Goal: Task Accomplishment & Management: Use online tool/utility

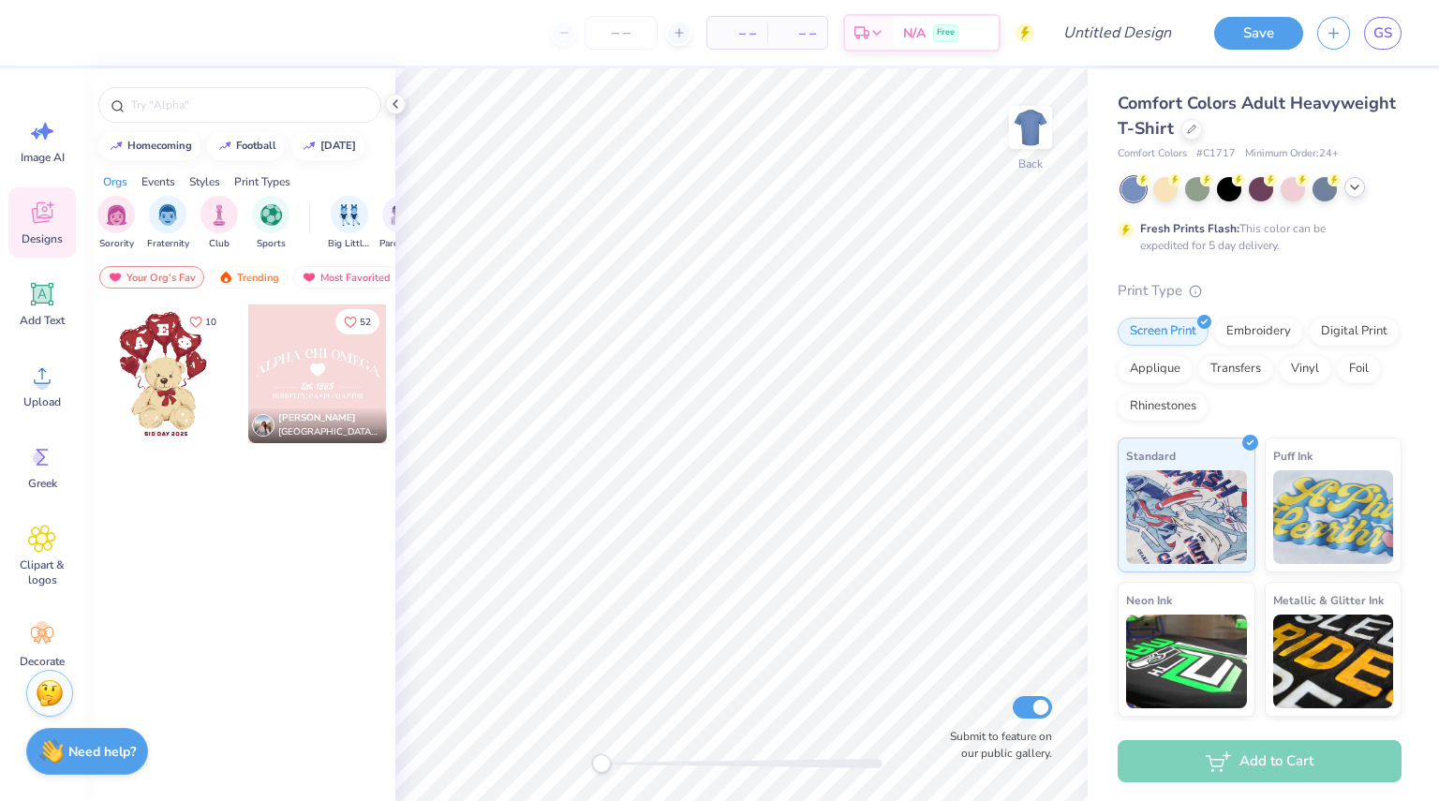
click at [1358, 190] on icon at bounding box center [1355, 187] width 15 height 15
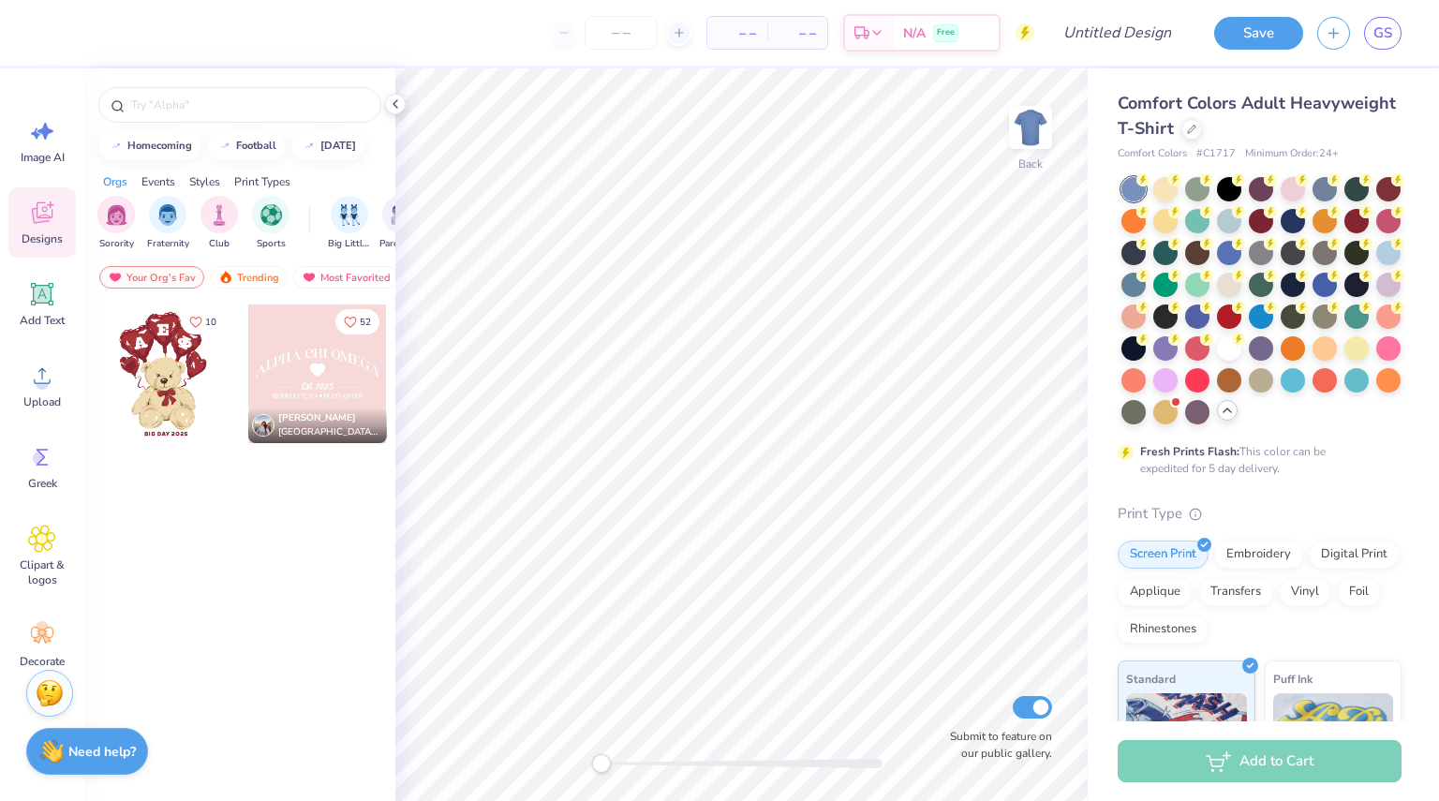
click at [1235, 117] on span "Comfort Colors Adult Heavyweight T-Shirt" at bounding box center [1257, 116] width 278 height 48
click at [1202, 131] on div at bounding box center [1192, 127] width 21 height 21
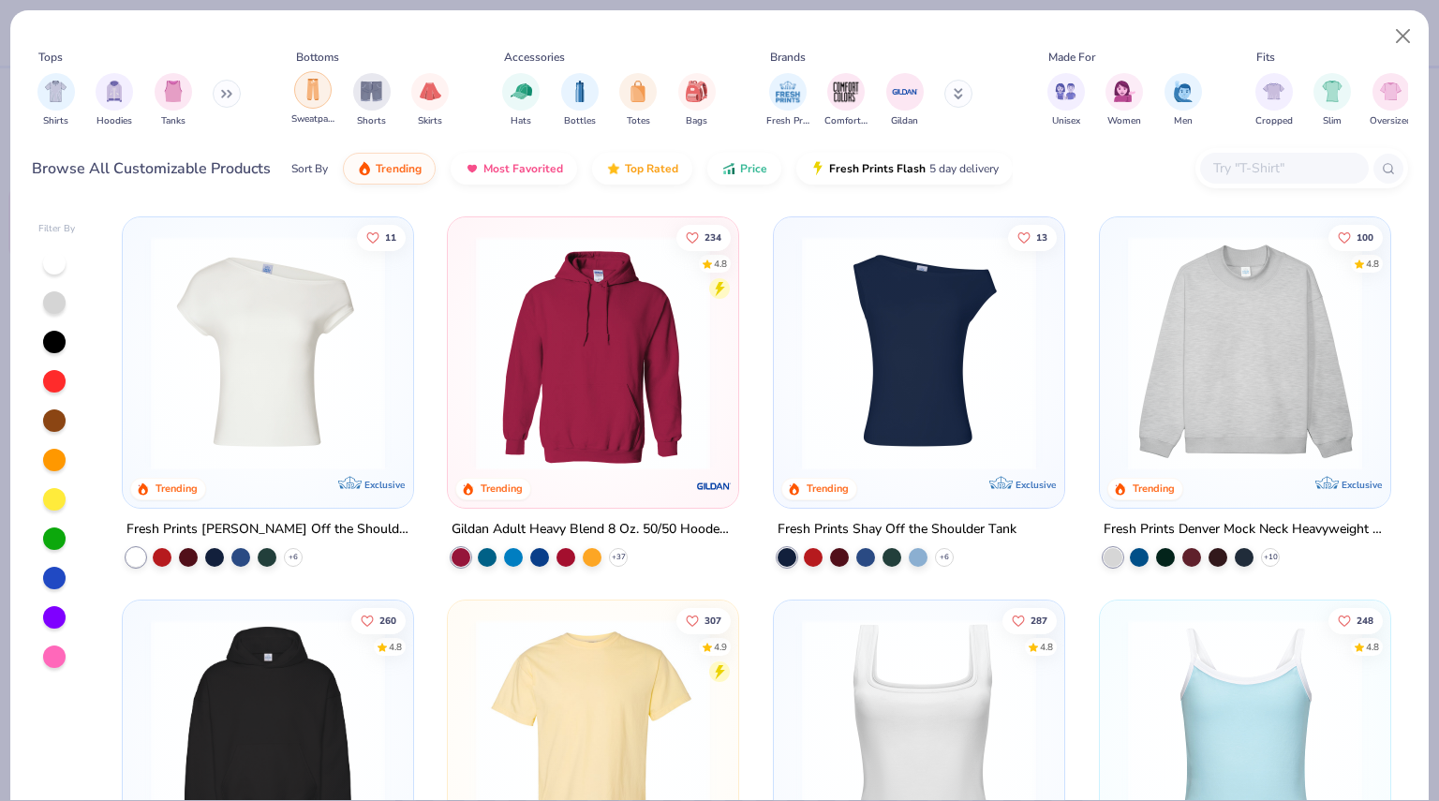
click at [311, 100] on div "filter for Sweatpants" at bounding box center [312, 89] width 37 height 37
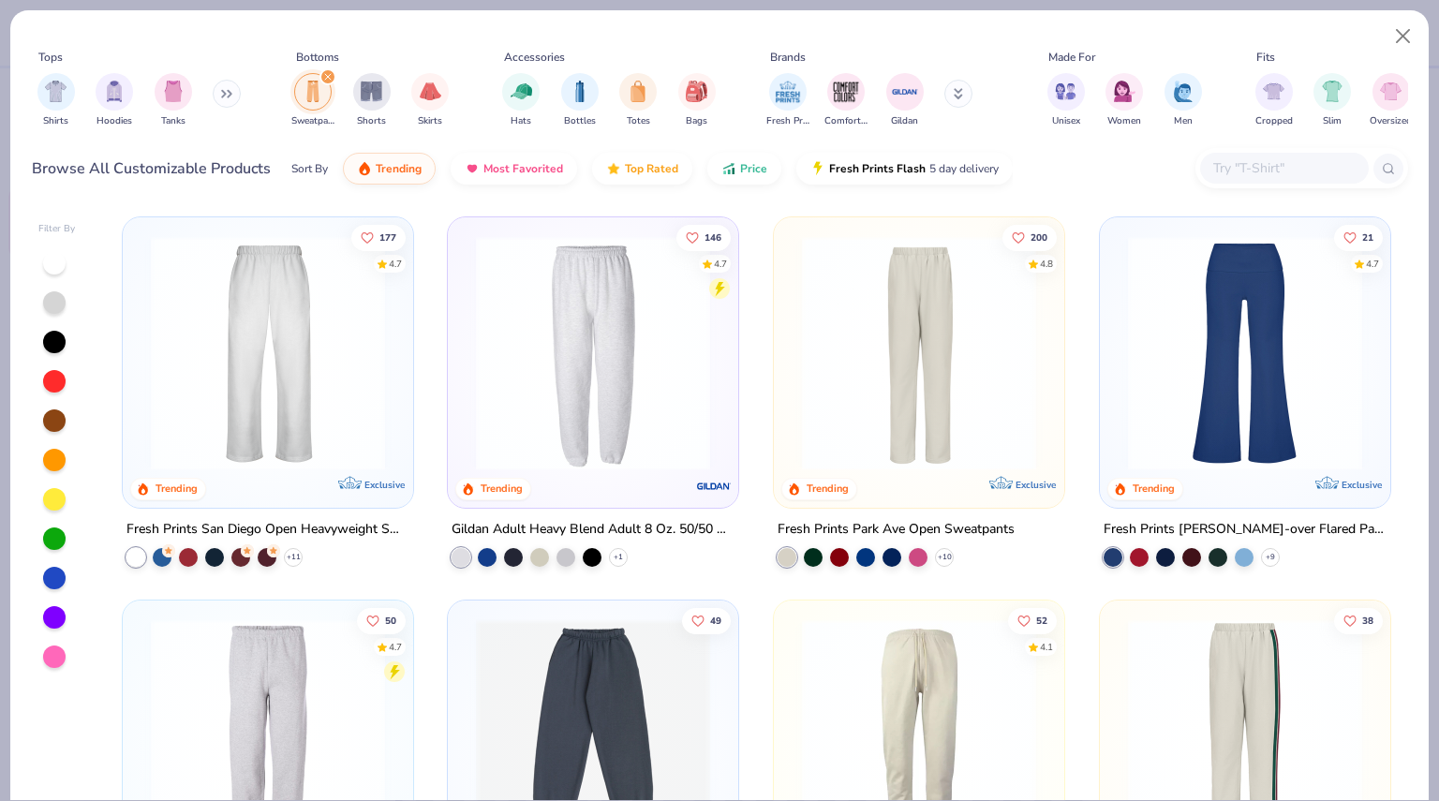
click at [326, 414] on img at bounding box center [268, 353] width 253 height 234
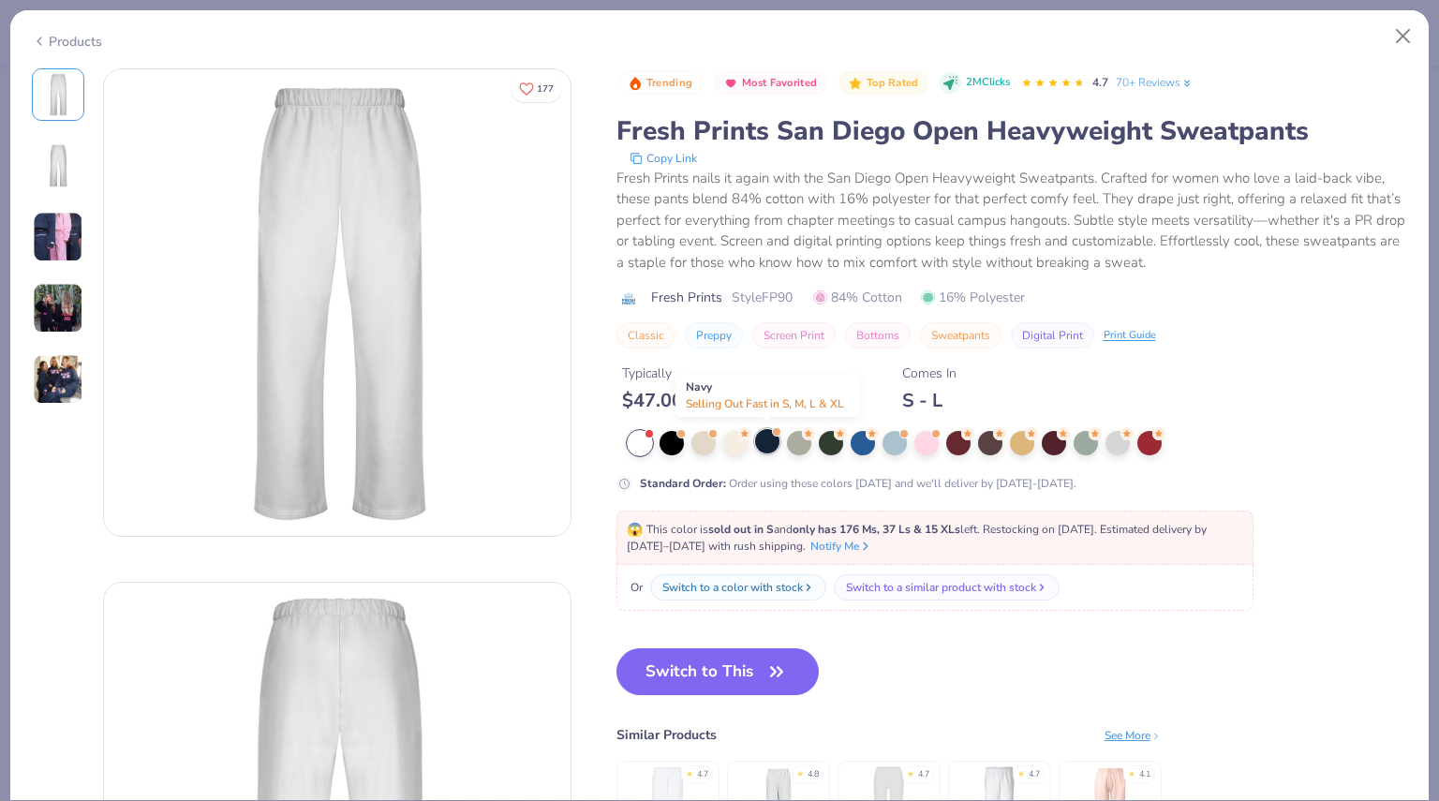
click at [770, 443] on div at bounding box center [767, 441] width 24 height 24
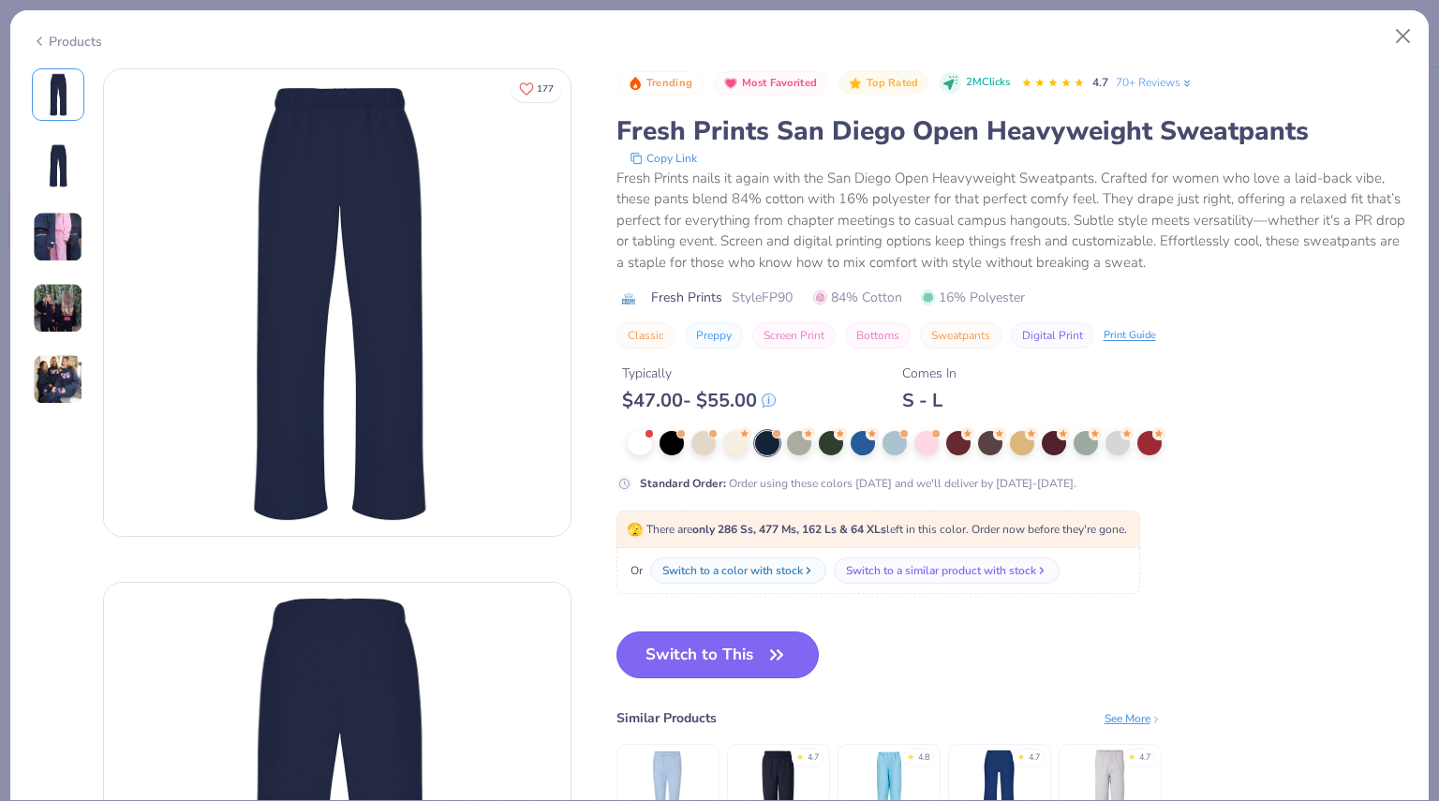
click at [731, 655] on button "Switch to This" at bounding box center [718, 655] width 203 height 47
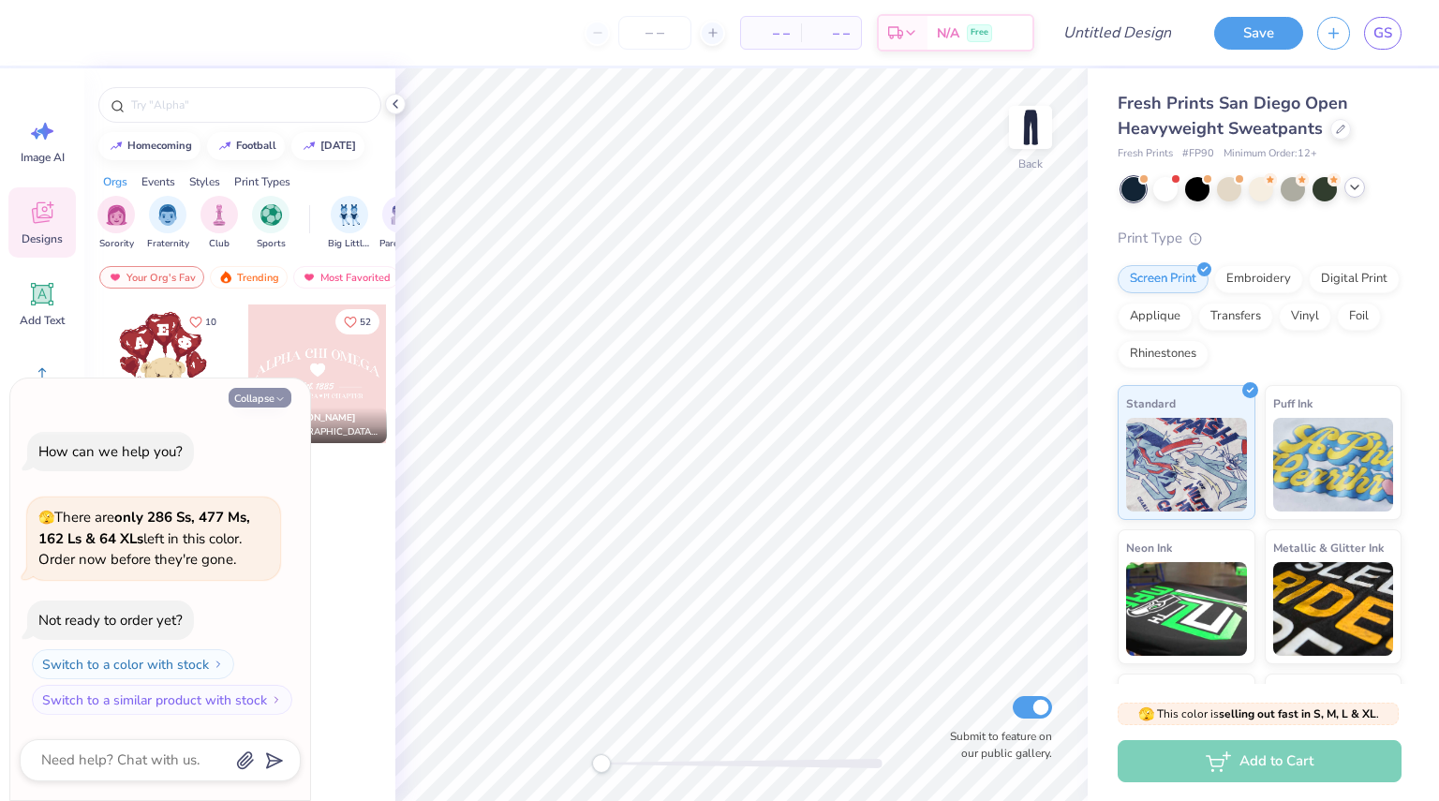
click at [271, 404] on button "Collapse" at bounding box center [260, 398] width 63 height 20
type textarea "x"
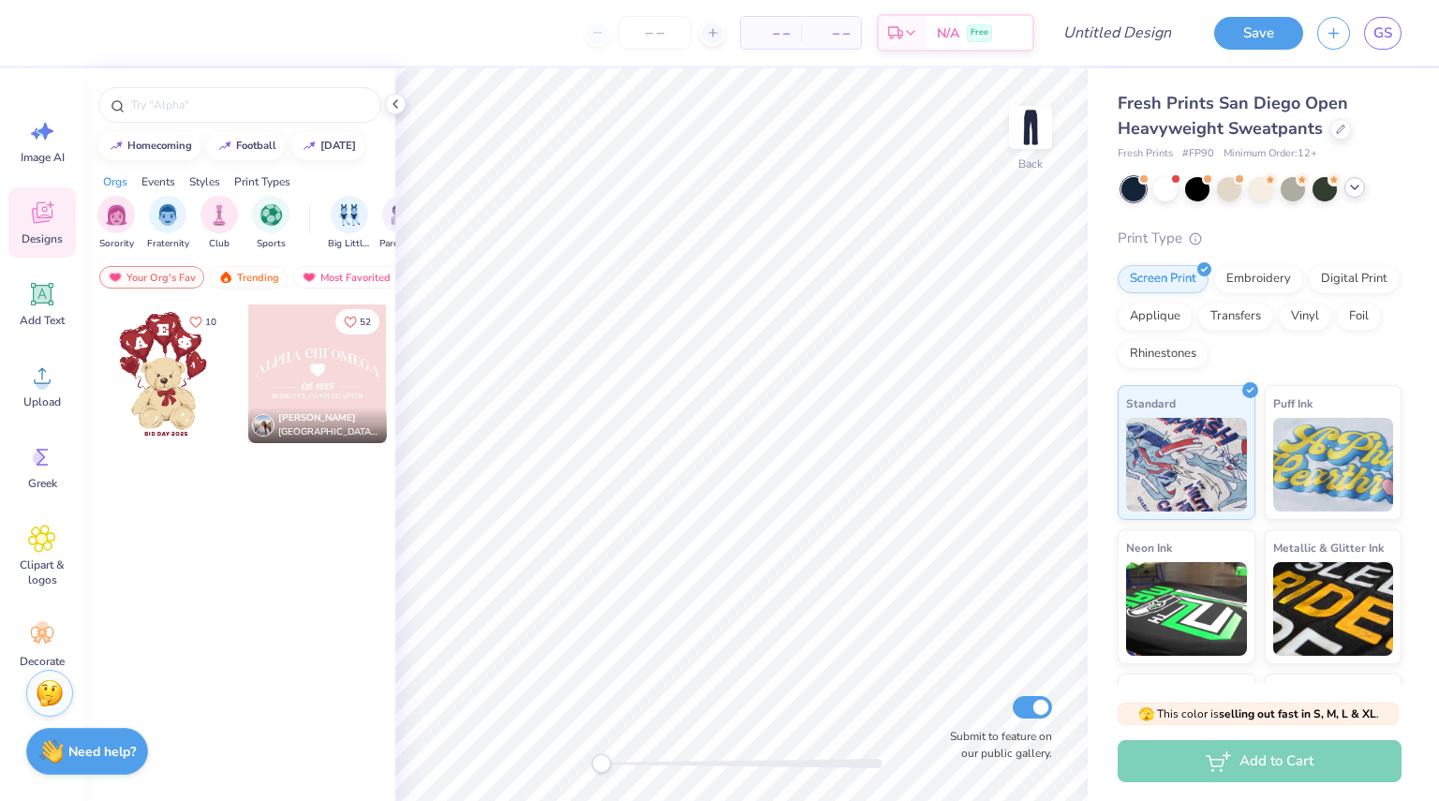
click at [317, 334] on div at bounding box center [317, 374] width 139 height 139
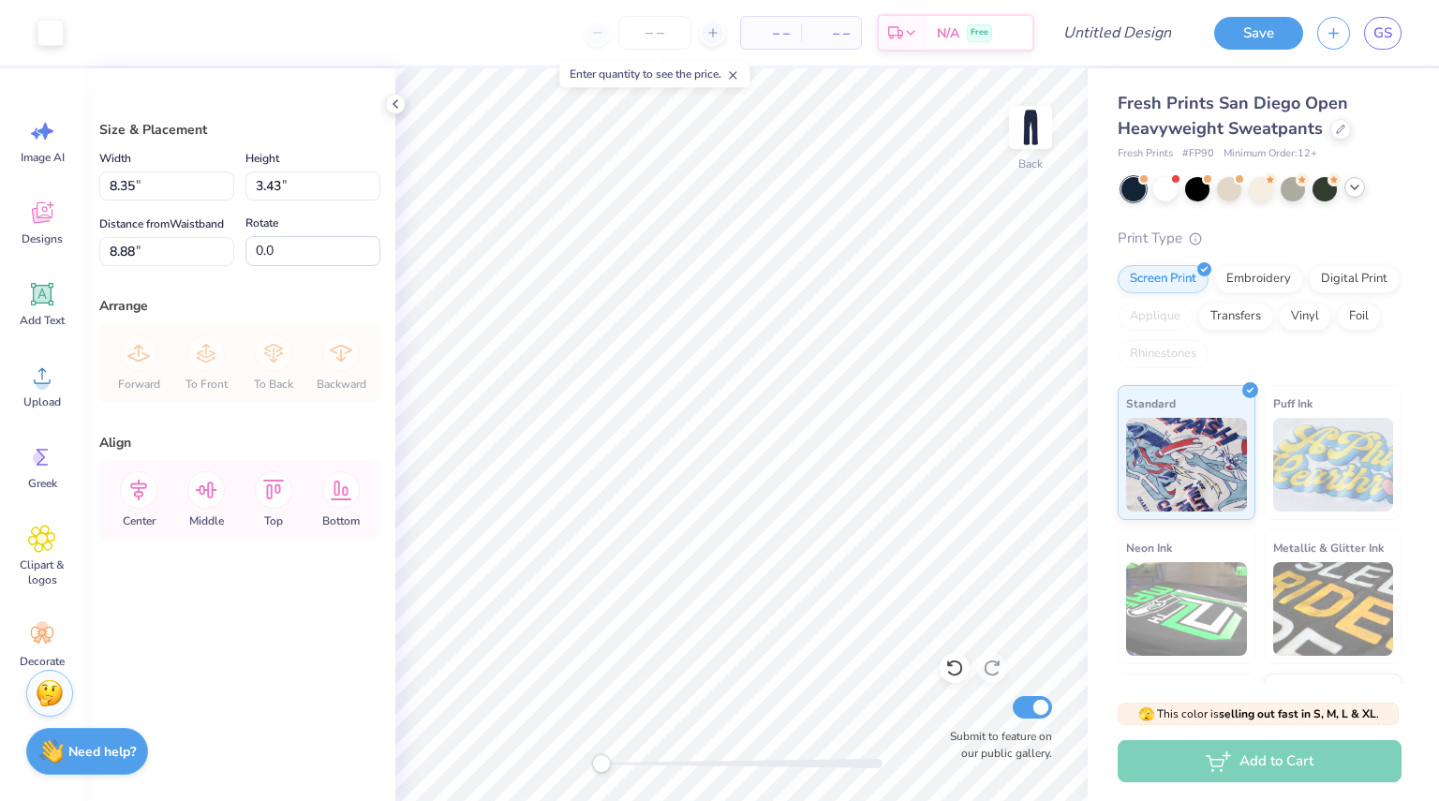
type input "8.35"
type input "3.43"
type input "8.88"
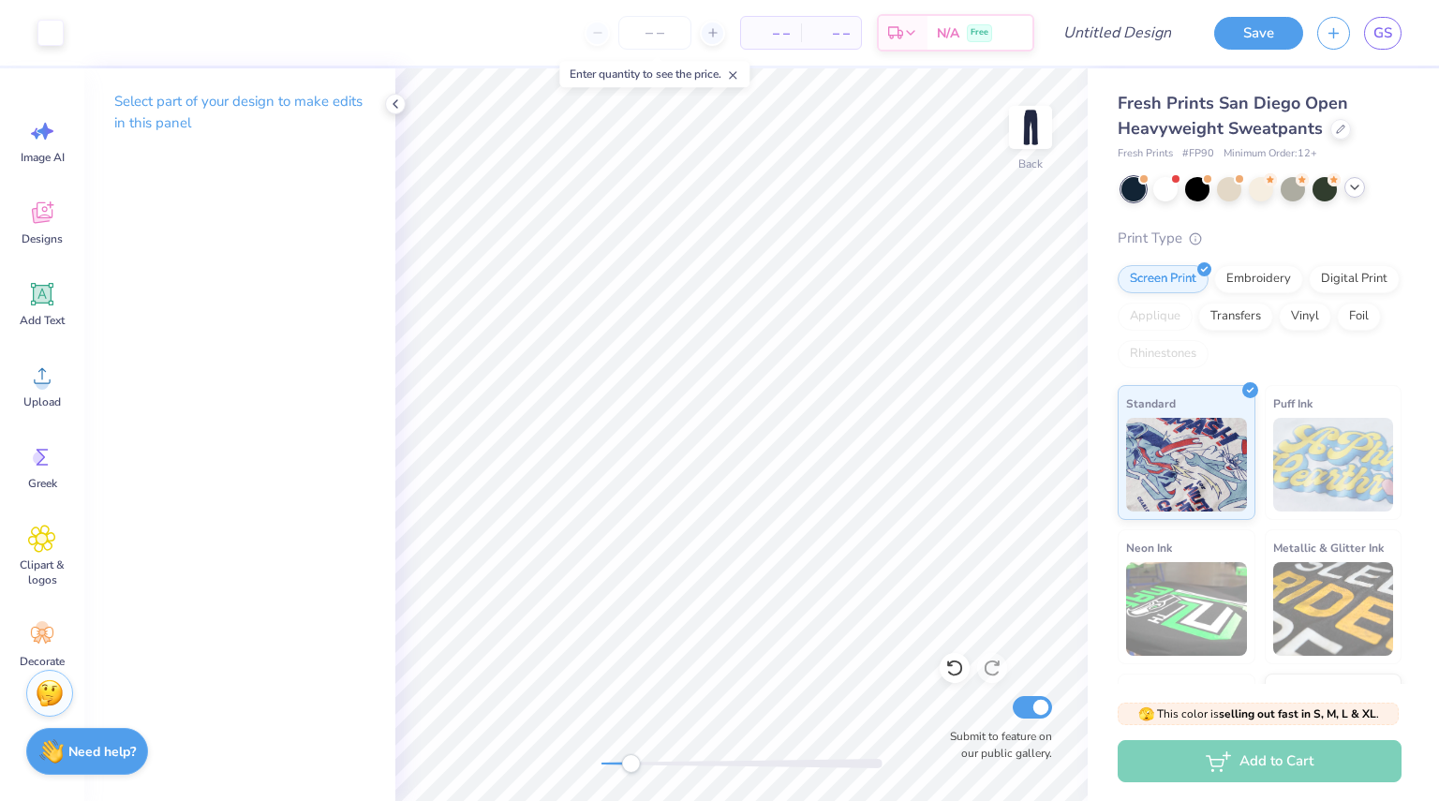
drag, startPoint x: 617, startPoint y: 756, endPoint x: 632, endPoint y: 756, distance: 15.0
click at [632, 756] on div at bounding box center [742, 763] width 281 height 19
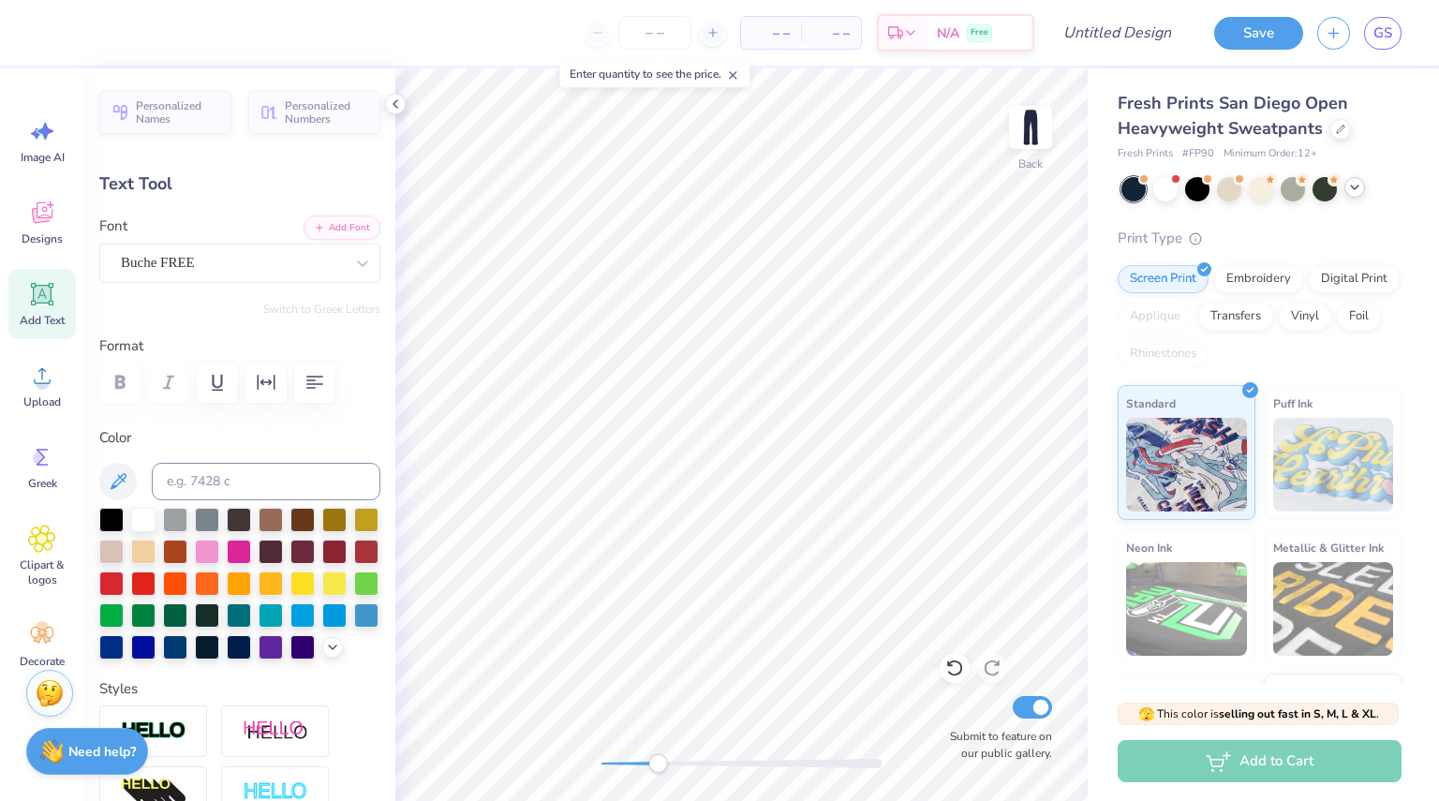
drag, startPoint x: 619, startPoint y: 760, endPoint x: 658, endPoint y: 754, distance: 38.8
click at [658, 754] on div "Accessibility label" at bounding box center [658, 763] width 19 height 19
type input "3.11"
type textarea "GREENSBORO"
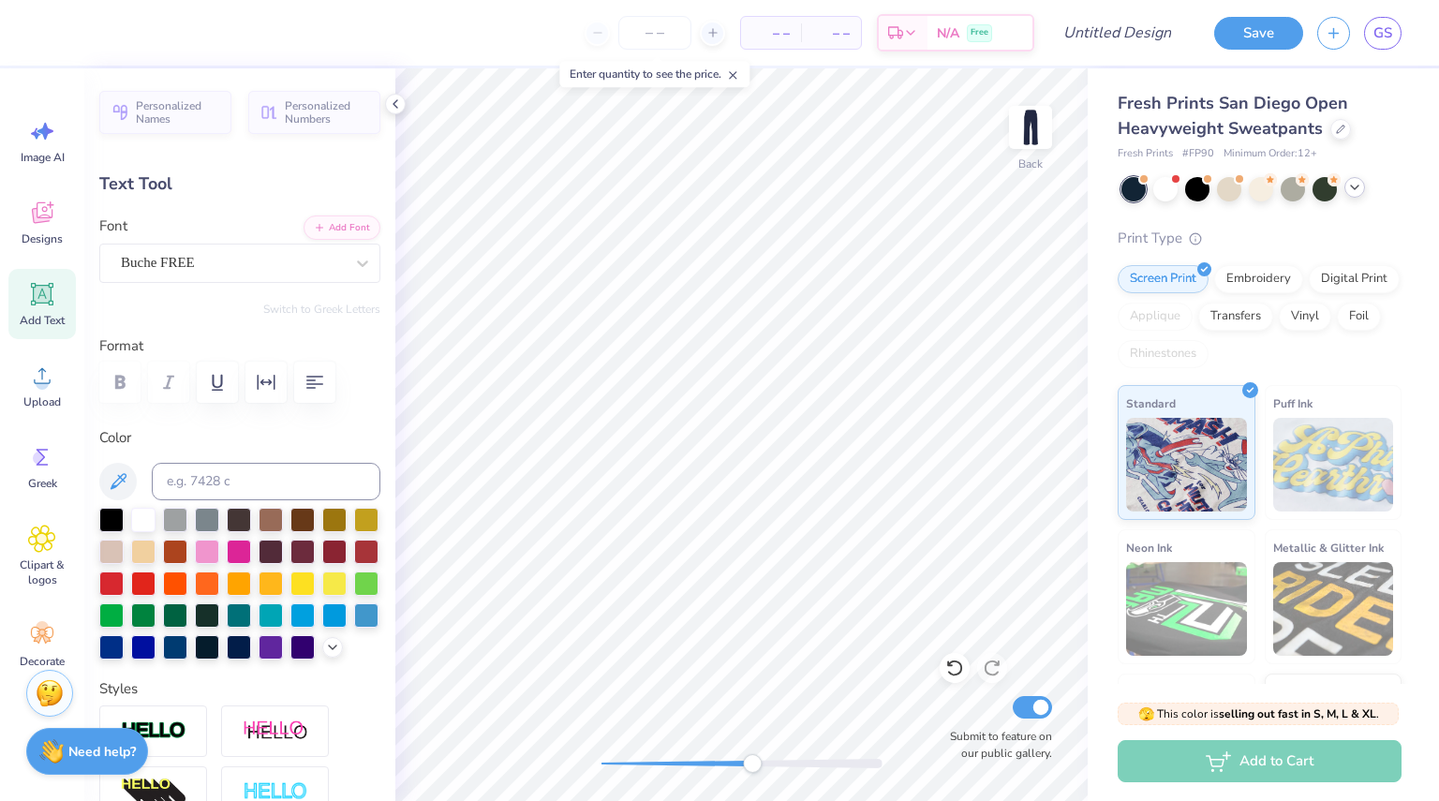
type input "2.93"
type input "11.91"
type textarea "GREENSBORO [GEOGRAPHIC_DATA]"
type input "3.84"
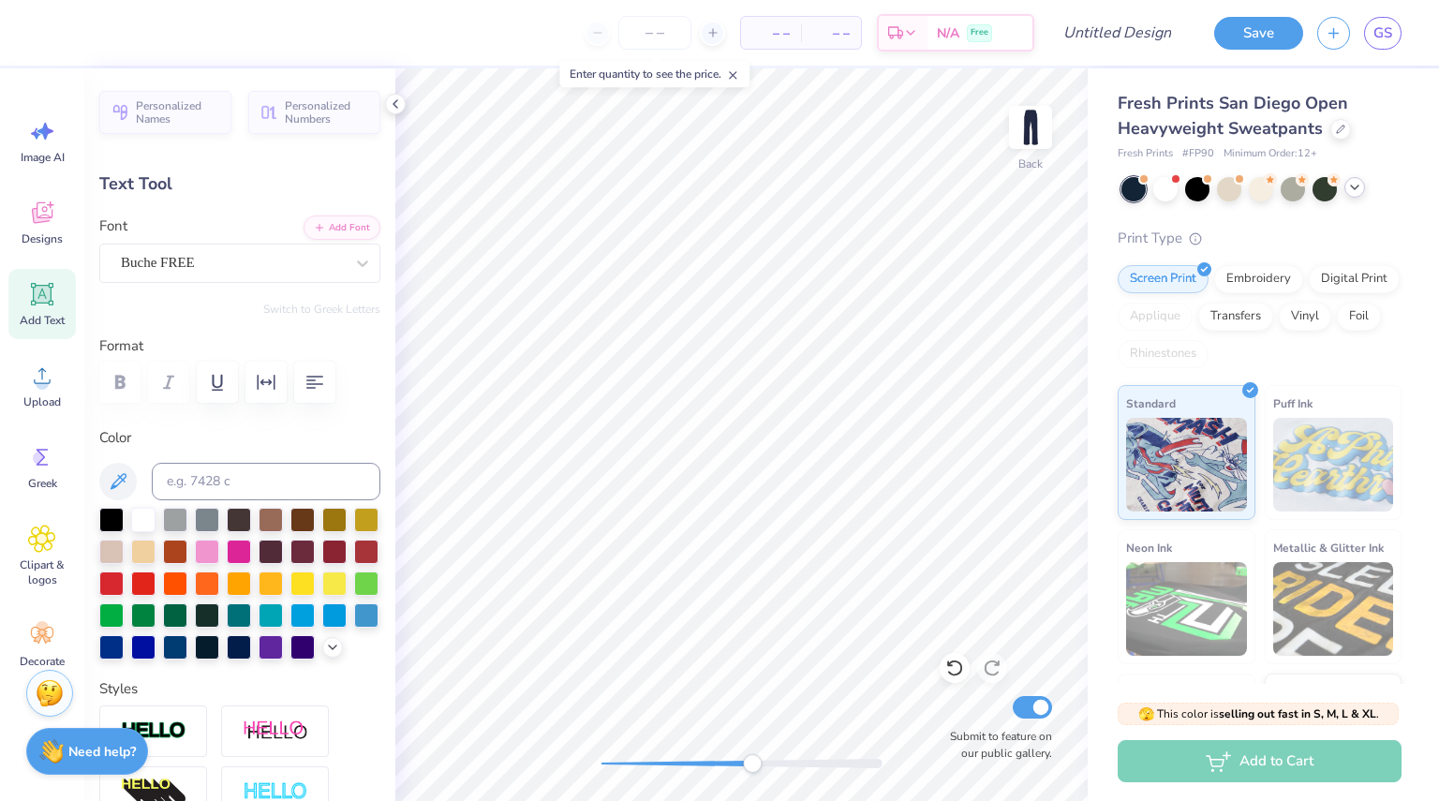
type textarea "GREENSBORO [GEOGRAPHIC_DATA]"
type input "2.66"
type input "11.92"
type textarea "ZETA XI CHAPTER"
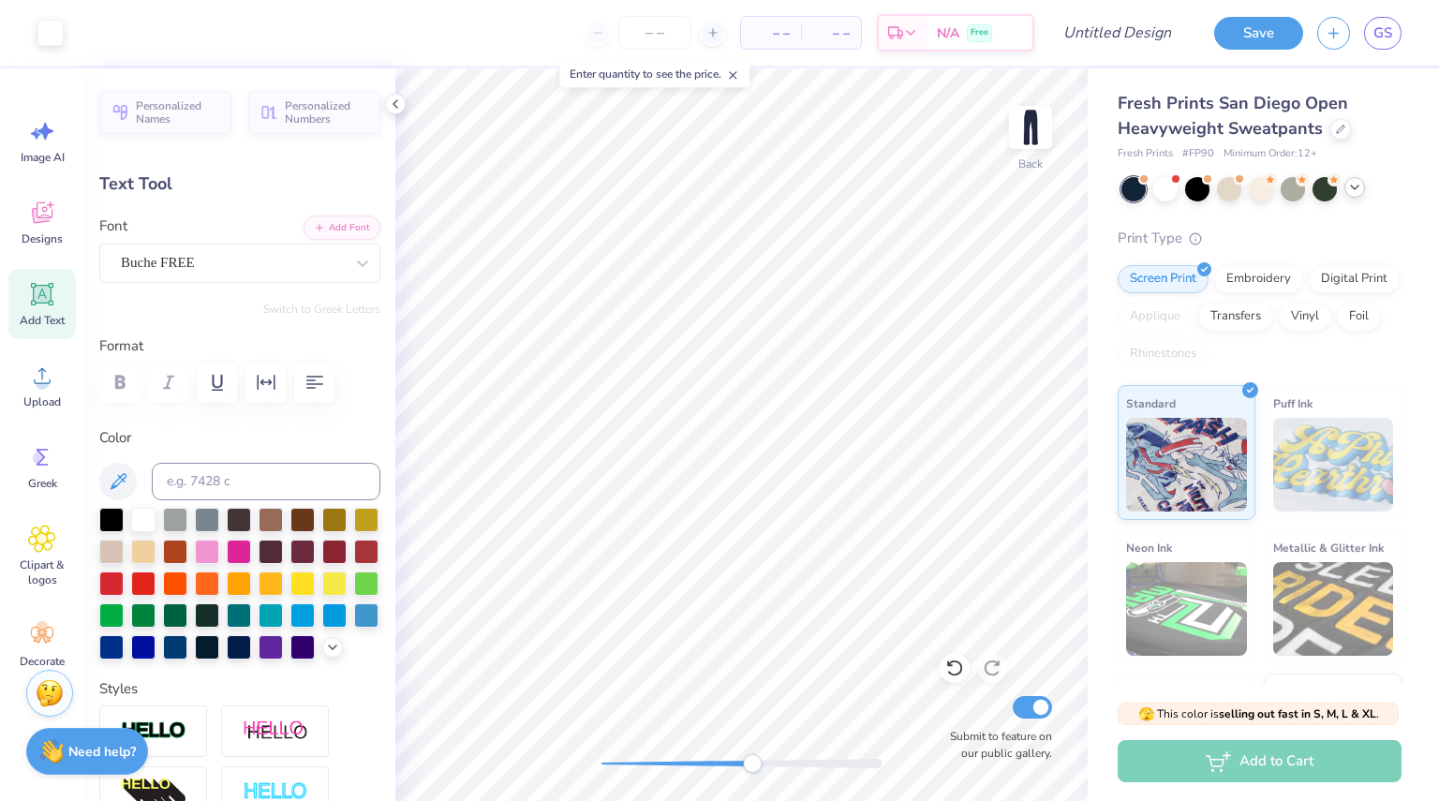
type input "4.09"
click at [1276, 269] on div "Embroidery" at bounding box center [1259, 276] width 89 height 28
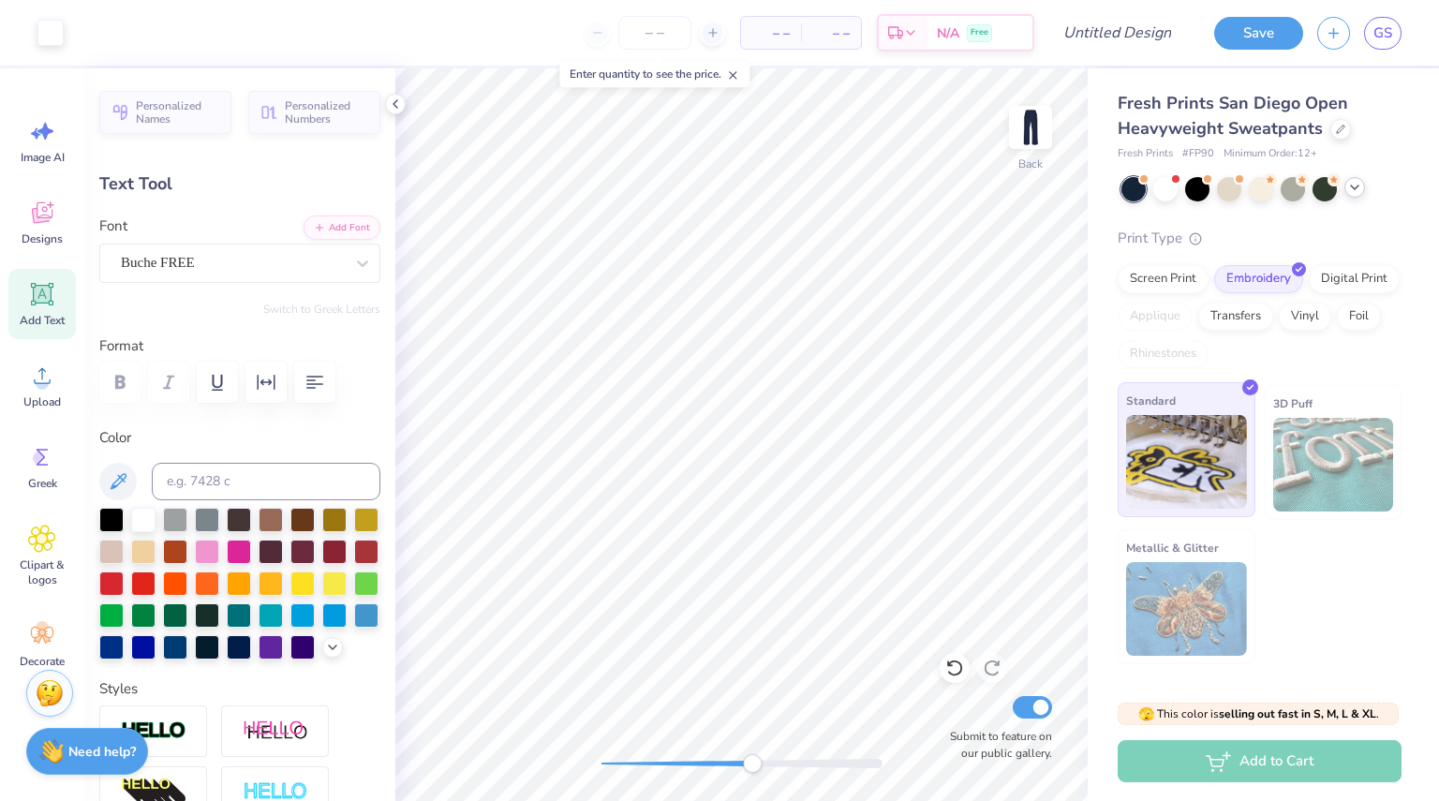
click at [1201, 471] on img at bounding box center [1186, 462] width 121 height 94
type textarea "ZETA XI"
type input "1.83"
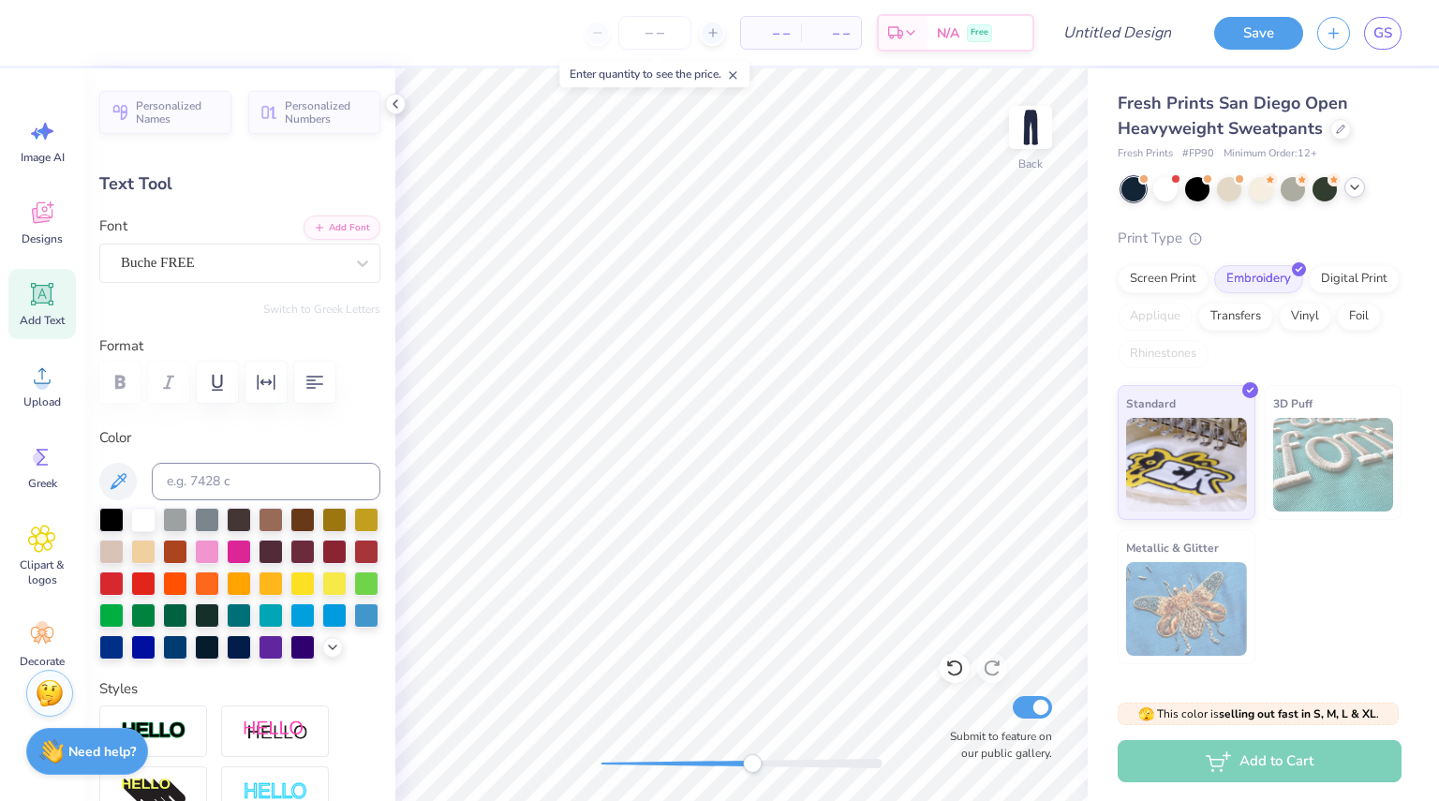
scroll to position [15, 2]
type textarea "ZETAXI"
type input "1.69"
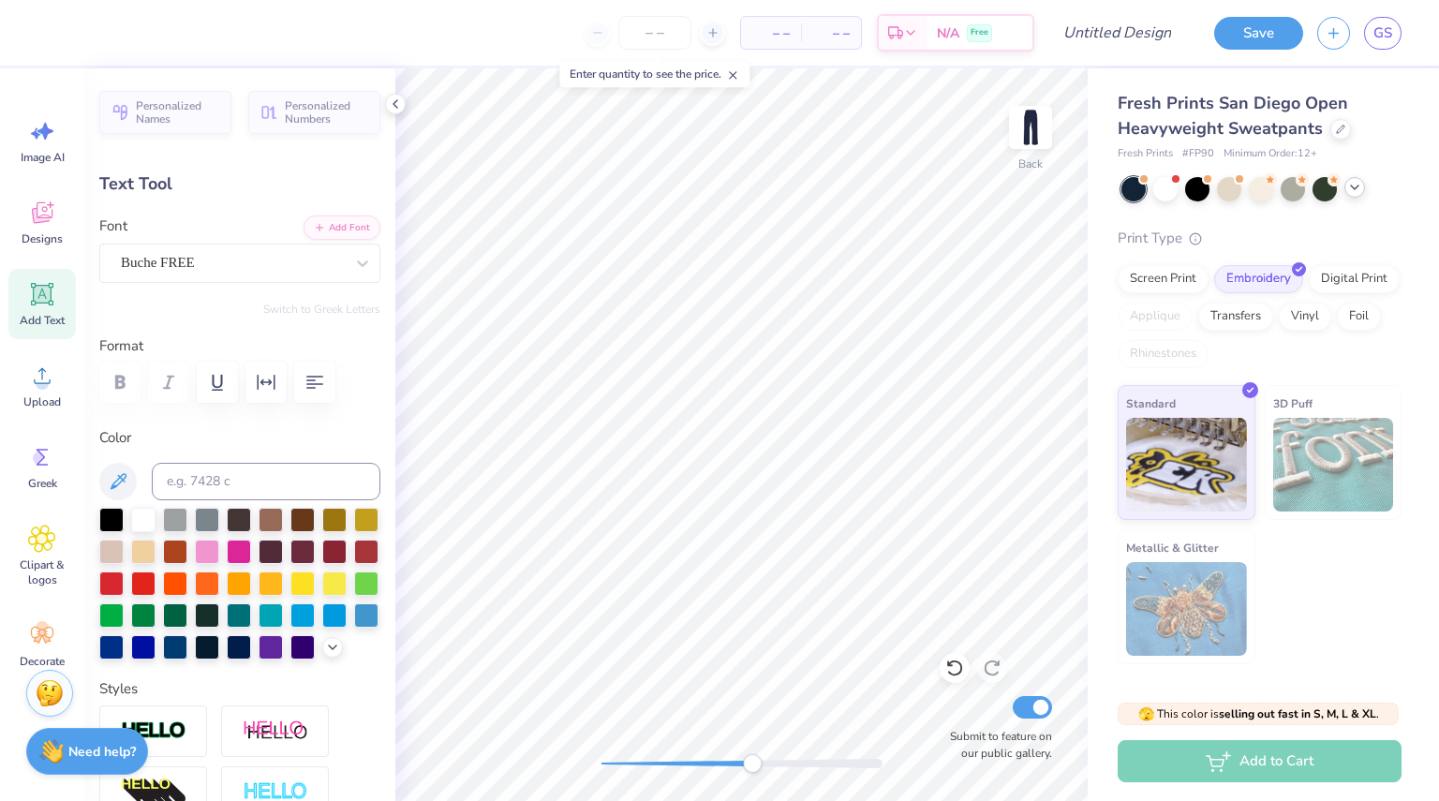
type textarea "ZETA XI CHAPTER"
type input "3.70"
type input "11.91"
type input "0.06"
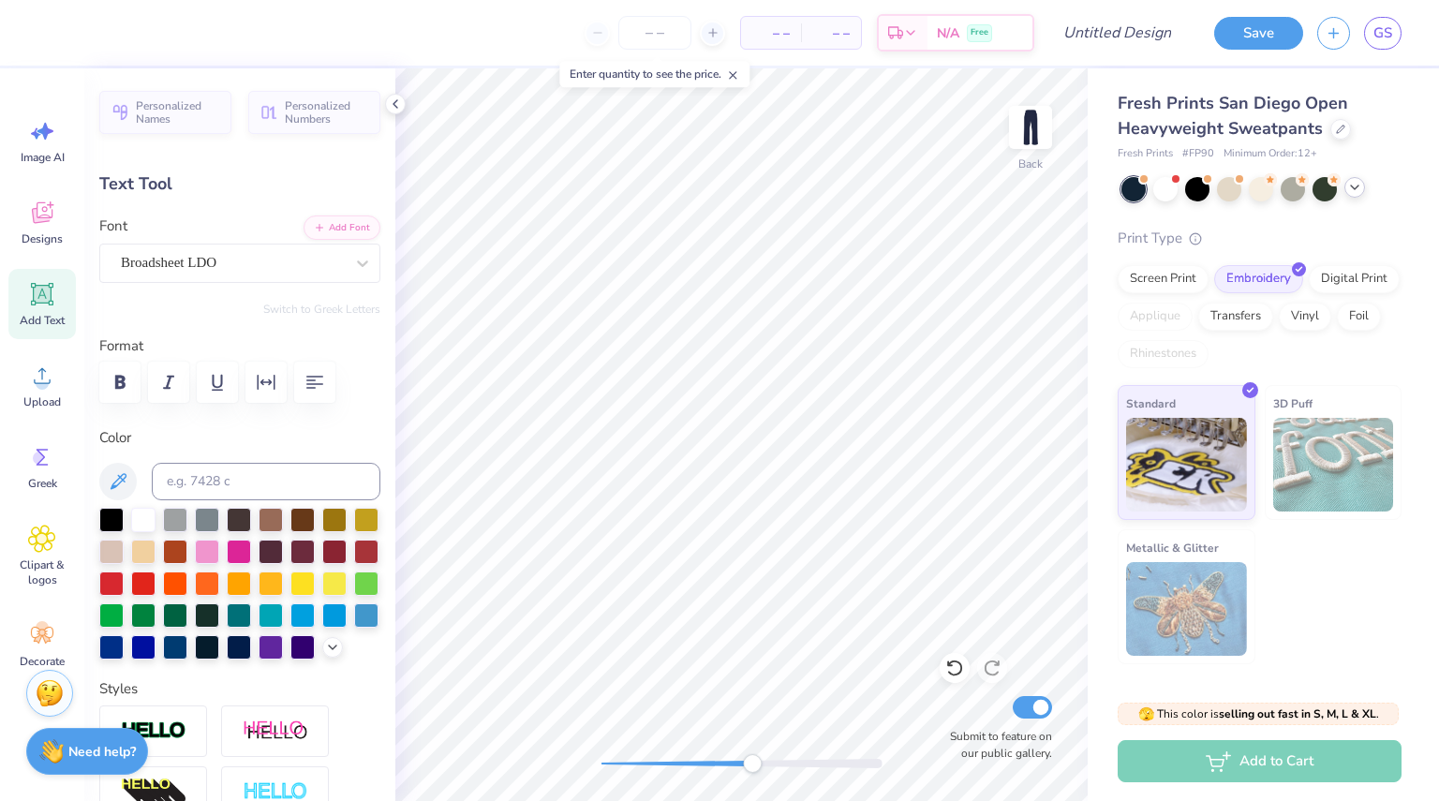
type input "0.12"
type input "12.19"
type input "0.06"
type input "0.12"
type input "12.17"
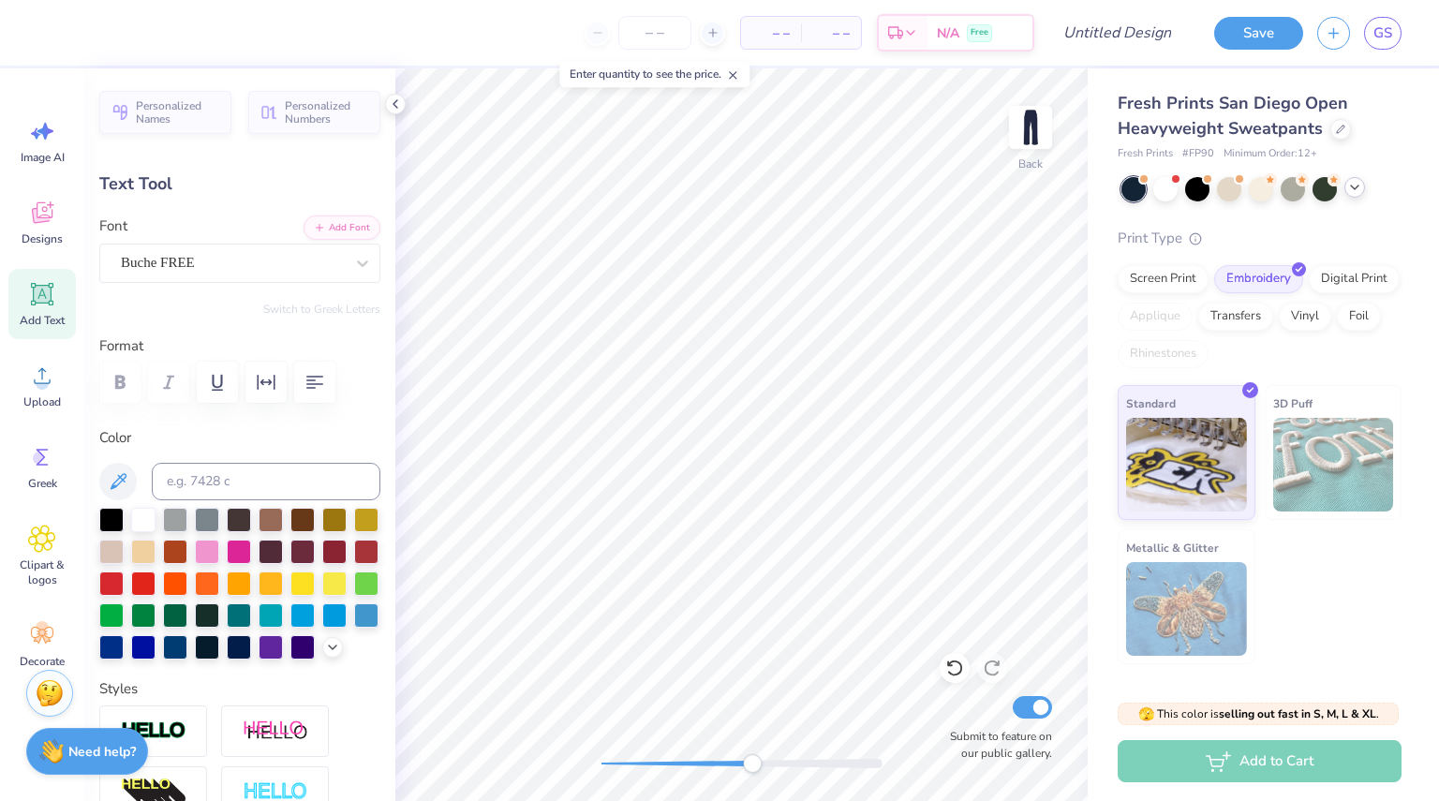
type input "3.70"
type input "0.33"
type input "12.91"
type input "0.06"
type input "0.12"
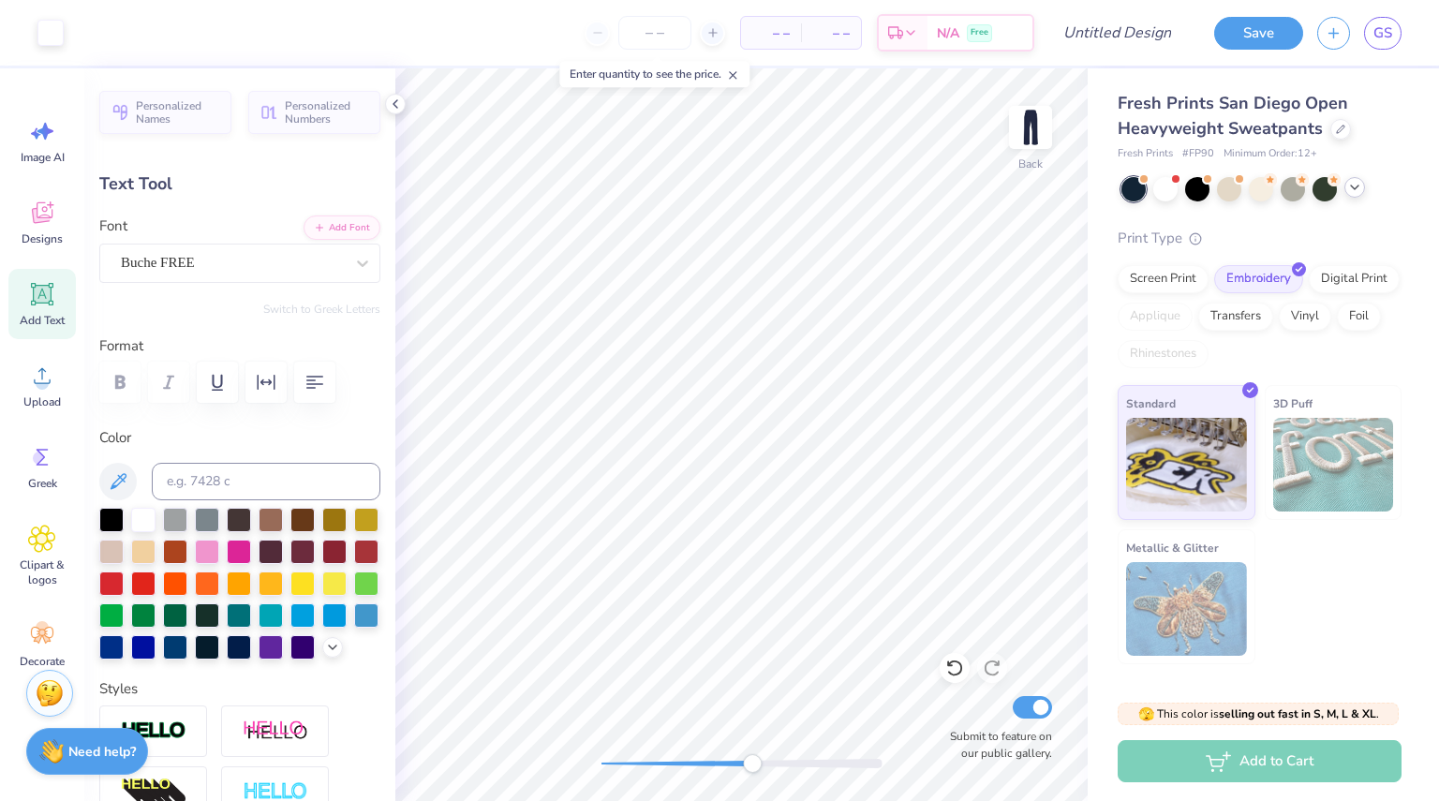
type input "14.04"
drag, startPoint x: 742, startPoint y: 771, endPoint x: 819, endPoint y: 768, distance: 76.9
click at [819, 768] on div at bounding box center [742, 763] width 281 height 19
drag, startPoint x: 808, startPoint y: 760, endPoint x: 605, endPoint y: 762, distance: 202.4
click at [605, 766] on div "Accessibility label" at bounding box center [607, 763] width 19 height 19
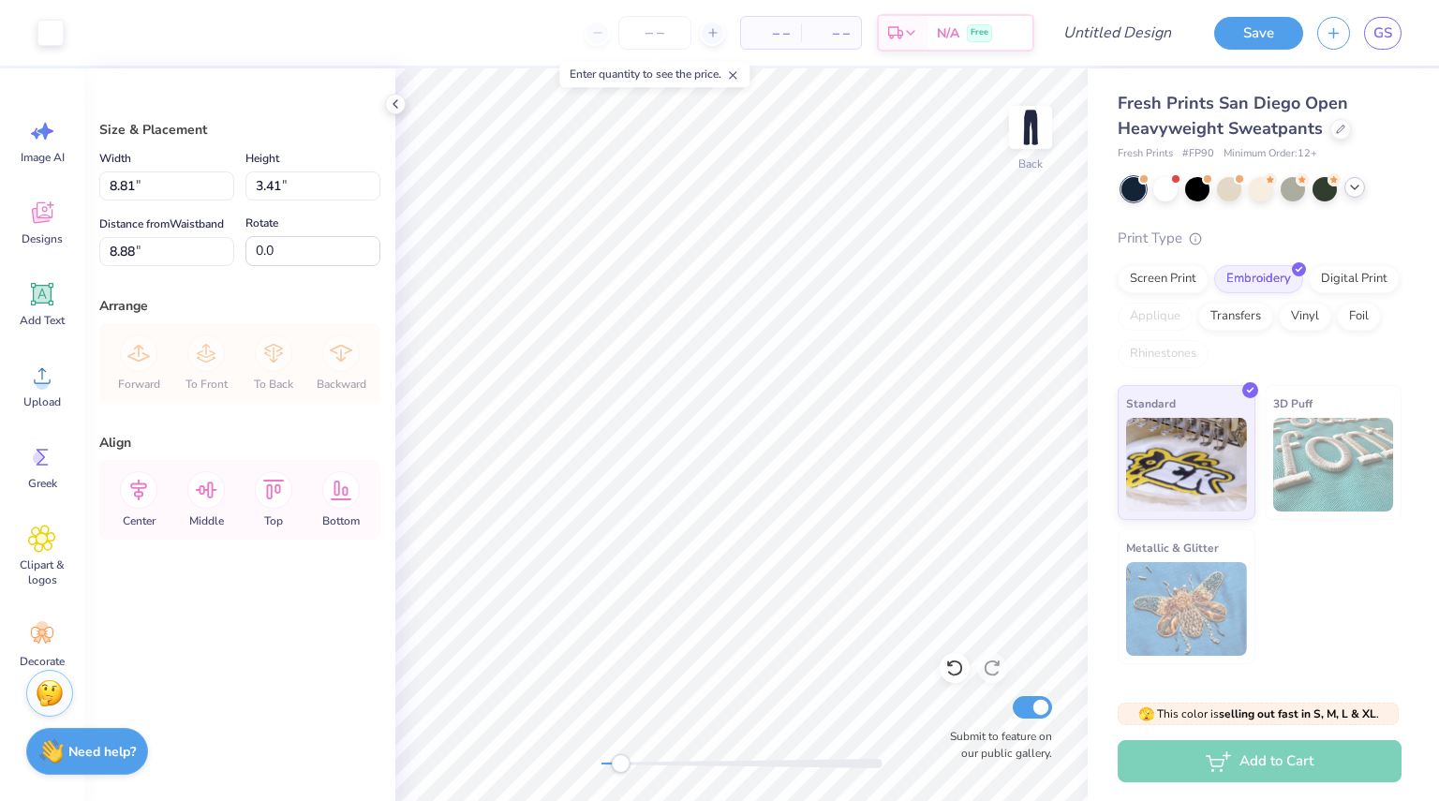
click at [621, 740] on div "Back Submit to feature on our public gallery." at bounding box center [741, 434] width 693 height 733
type input "7.50"
type input "2.90"
type input "9.92"
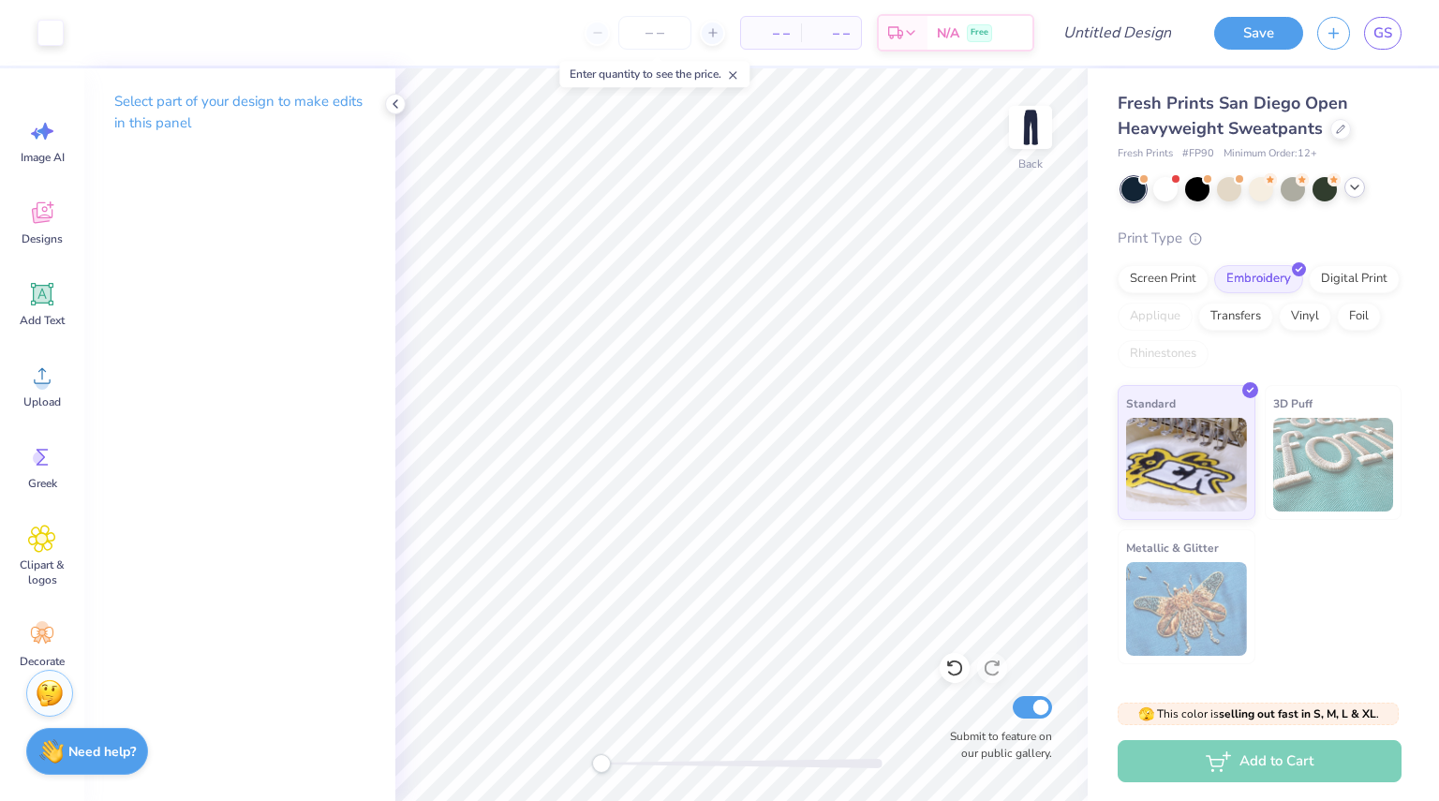
click at [579, 769] on div "Back Submit to feature on our public gallery." at bounding box center [741, 434] width 693 height 733
click at [48, 300] on icon at bounding box center [43, 295] width 18 height 18
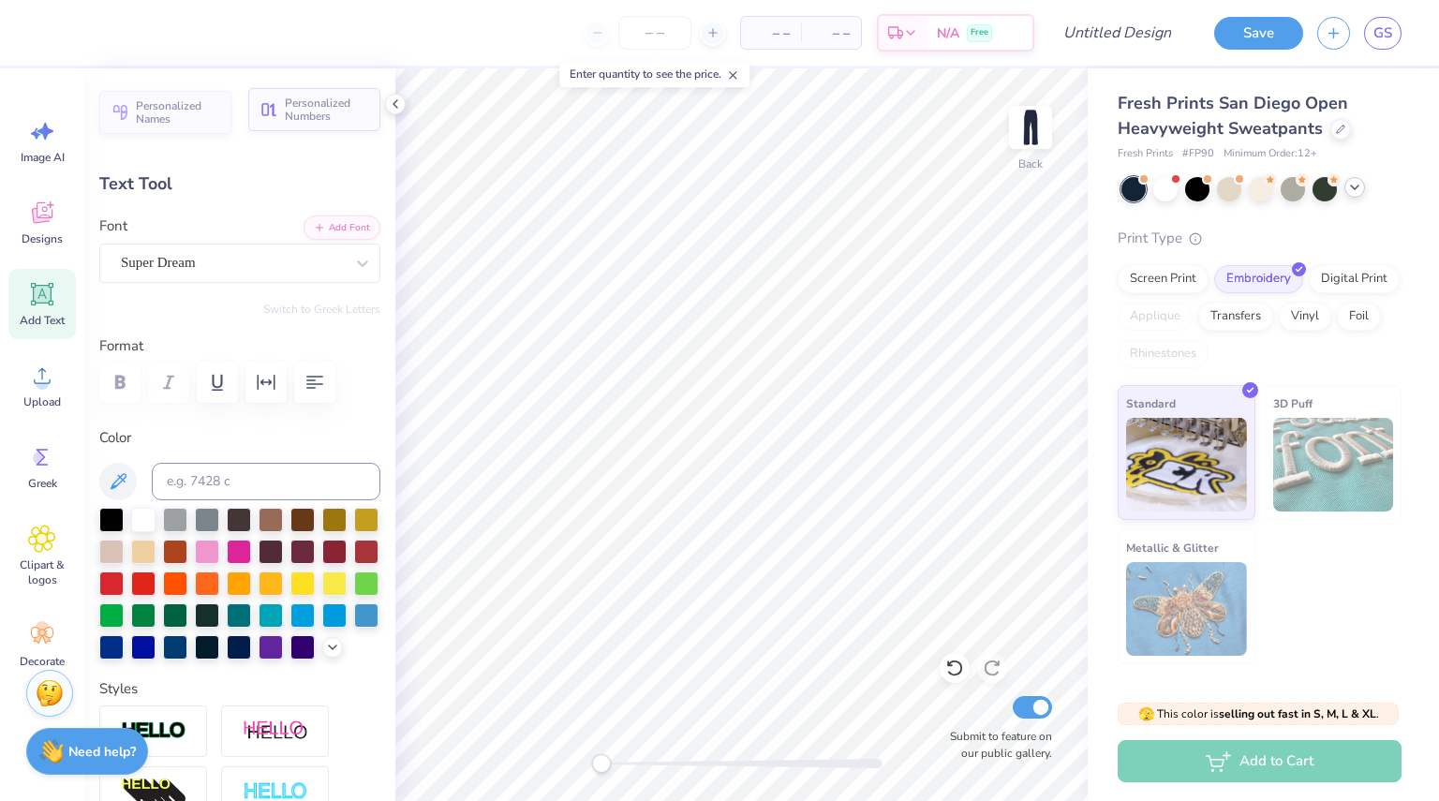
click at [270, 113] on icon "button" at bounding box center [269, 109] width 19 height 19
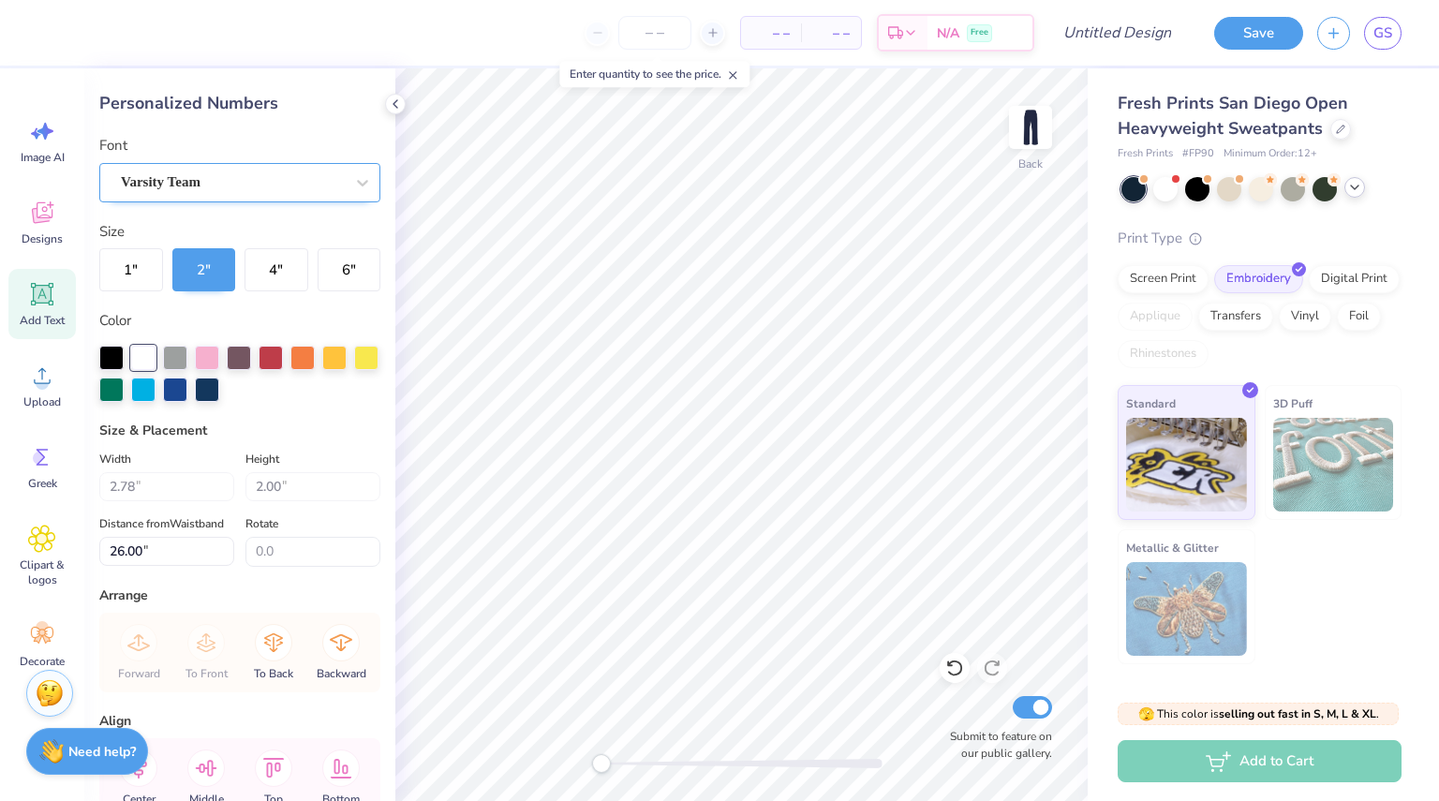
click at [305, 176] on div "Varsity Team" at bounding box center [232, 182] width 227 height 29
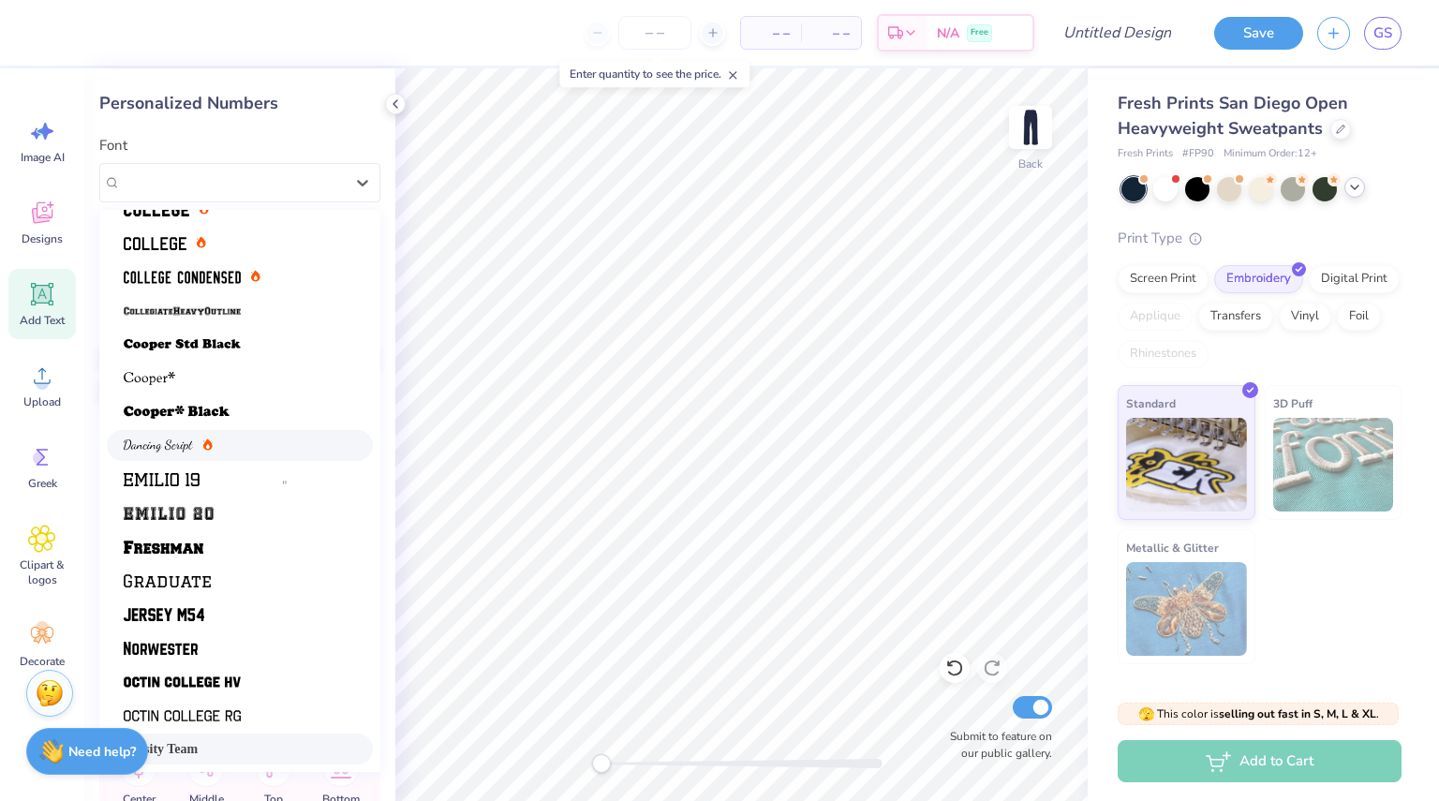
scroll to position [0, 0]
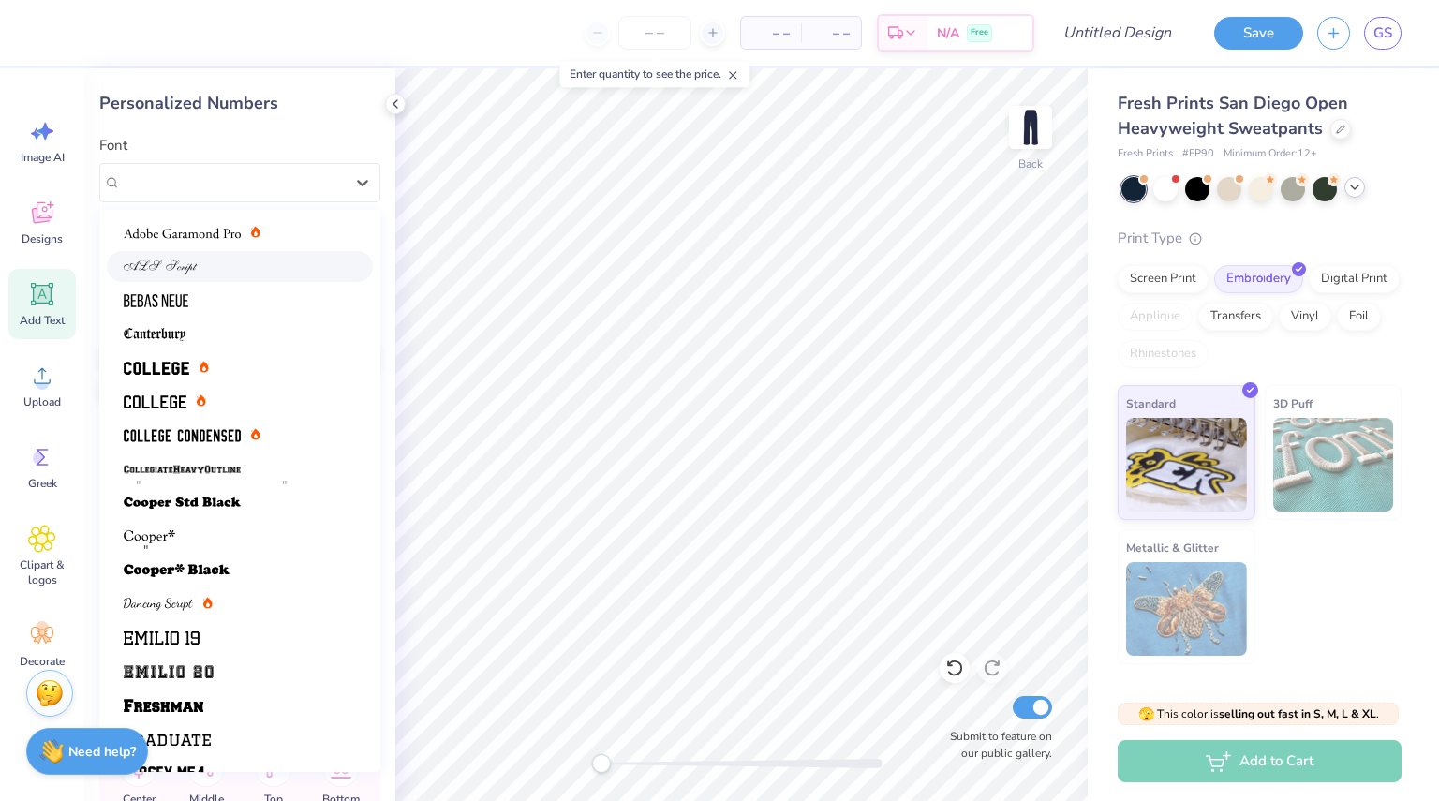
click at [231, 265] on div at bounding box center [240, 267] width 232 height 20
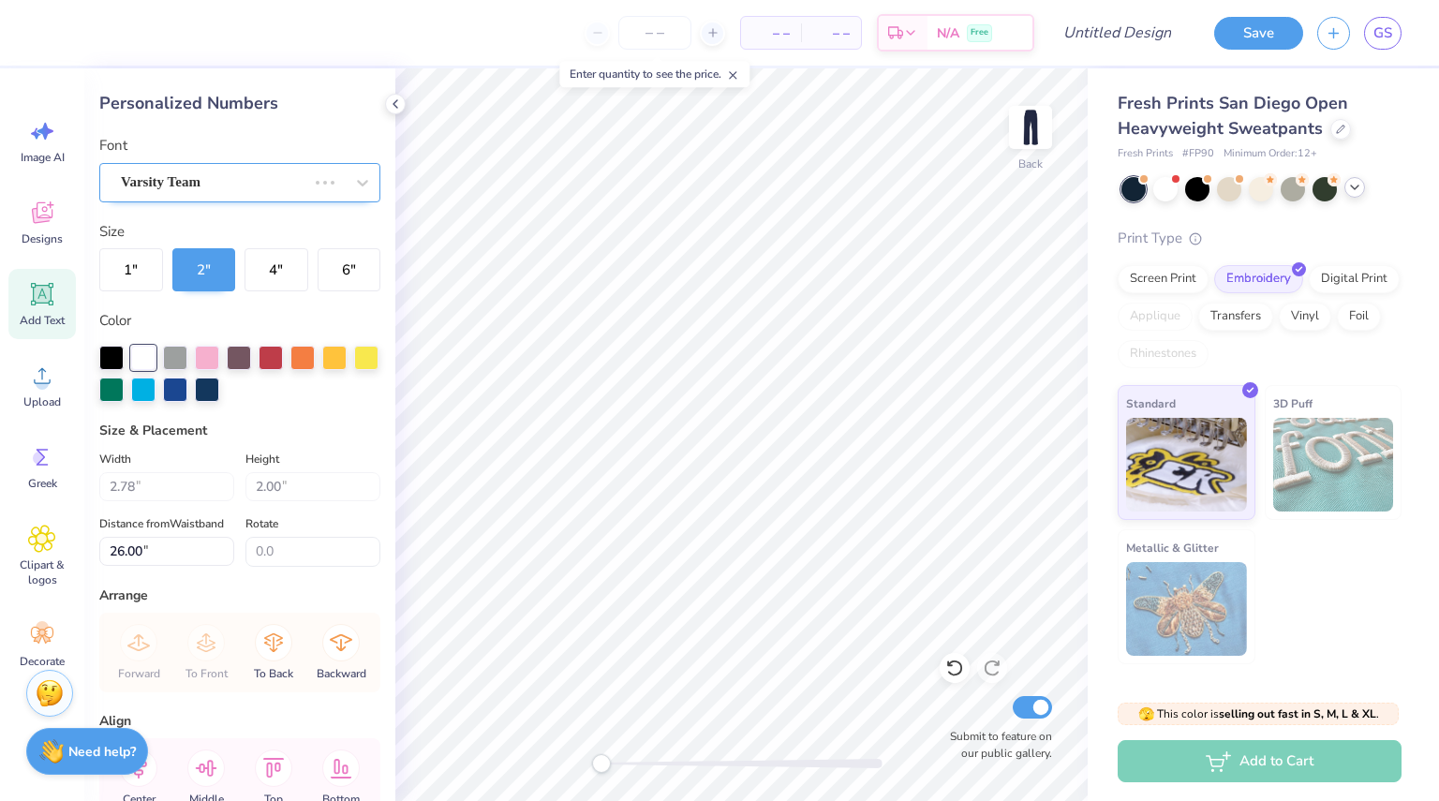
click at [239, 173] on div "Varsity Team" at bounding box center [213, 182] width 189 height 29
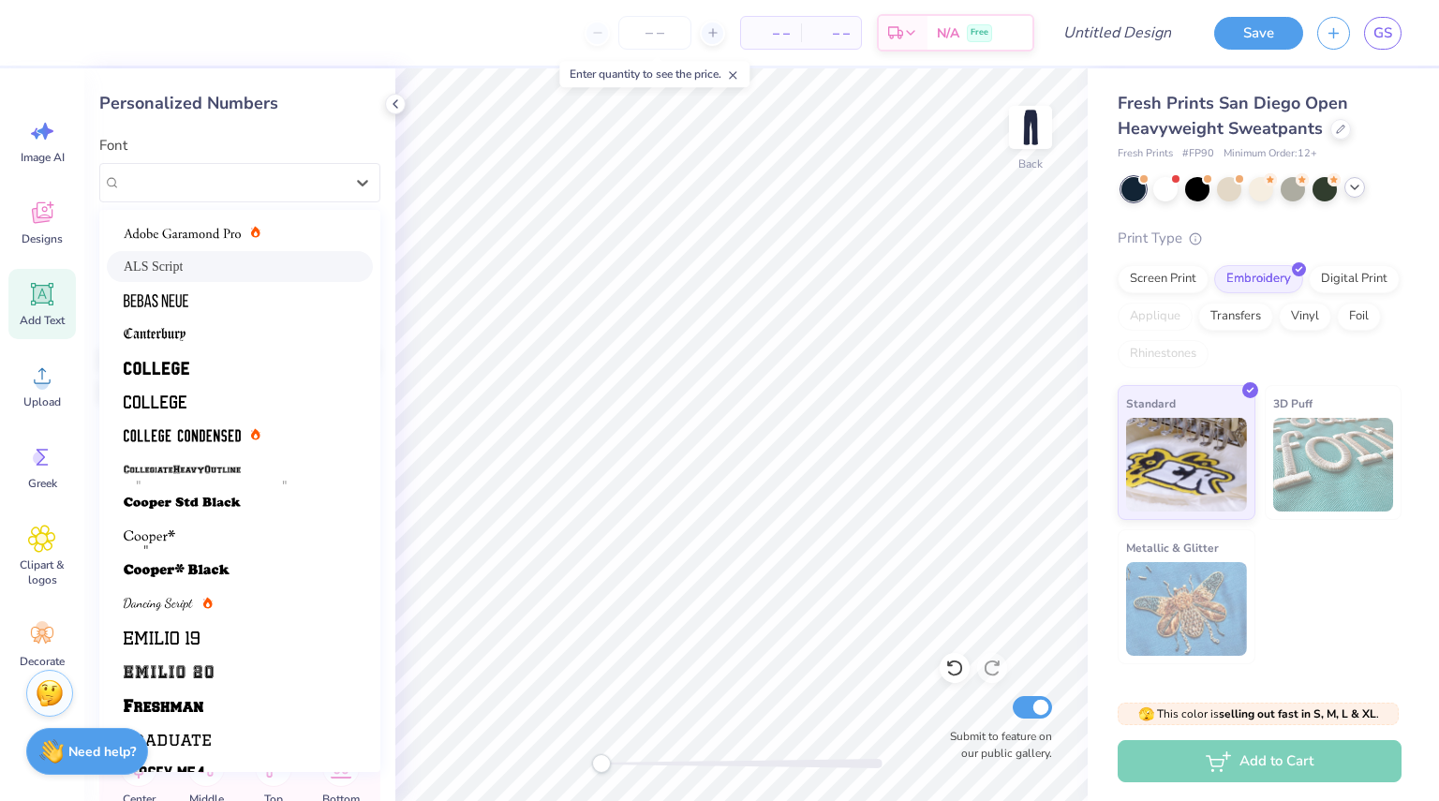
click at [201, 276] on div "ALS Script" at bounding box center [240, 266] width 266 height 31
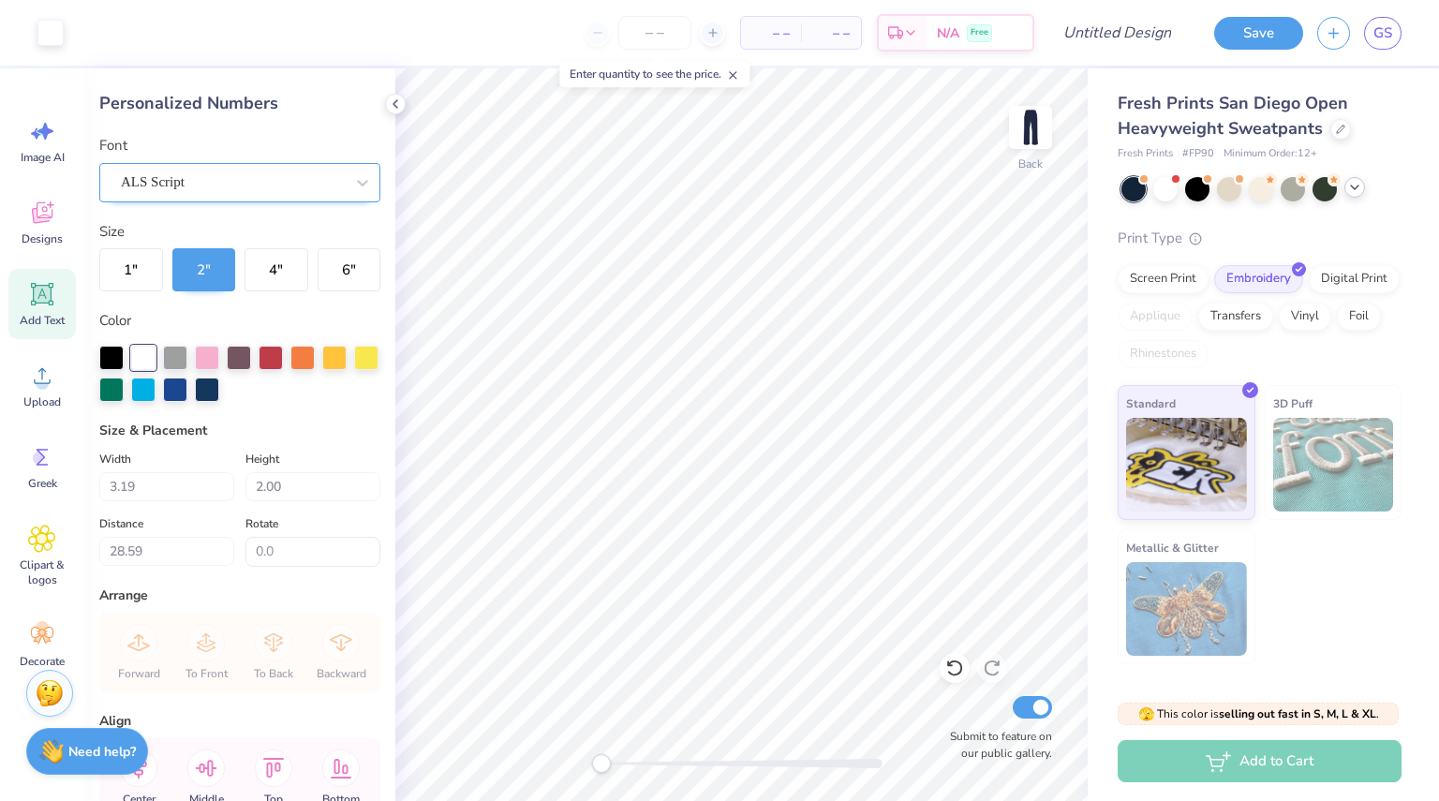
click at [207, 187] on div "ALS Script" at bounding box center [232, 182] width 227 height 29
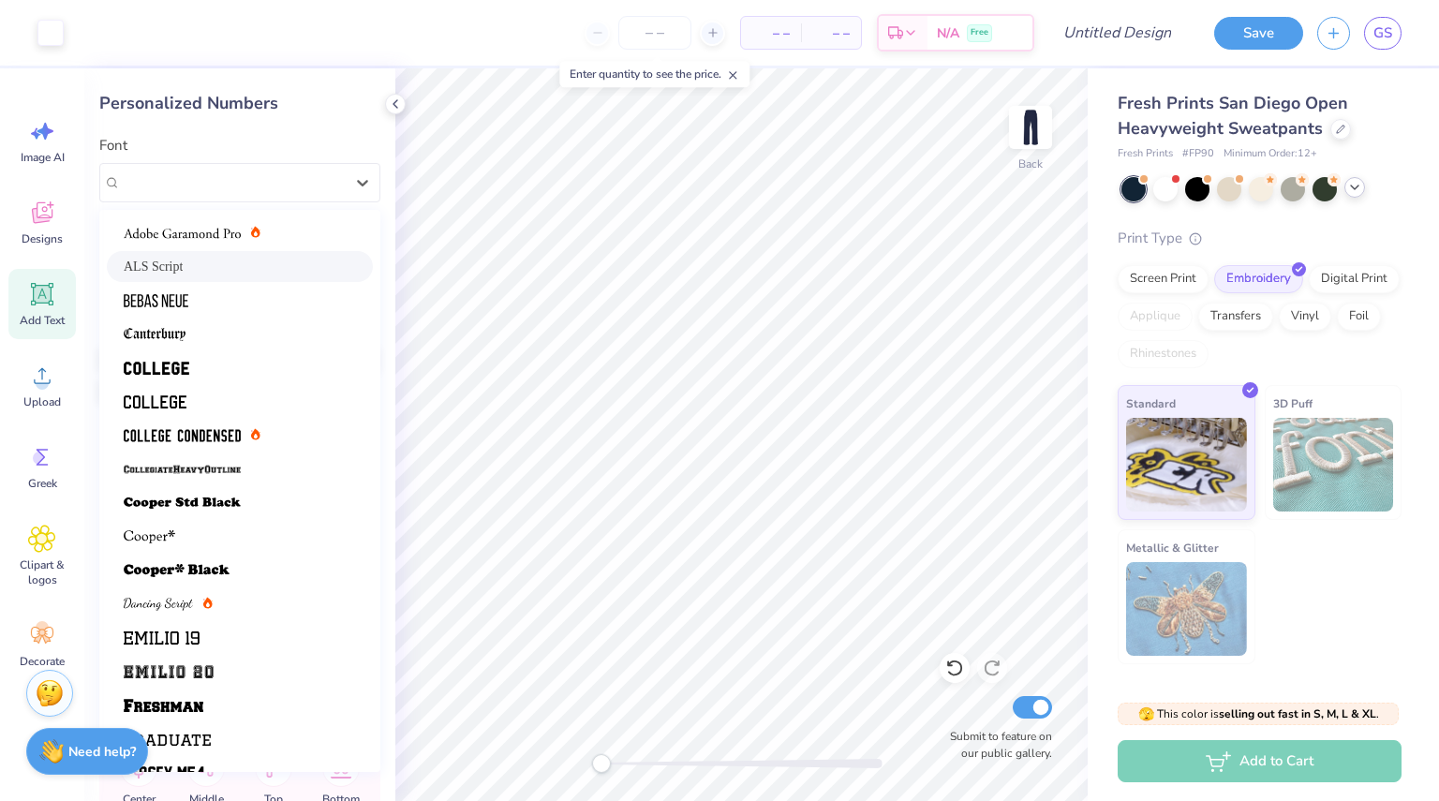
click at [183, 261] on span "ALS Script" at bounding box center [153, 267] width 59 height 20
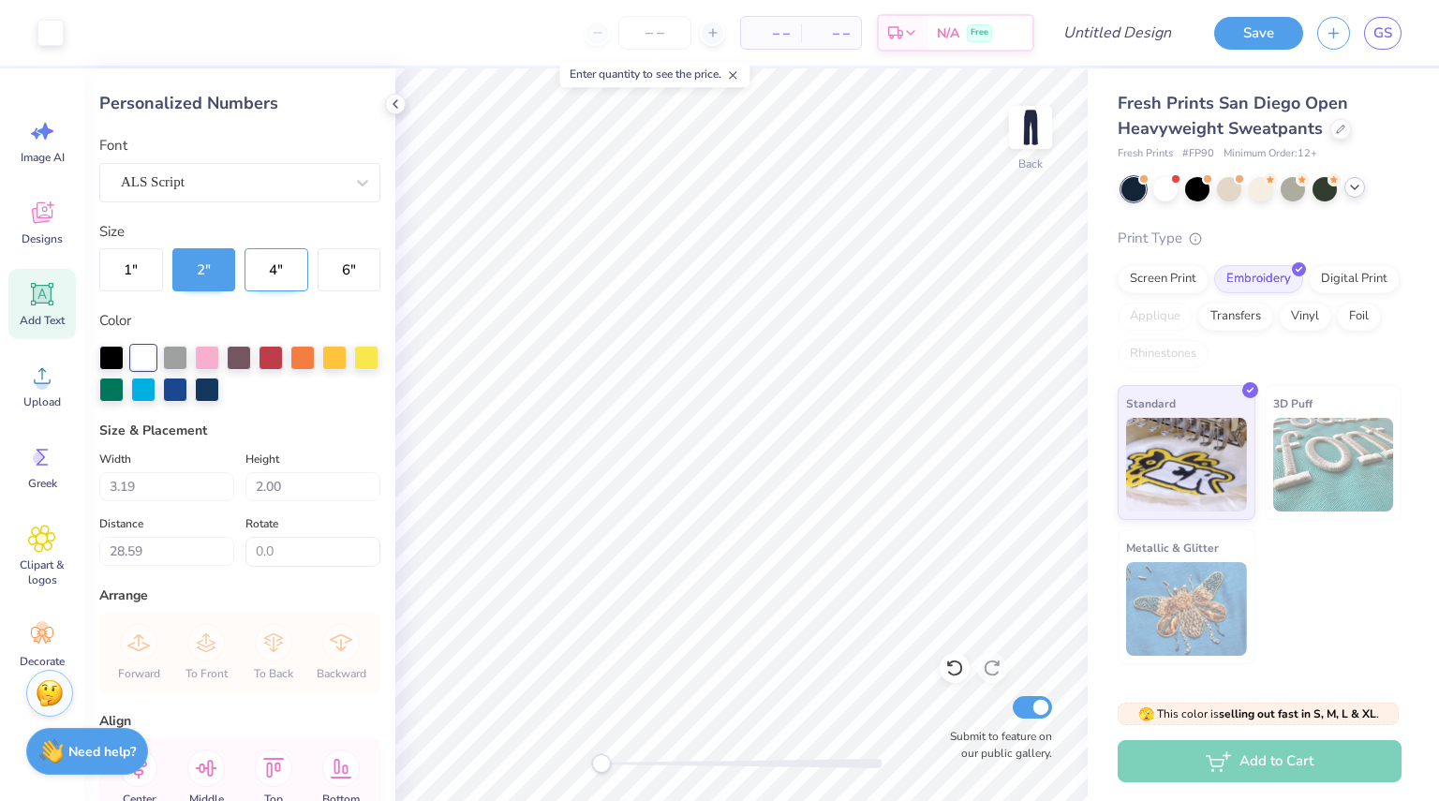
click at [253, 269] on button "4 "" at bounding box center [277, 269] width 64 height 43
click at [221, 264] on button "2 "" at bounding box center [204, 269] width 64 height 43
click at [41, 299] on icon at bounding box center [43, 295] width 18 height 18
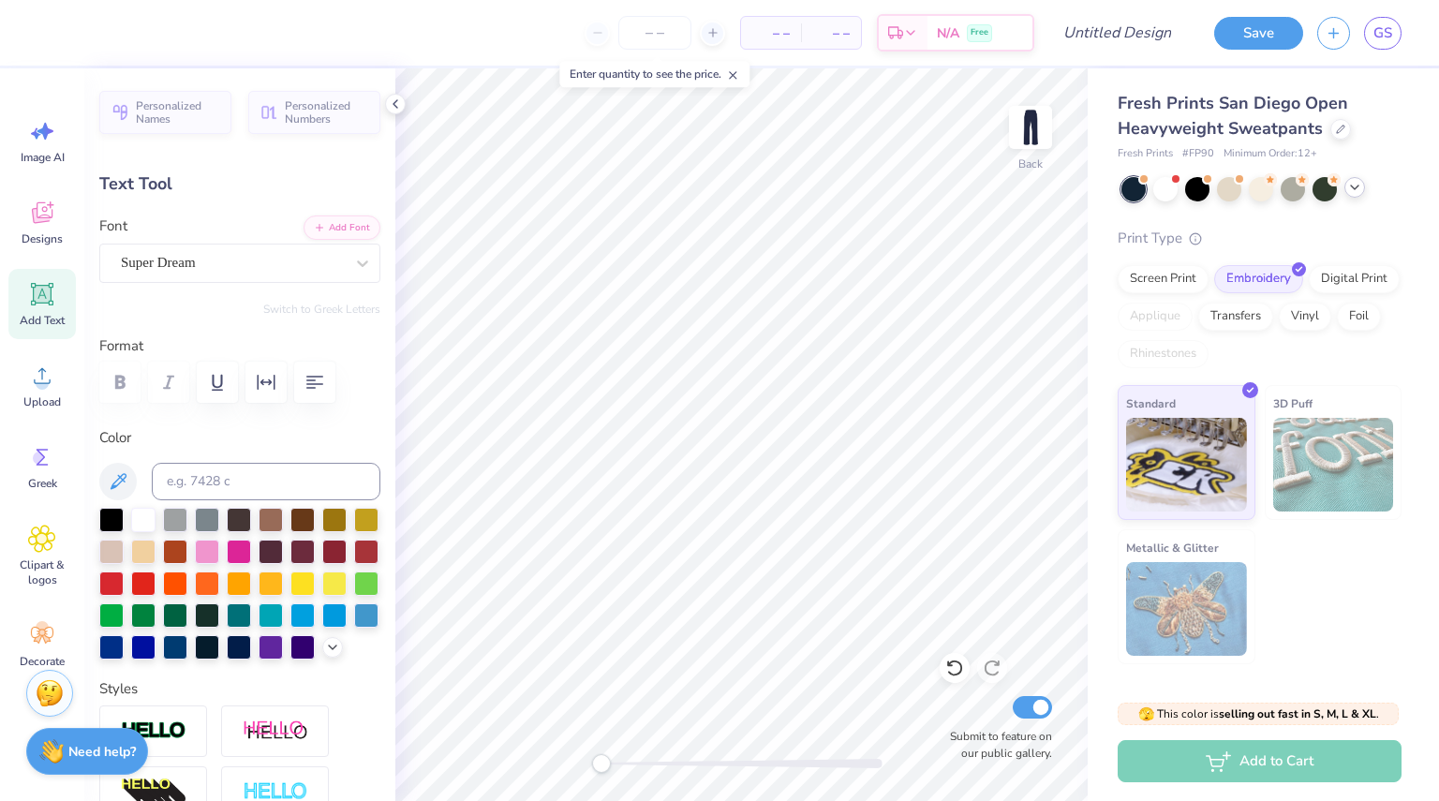
click at [329, 133] on div "Personalized Names Personalized Numbers Text Tool Add Font Font Super Dream Swi…" at bounding box center [239, 434] width 311 height 733
click at [322, 119] on span "Personalized Numbers" at bounding box center [327, 110] width 84 height 26
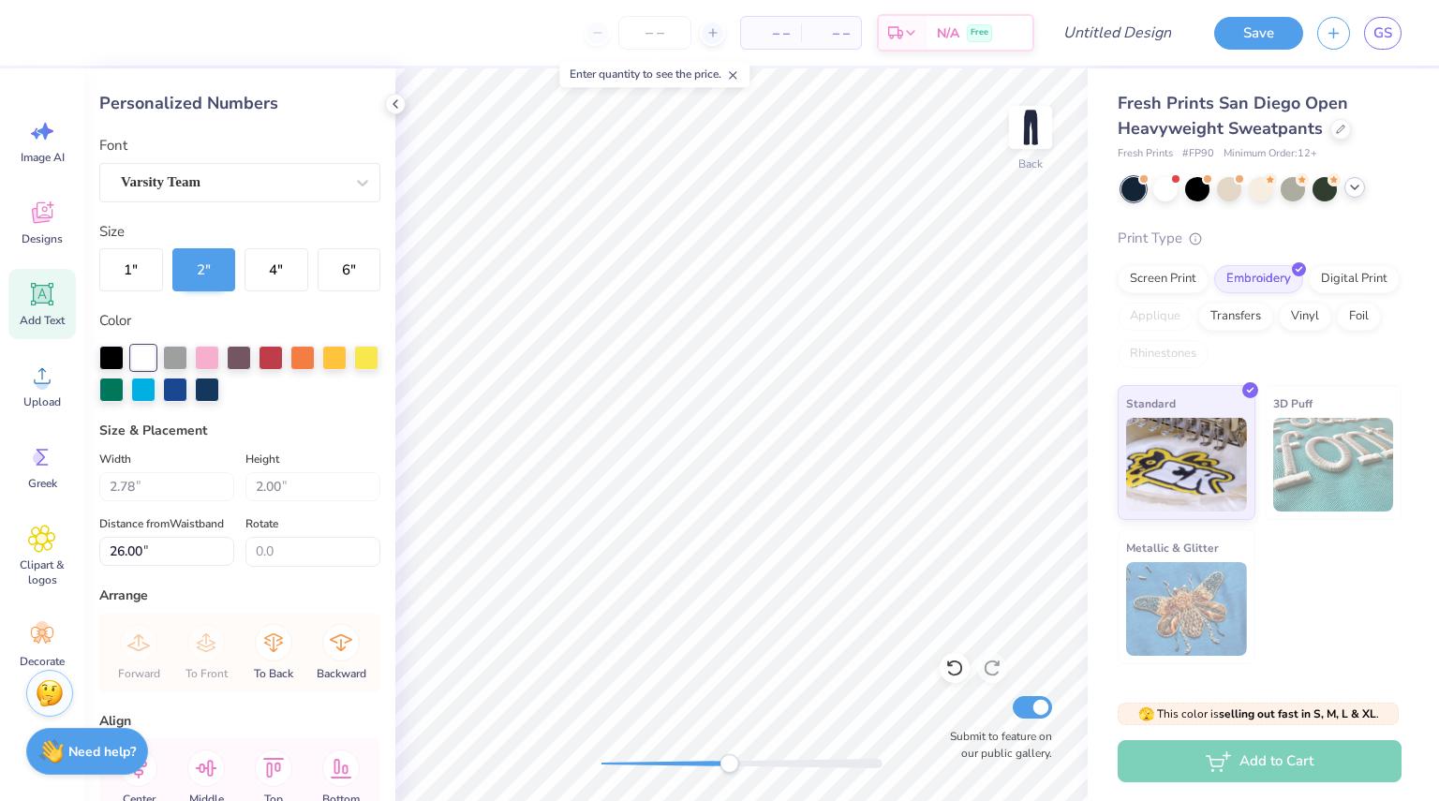
drag, startPoint x: 608, startPoint y: 771, endPoint x: 729, endPoint y: 772, distance: 120.9
click at [729, 772] on div at bounding box center [742, 763] width 281 height 19
click at [208, 102] on div "Personalized Numbers" at bounding box center [239, 103] width 281 height 25
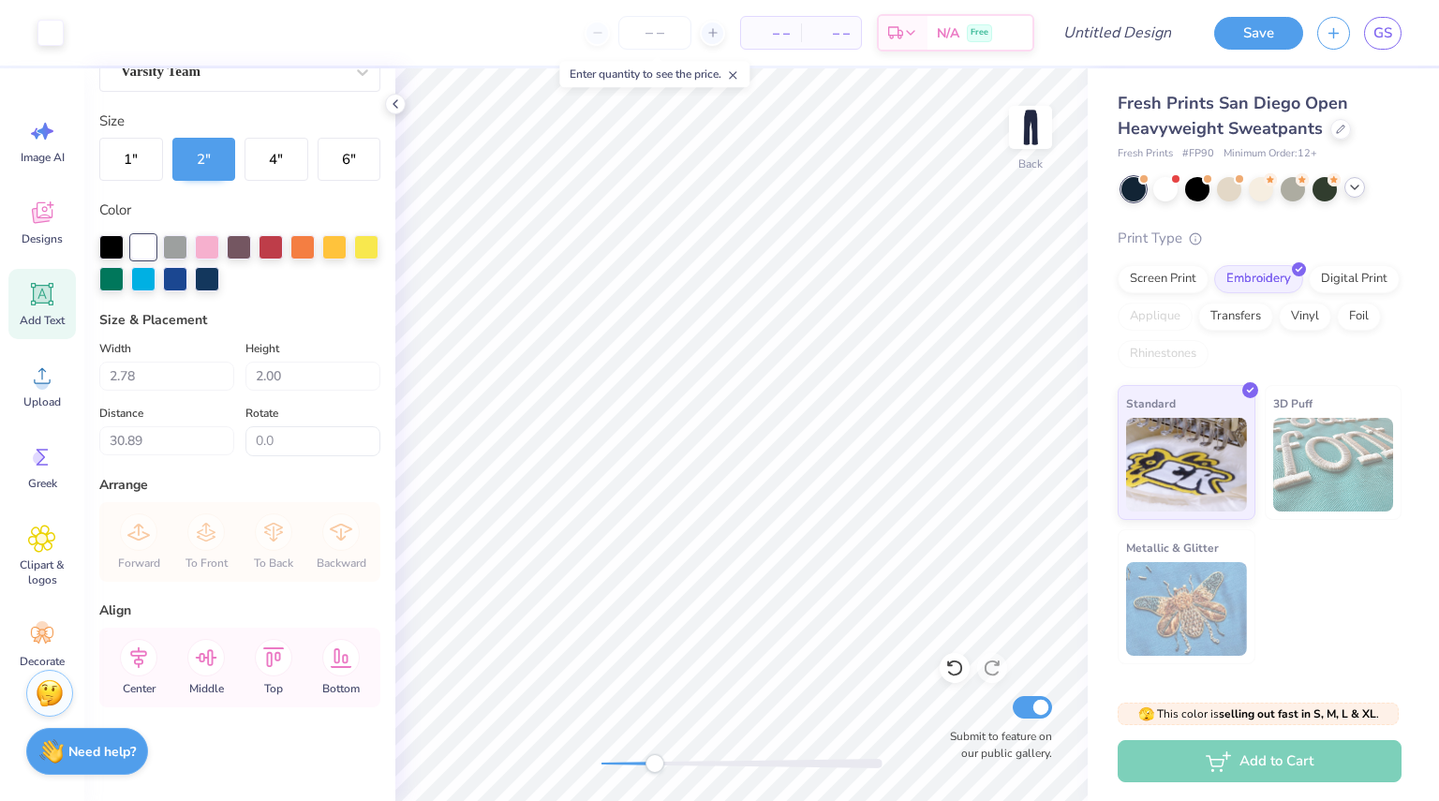
scroll to position [109, 0]
click at [579, 772] on div "Back Submit to feature on our public gallery." at bounding box center [741, 434] width 693 height 733
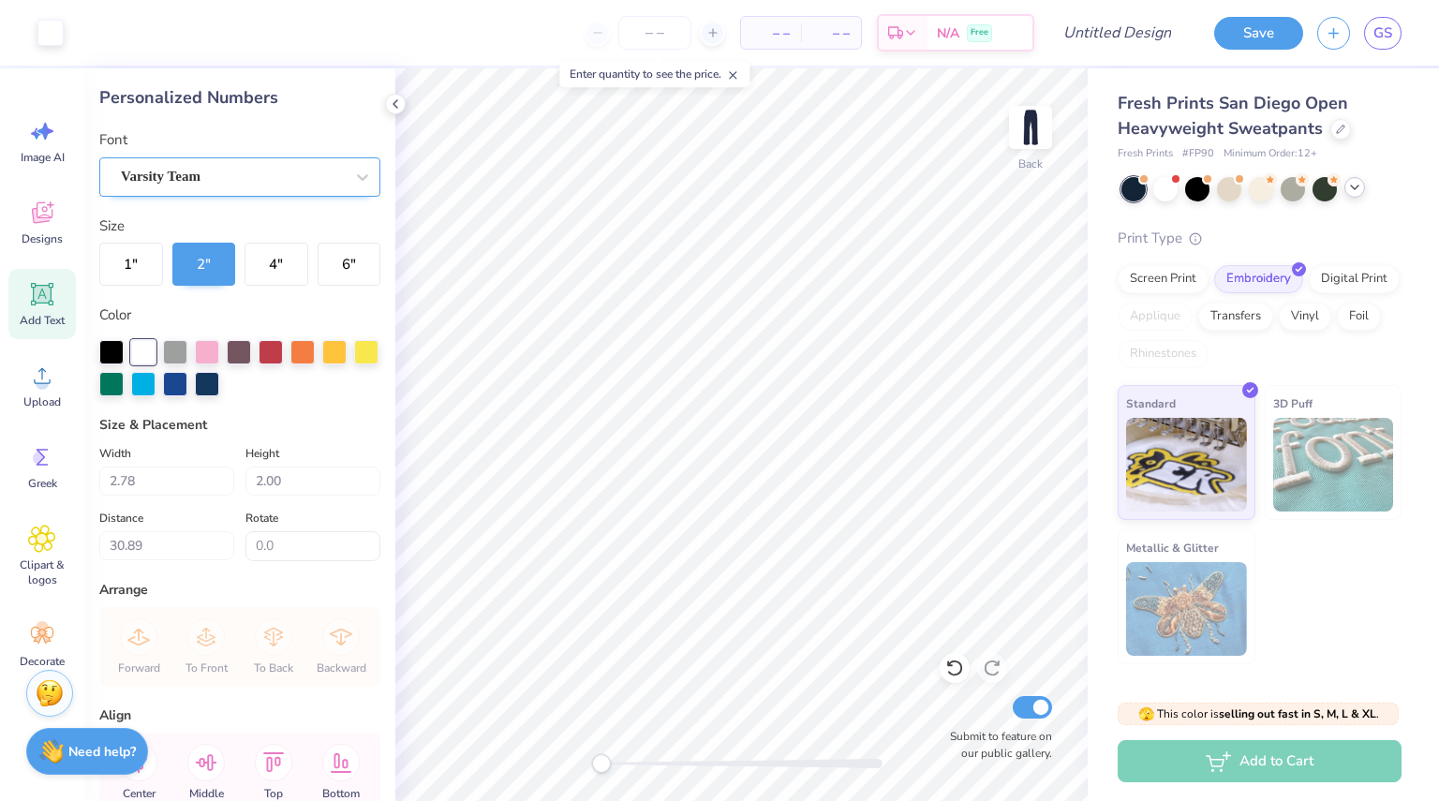
scroll to position [0, 0]
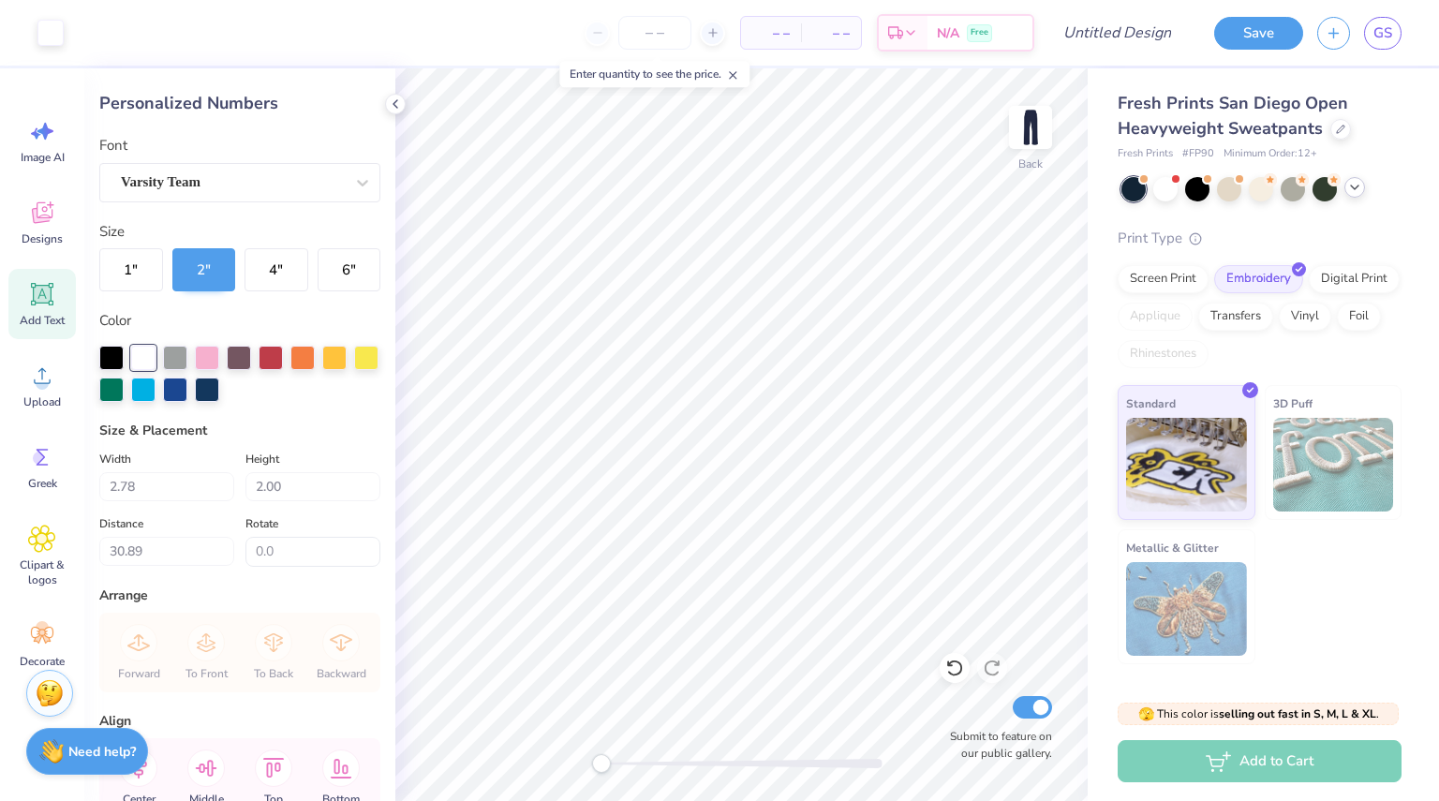
click at [183, 115] on div "Personalized Numbers" at bounding box center [239, 103] width 281 height 25
click at [184, 104] on div "Personalized Numbers" at bounding box center [239, 103] width 281 height 25
click at [395, 106] on polyline at bounding box center [396, 103] width 4 height 7
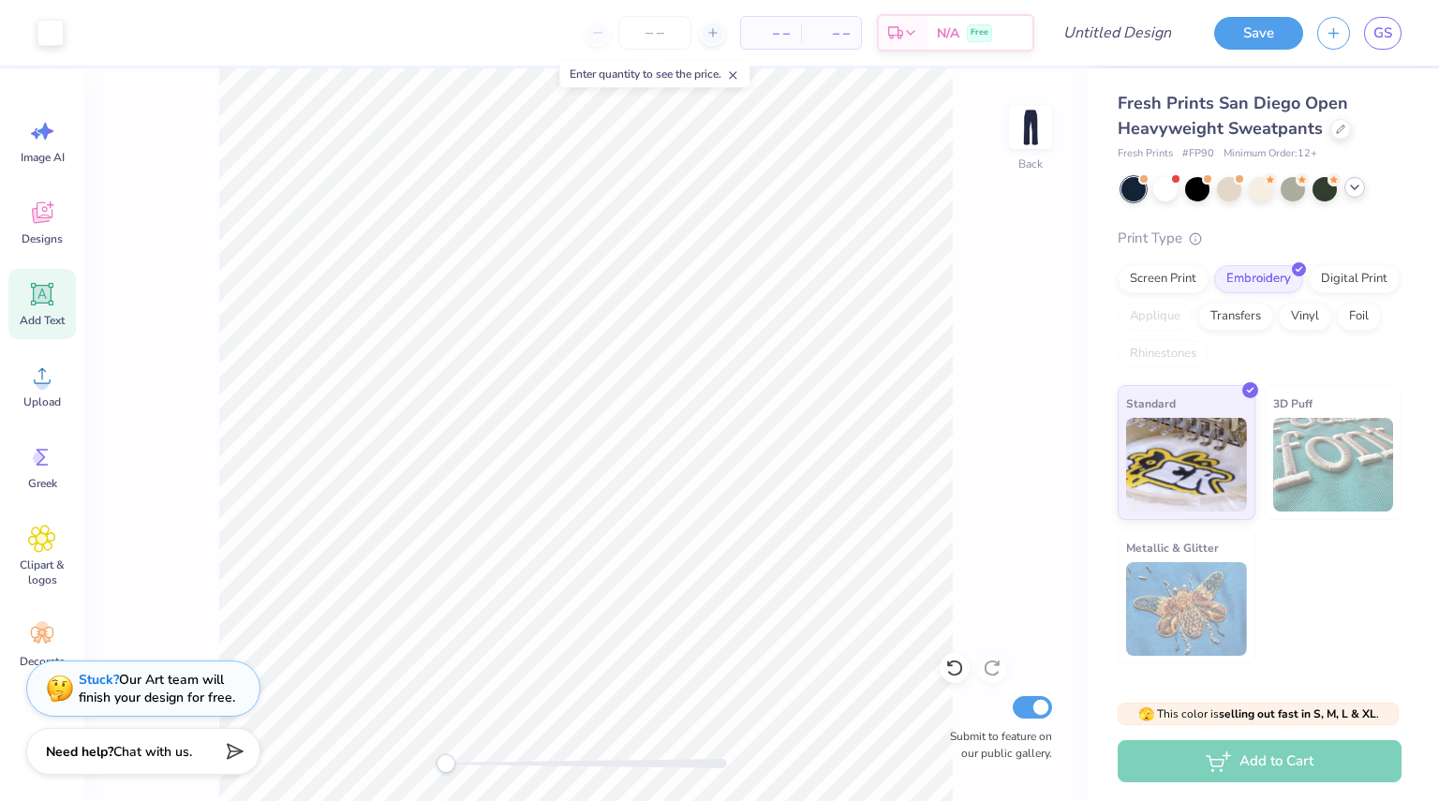
click at [63, 287] on div "Add Text" at bounding box center [41, 304] width 67 height 70
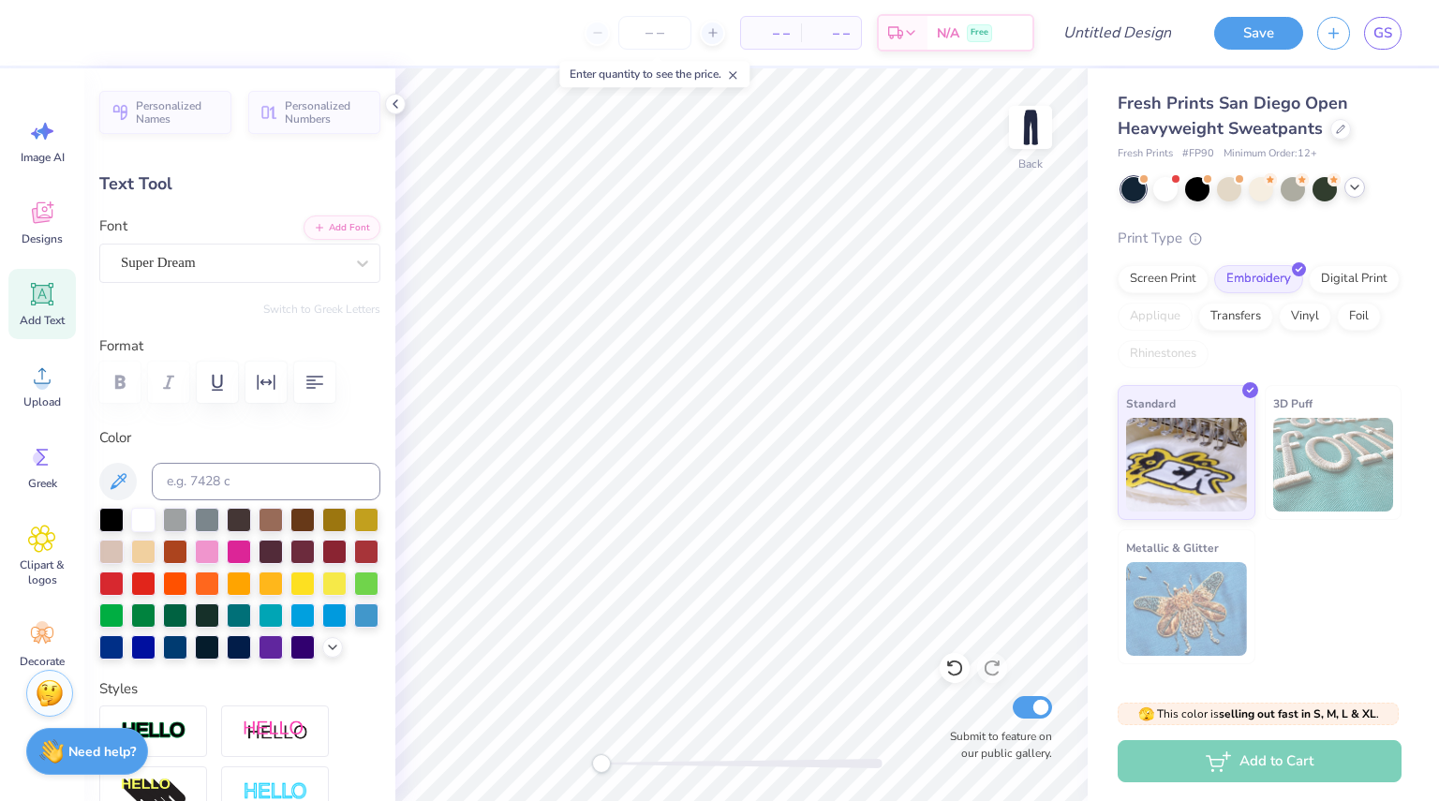
scroll to position [15, 3]
type textarea "1885"
click at [217, 263] on div "Super Dream" at bounding box center [232, 262] width 227 height 29
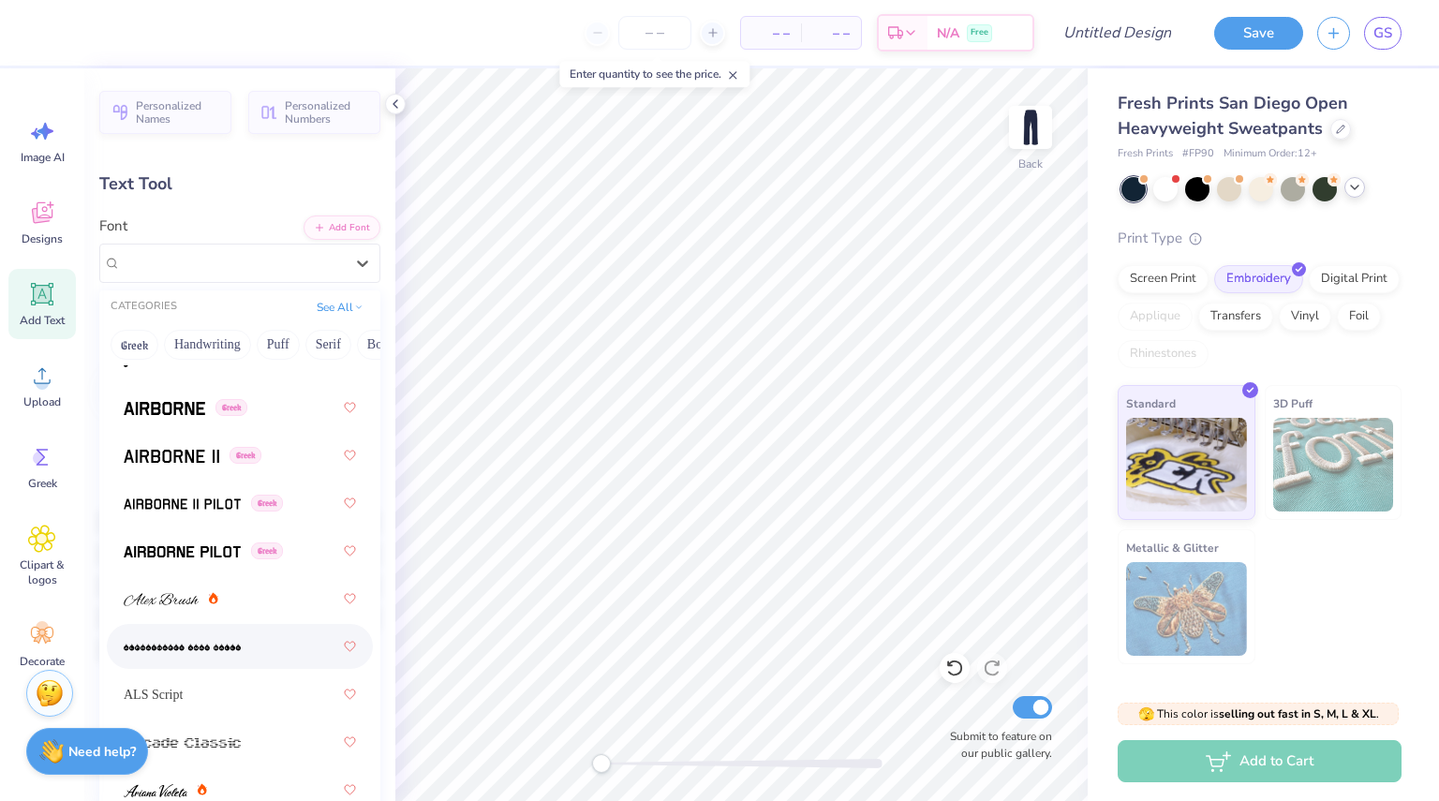
scroll to position [562, 0]
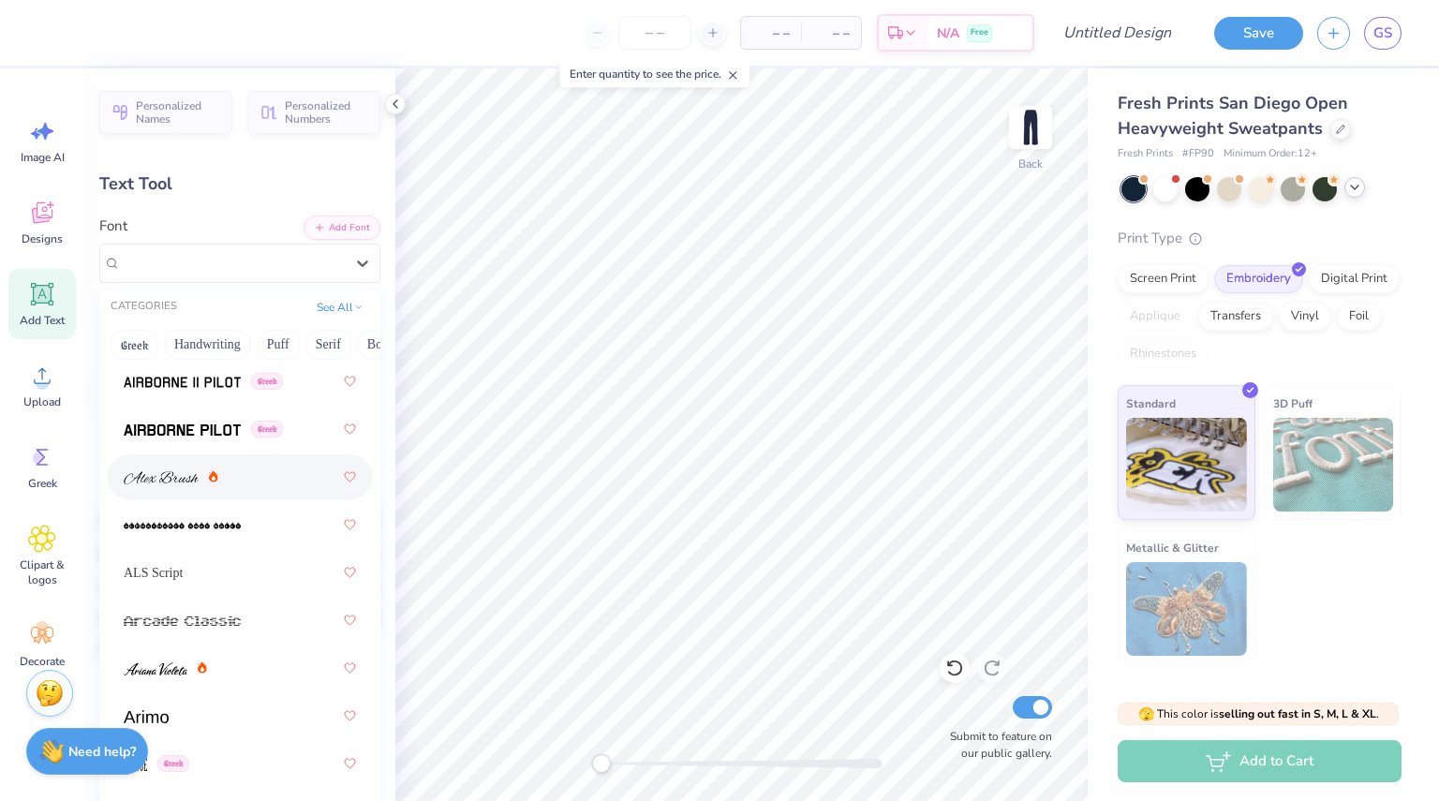
click at [215, 488] on div at bounding box center [240, 477] width 232 height 34
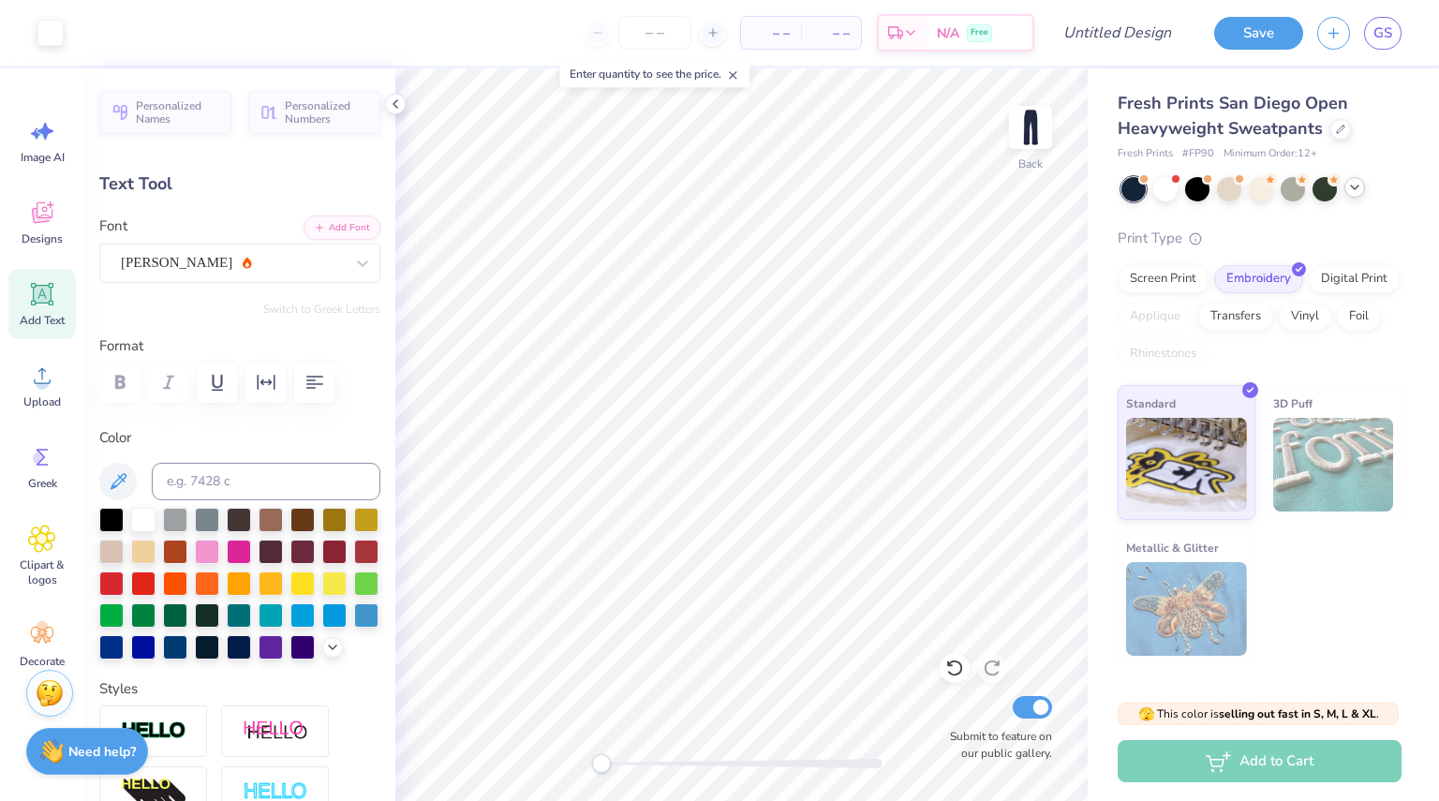
type input "10.70"
type input "3.04"
type input "25.48"
type input "89.7"
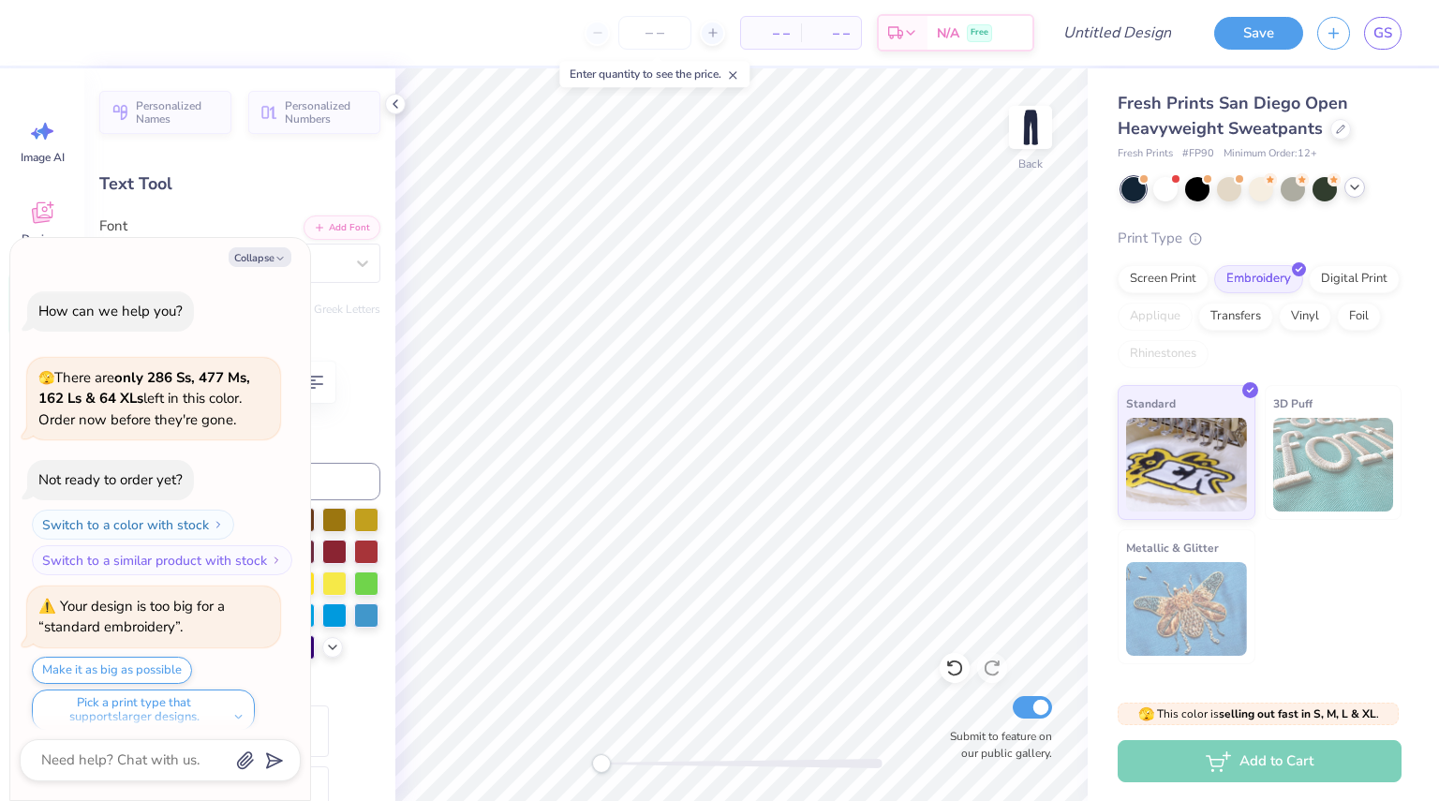
type textarea "x"
type input "3.10"
type input "10.68"
type input "30.95"
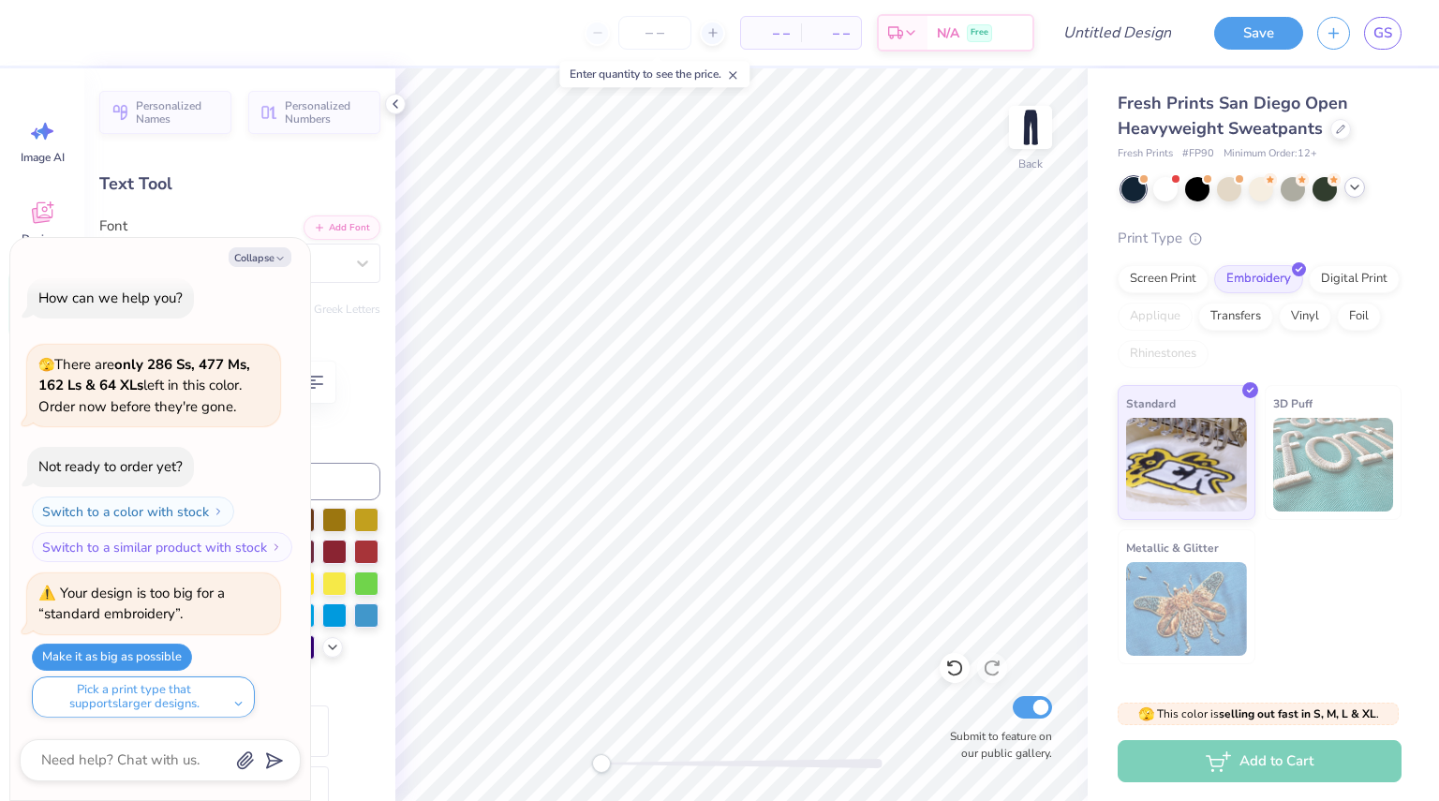
click at [153, 667] on button "Make it as big as possible" at bounding box center [112, 657] width 160 height 27
type textarea "x"
type input "3.48"
type input "12.00"
type input "30.96"
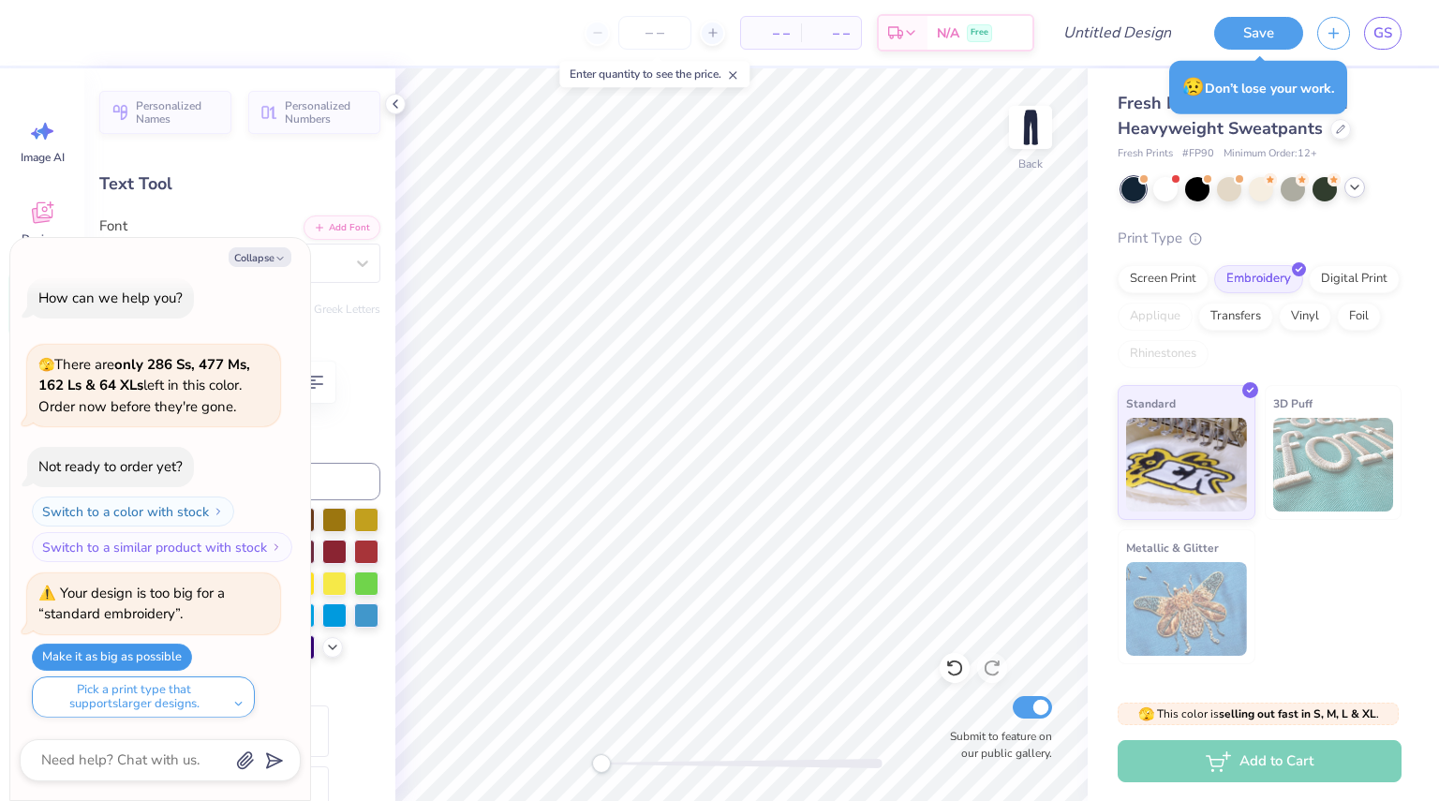
type textarea "x"
type input "0.0"
type textarea "x"
type input "29.75"
type input "89.7"
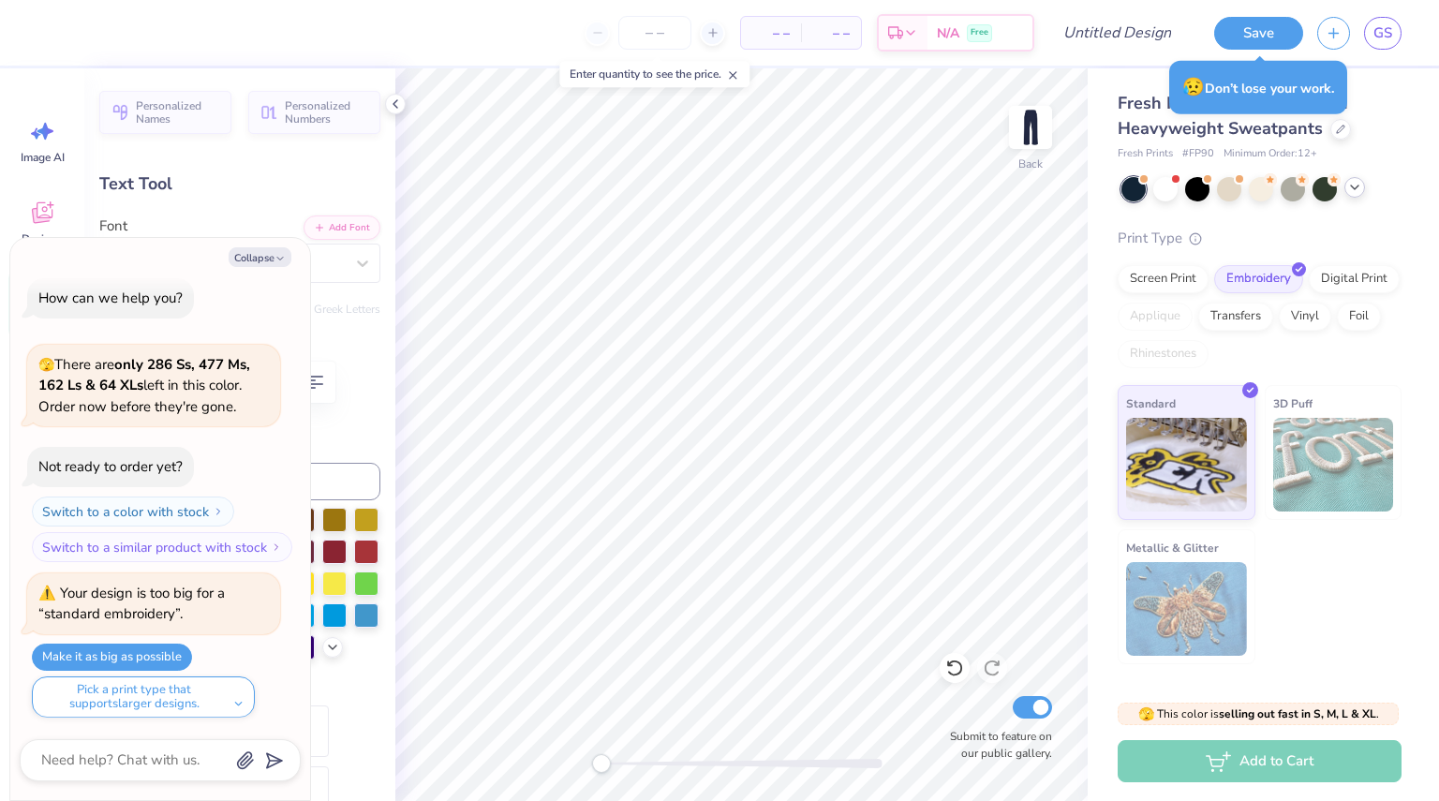
type textarea "x"
type input "0.0"
type textarea "x"
type input "29.17"
type input "89.7"
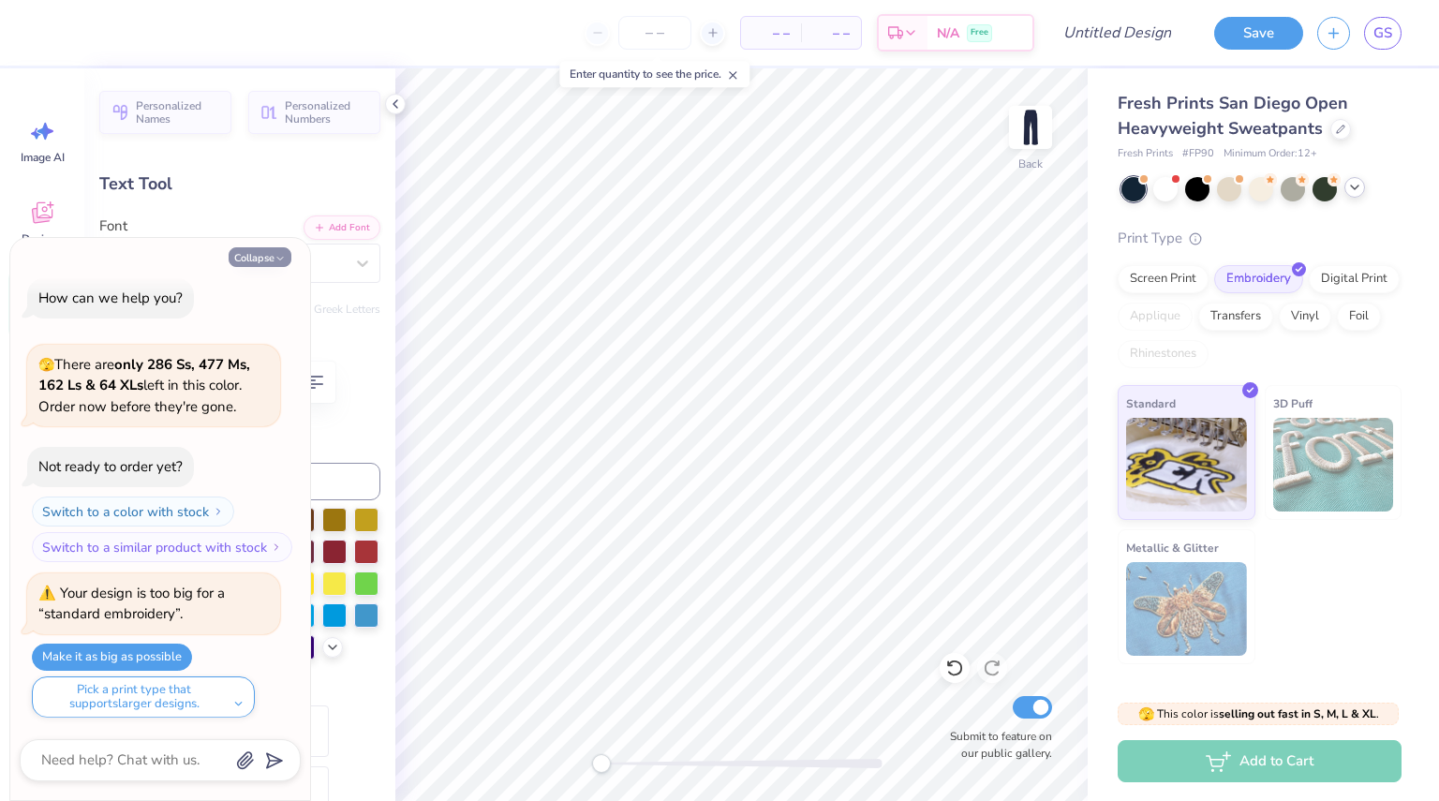
click at [270, 257] on button "Collapse" at bounding box center [260, 257] width 63 height 20
type textarea "x"
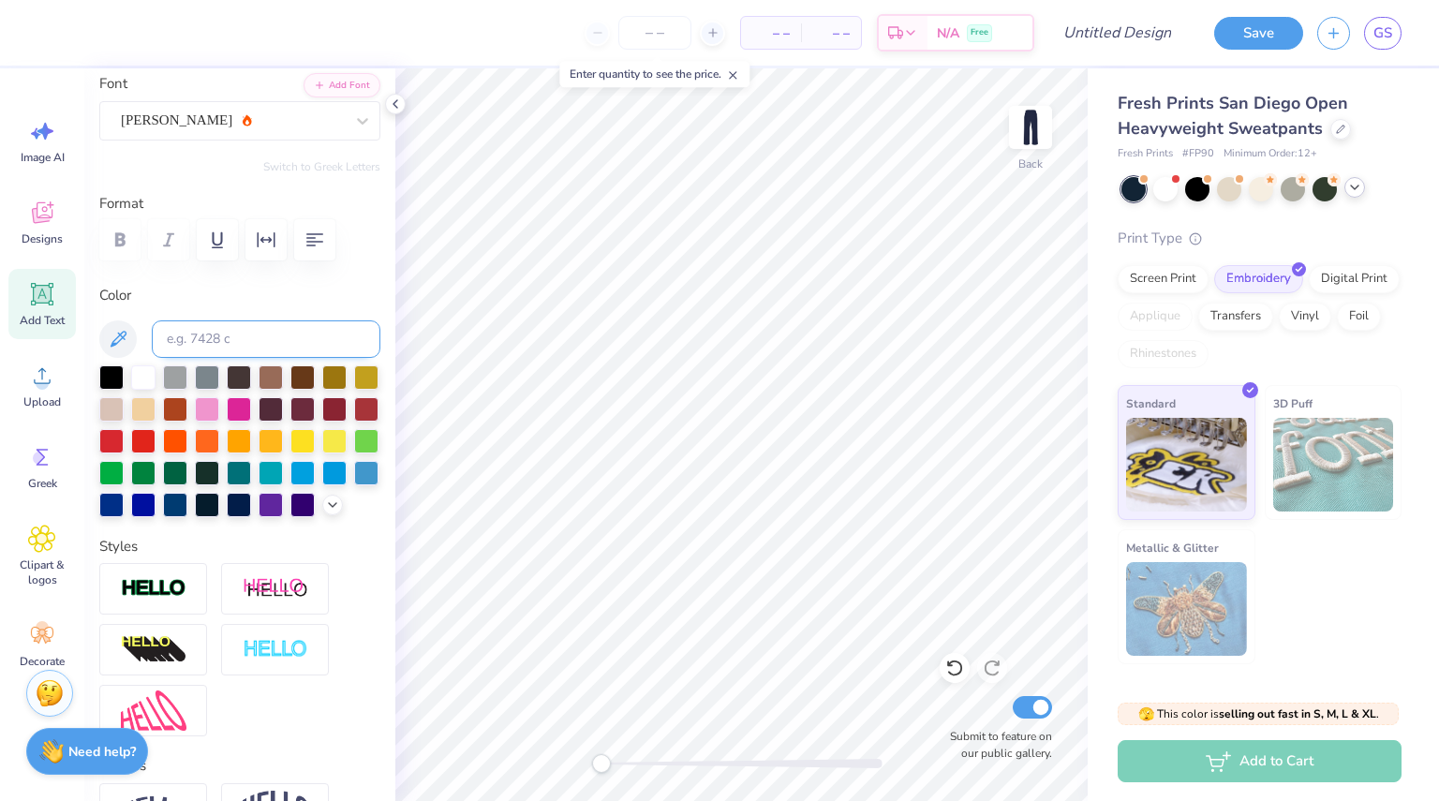
scroll to position [0, 0]
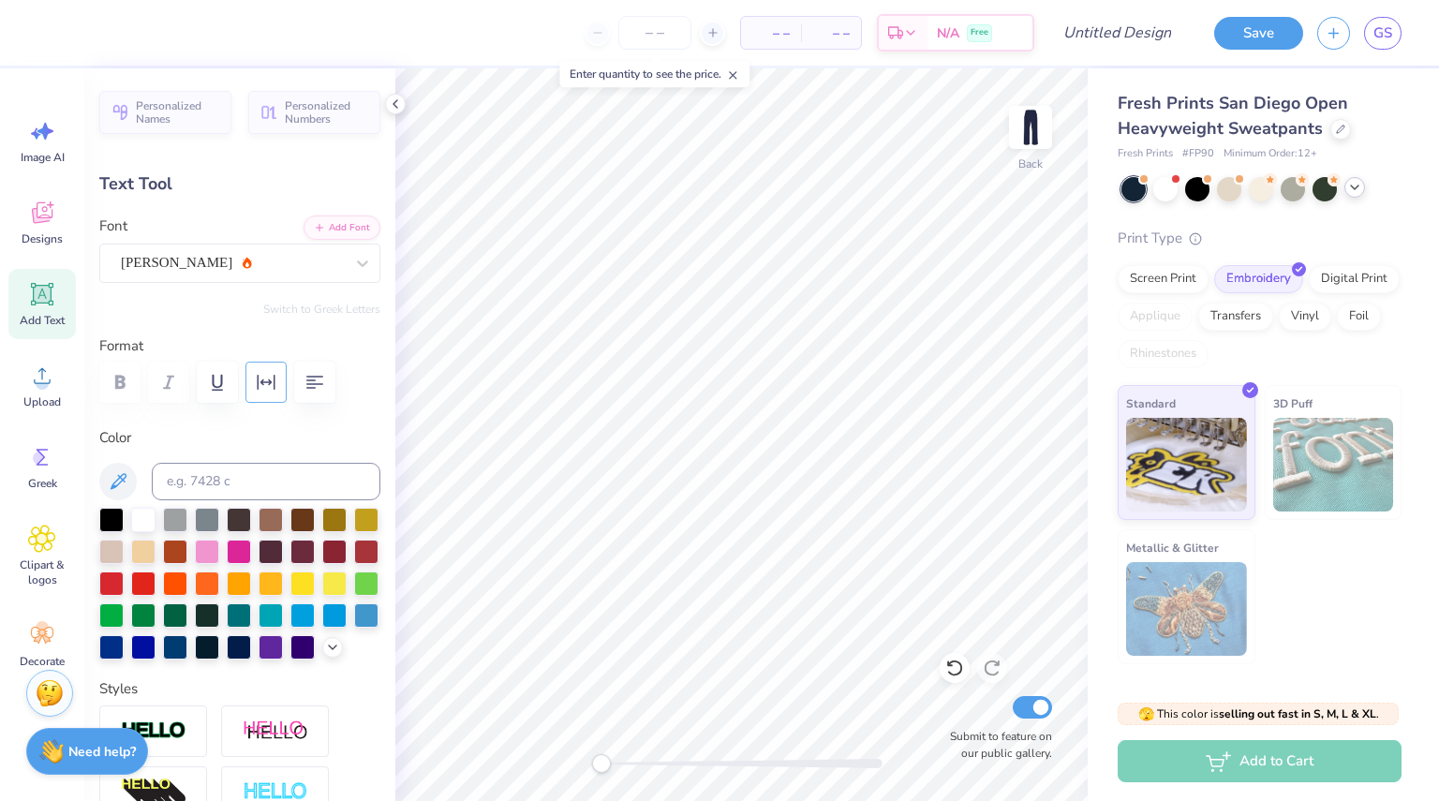
click at [262, 395] on button "button" at bounding box center [266, 382] width 41 height 41
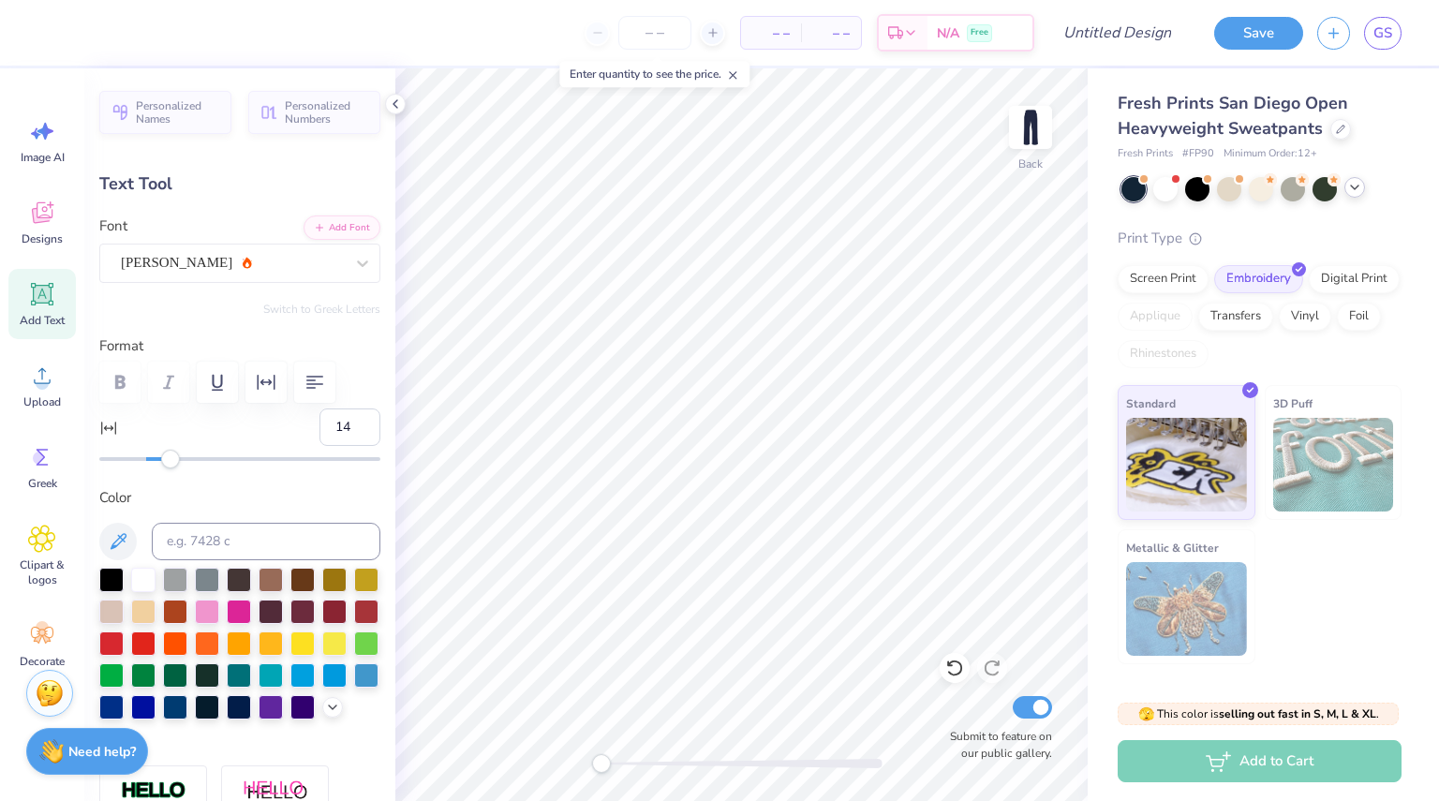
type input "15"
drag, startPoint x: 151, startPoint y: 462, endPoint x: 178, endPoint y: 465, distance: 27.3
click at [178, 465] on div "Accessibility label" at bounding box center [177, 459] width 19 height 19
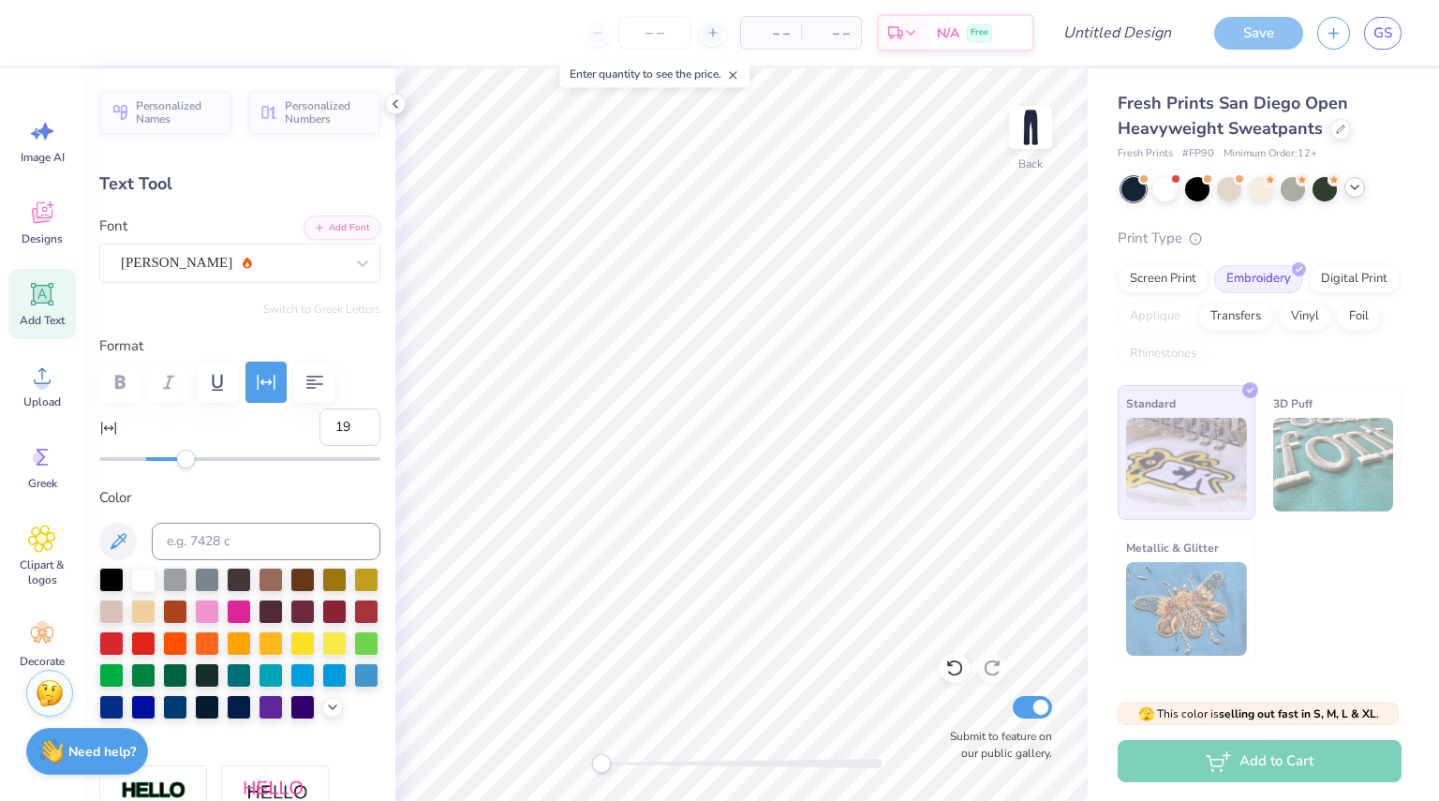
type input "20"
drag, startPoint x: 178, startPoint y: 459, endPoint x: 189, endPoint y: 458, distance: 11.3
click at [189, 458] on div "Accessibility label" at bounding box center [188, 459] width 19 height 19
type input "15"
click at [178, 467] on div "Accessibility label" at bounding box center [177, 459] width 19 height 19
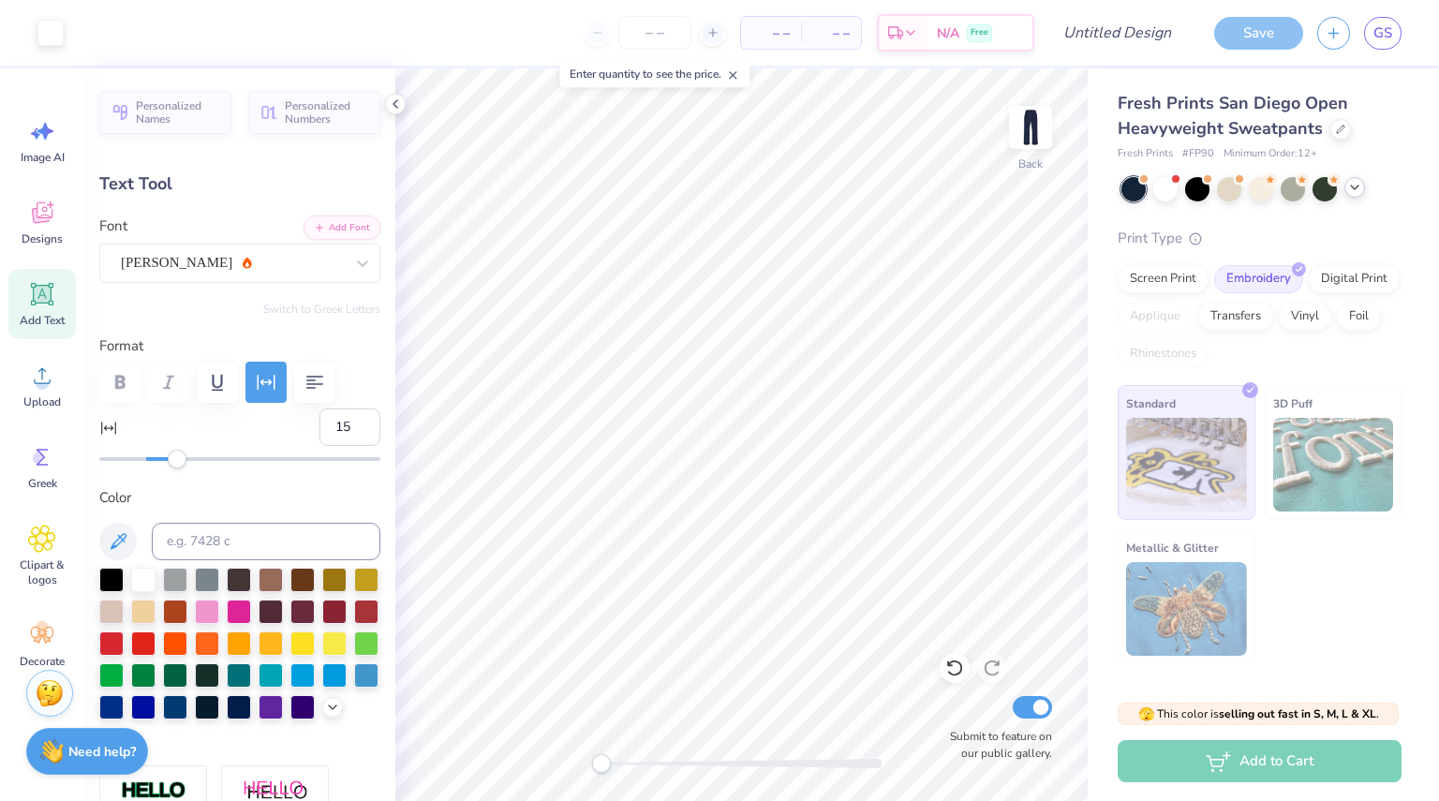
type input "0.0"
type input "3.50"
type input "14.29"
type input "27.97"
type input "0.0"
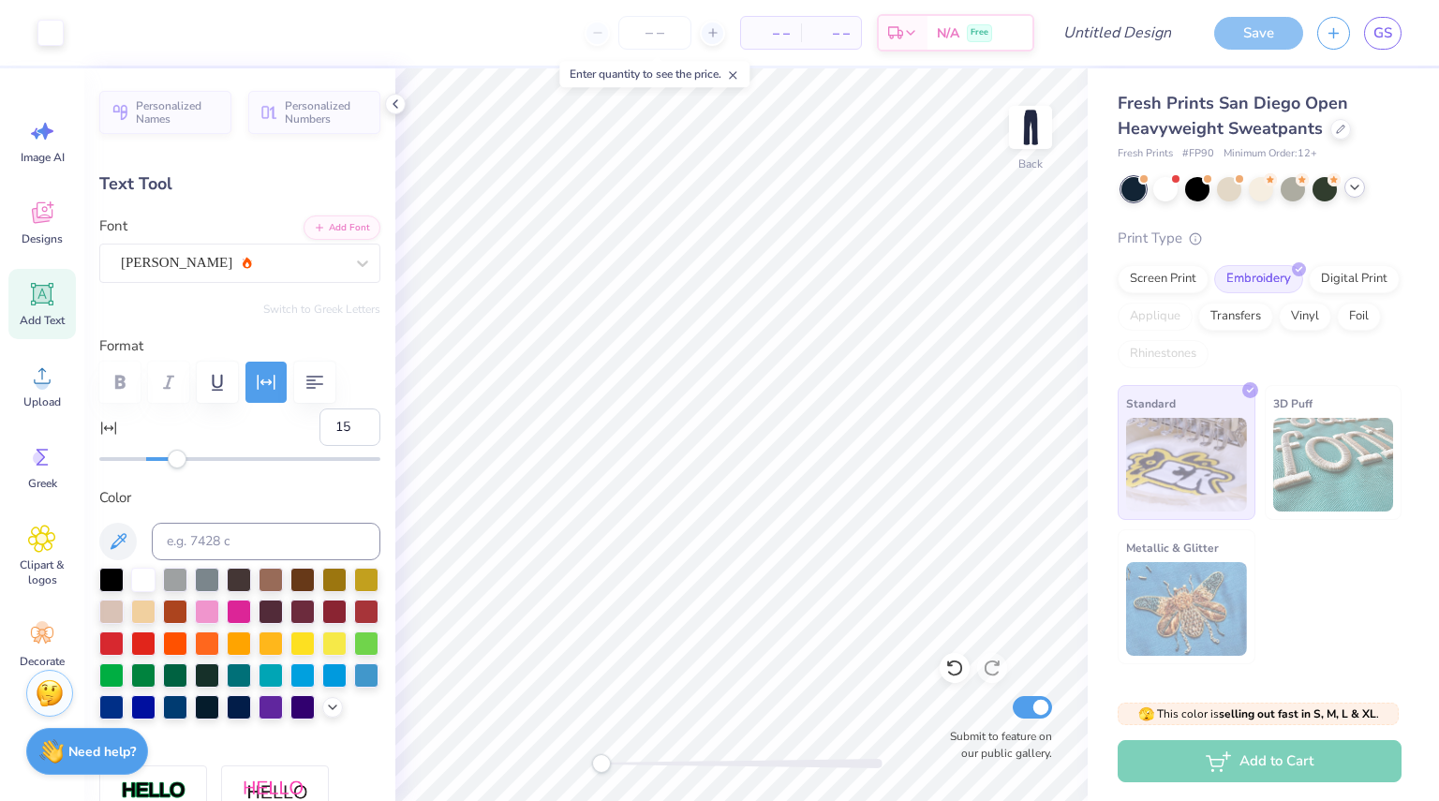
type input "29.18"
type input "0.0"
click at [1156, 451] on img at bounding box center [1186, 465] width 121 height 94
type input "3.49"
type input "89.7"
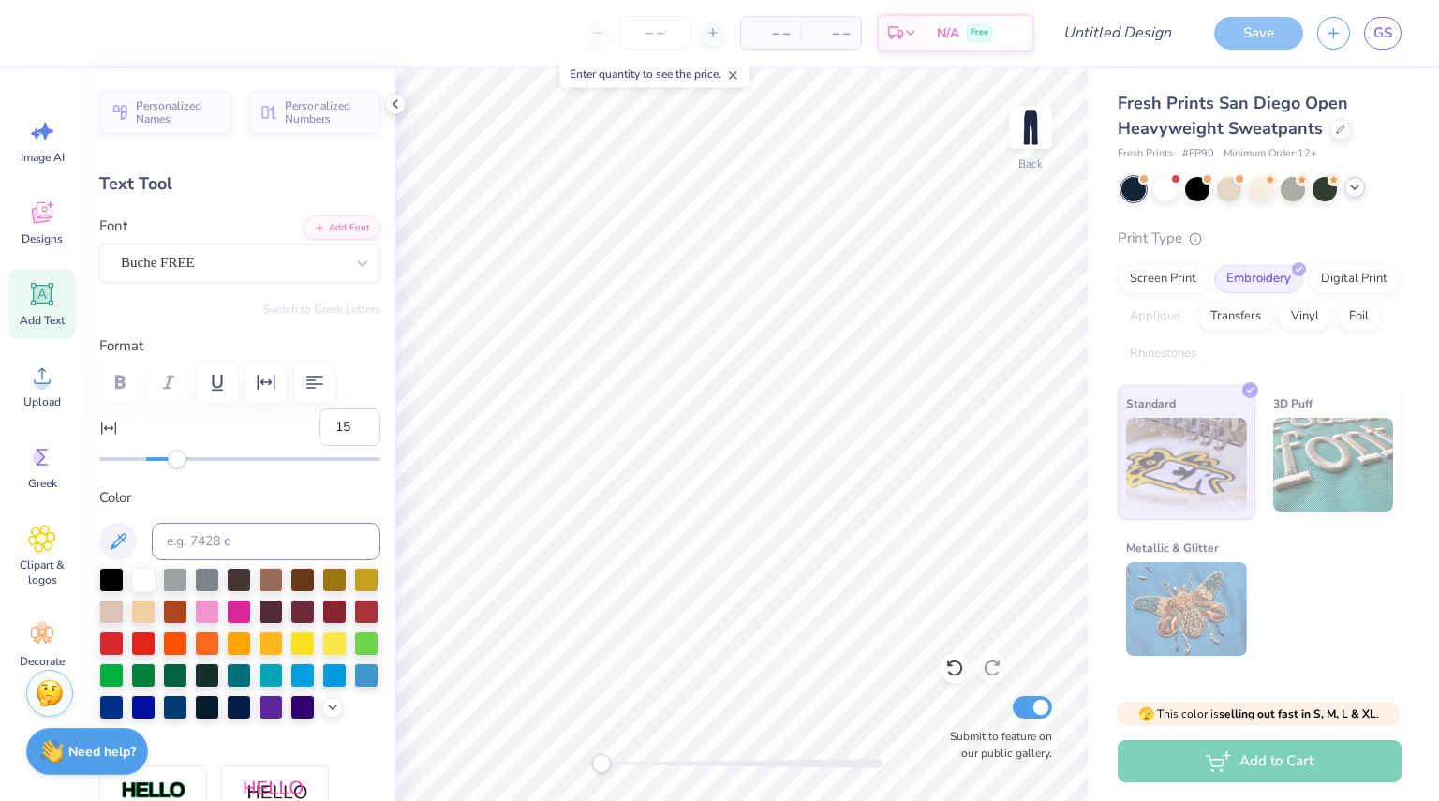
type input "7.11"
type input "1.69"
type input "9.92"
type input "0.0"
type input "0"
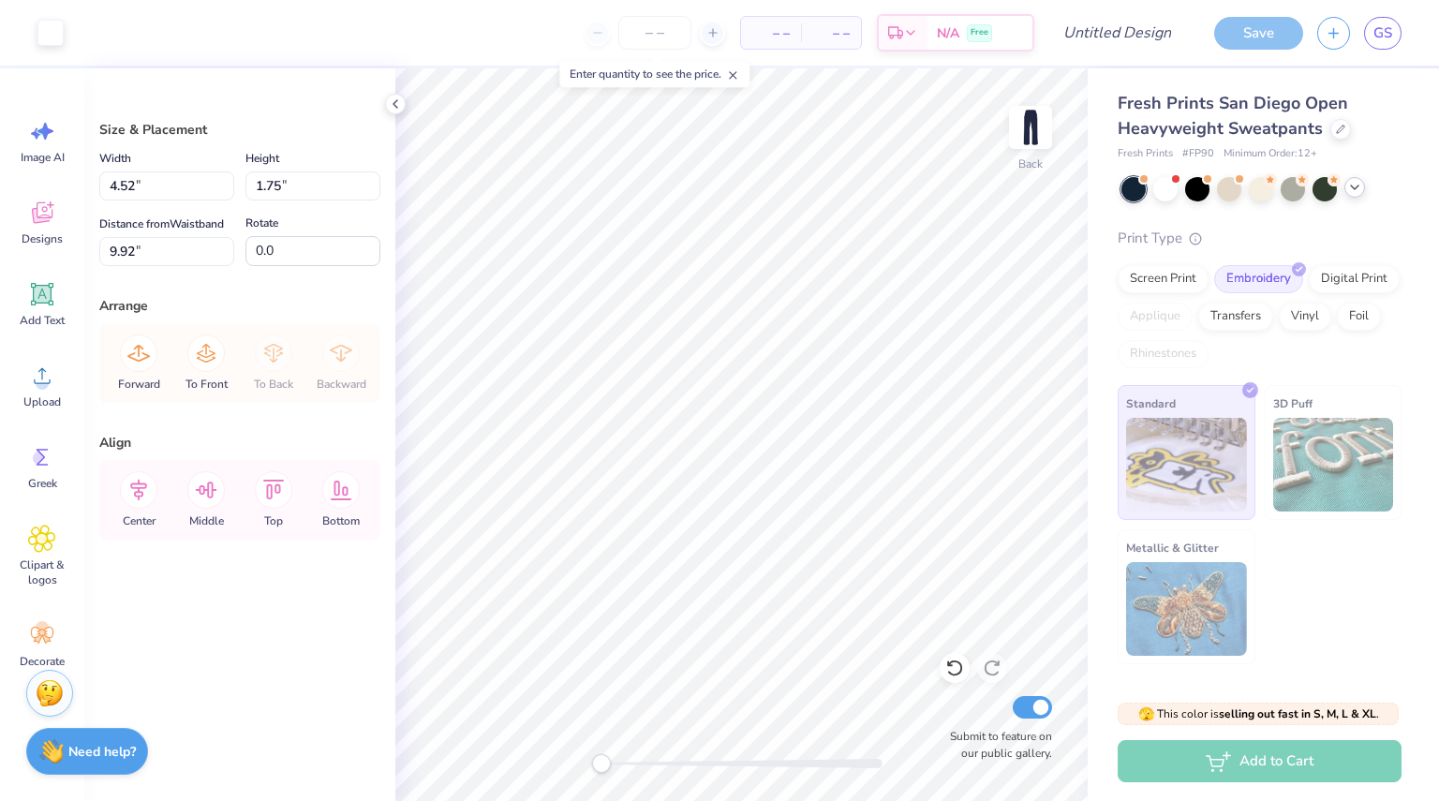
type input "4.52"
type input "1.75"
type input "2.50"
type input "0.97"
click at [1214, 475] on img at bounding box center [1186, 465] width 121 height 94
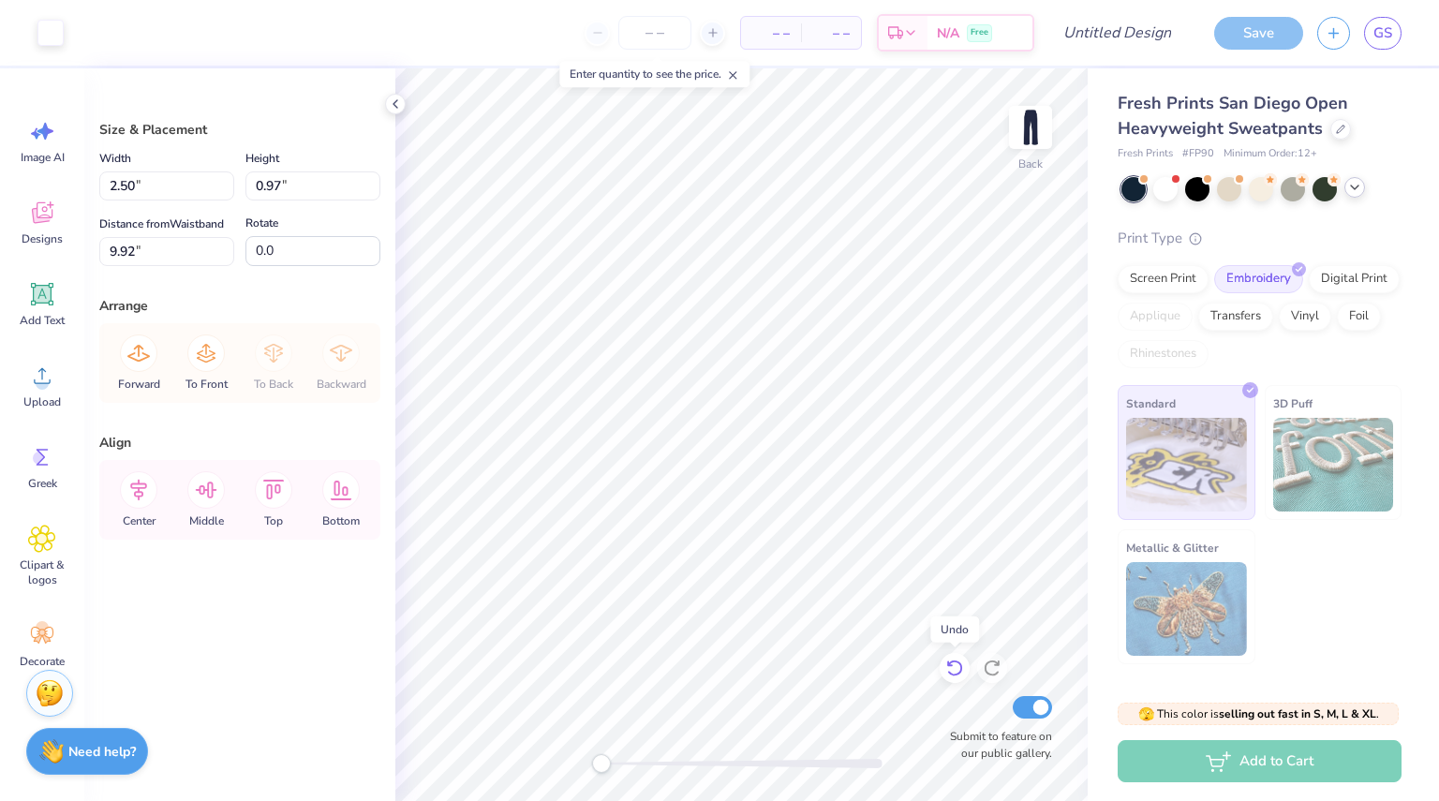
click at [954, 664] on icon at bounding box center [955, 668] width 19 height 19
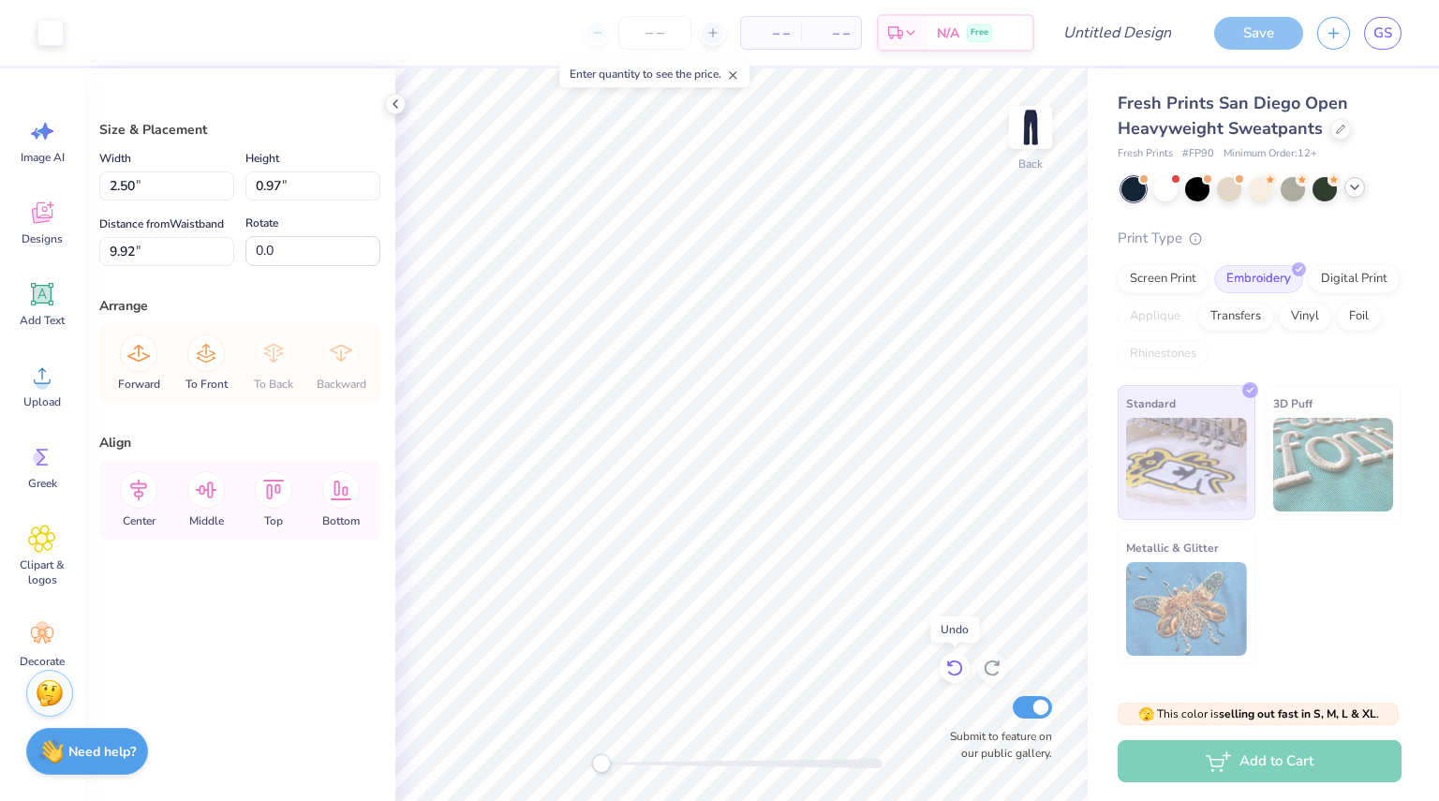
click at [954, 663] on icon at bounding box center [955, 668] width 19 height 19
click at [954, 663] on icon at bounding box center [955, 669] width 16 height 17
click at [954, 661] on icon at bounding box center [955, 668] width 19 height 19
click at [954, 659] on div at bounding box center [955, 668] width 30 height 30
click at [954, 656] on div at bounding box center [955, 668] width 30 height 30
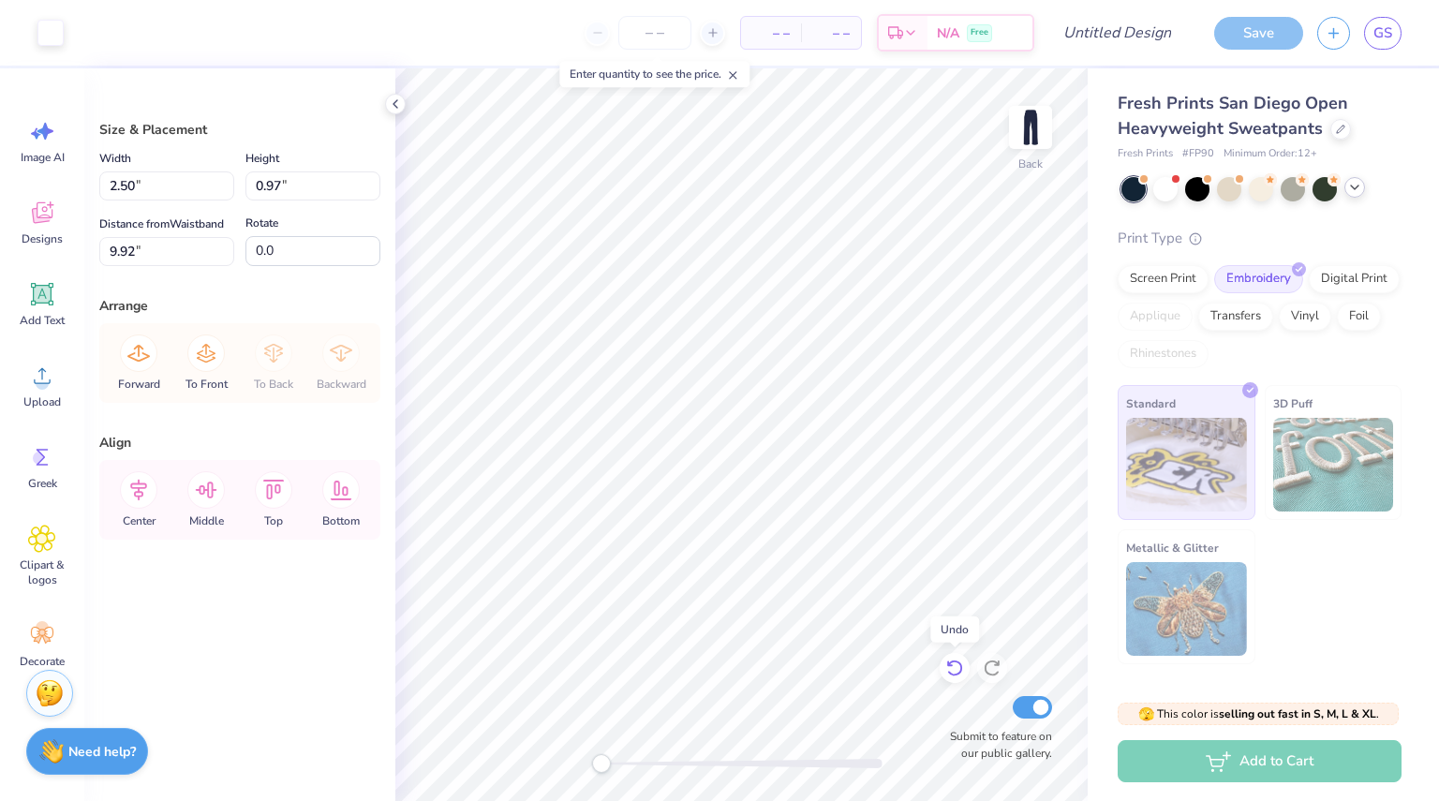
click at [954, 655] on div at bounding box center [955, 668] width 30 height 30
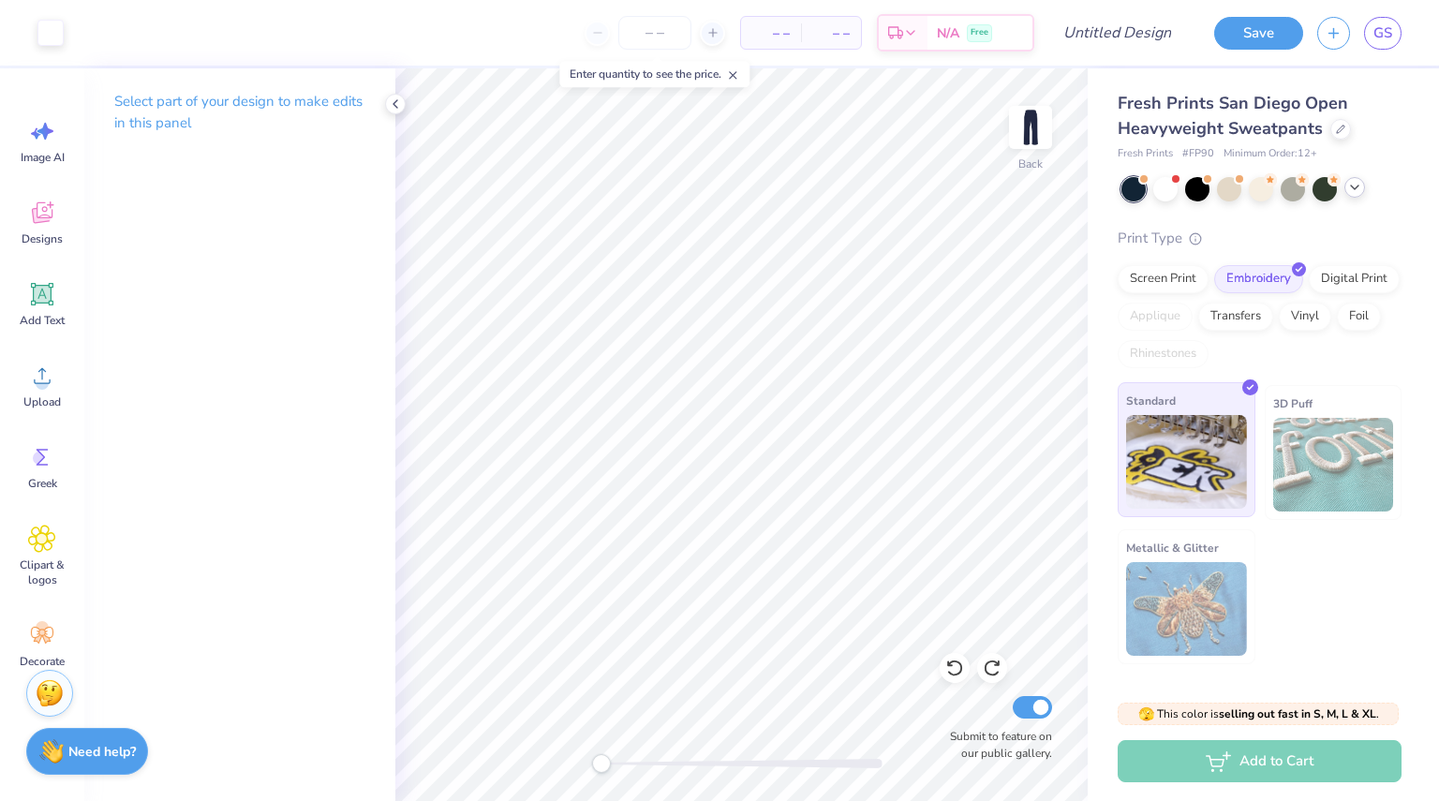
click at [1215, 455] on img at bounding box center [1186, 462] width 121 height 94
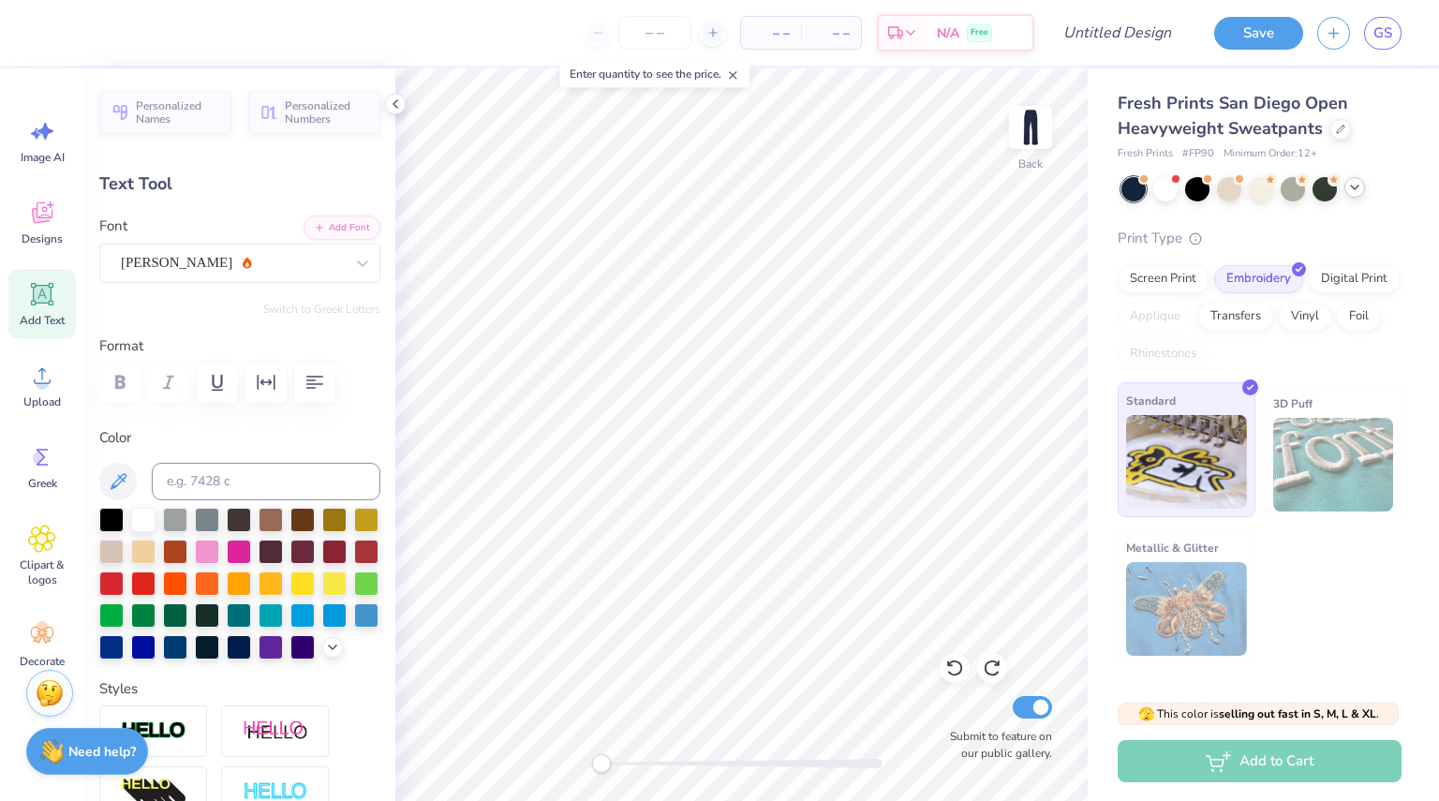
click at [1216, 464] on img at bounding box center [1186, 462] width 121 height 94
type input "0.0"
click at [1044, 714] on input "Submit to feature on our public gallery." at bounding box center [1032, 707] width 39 height 22
checkbox input "false"
type input "0.0"
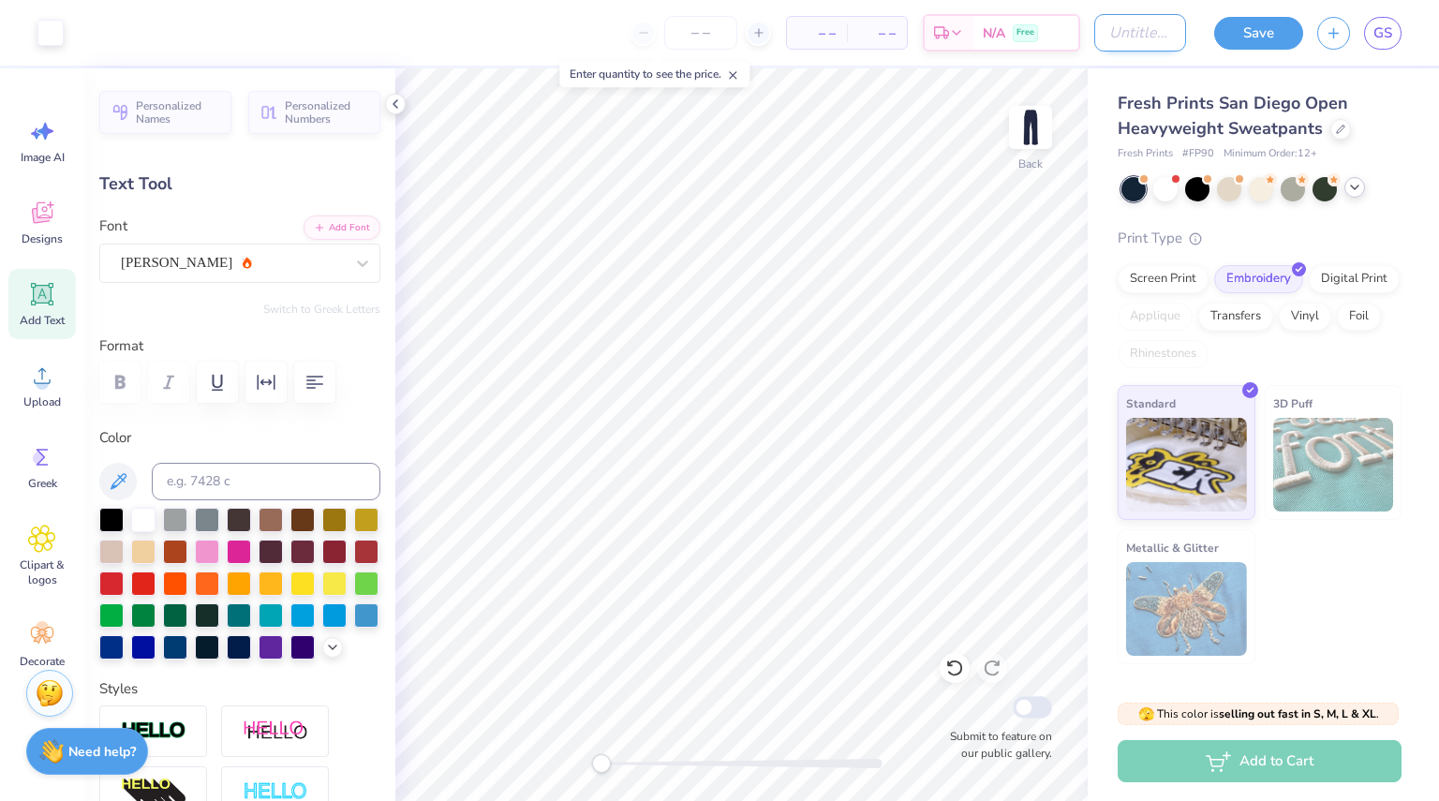
click at [1119, 31] on input "Design Title" at bounding box center [1141, 32] width 92 height 37
type input "exec pants"
click at [723, 44] on input "number" at bounding box center [700, 33] width 73 height 34
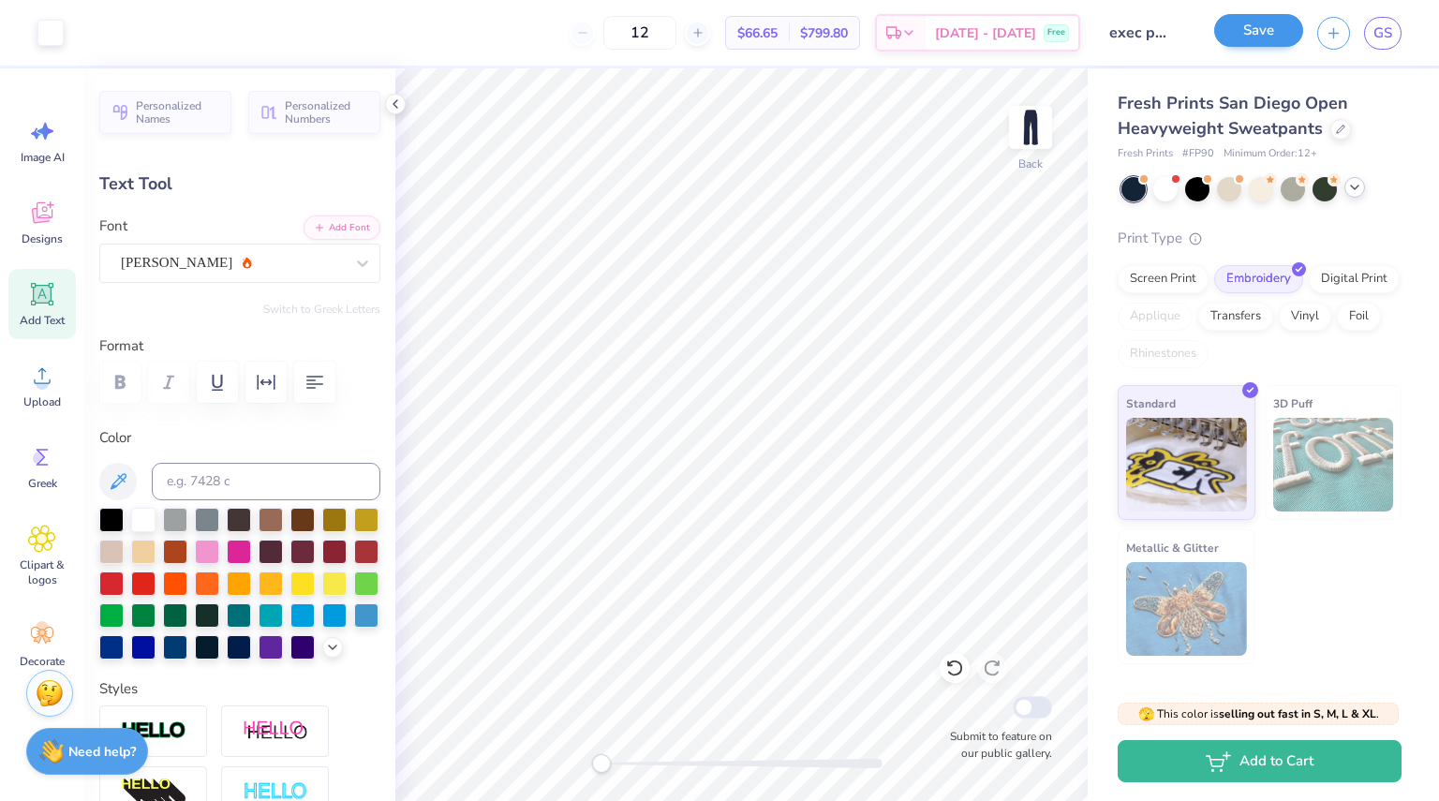
type input "12"
click at [1246, 41] on button "Save" at bounding box center [1259, 30] width 89 height 33
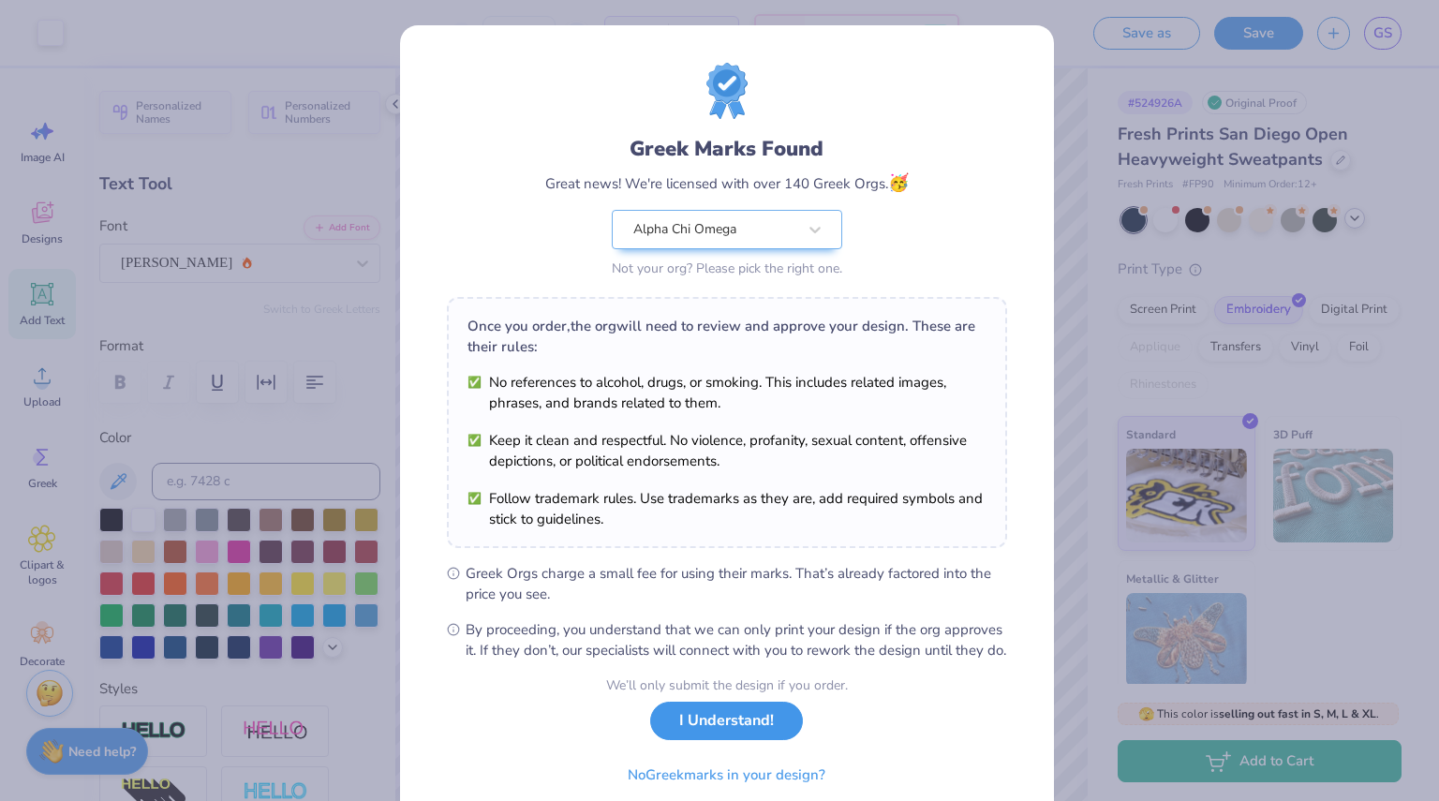
click at [767, 739] on button "I Understand!" at bounding box center [726, 721] width 153 height 38
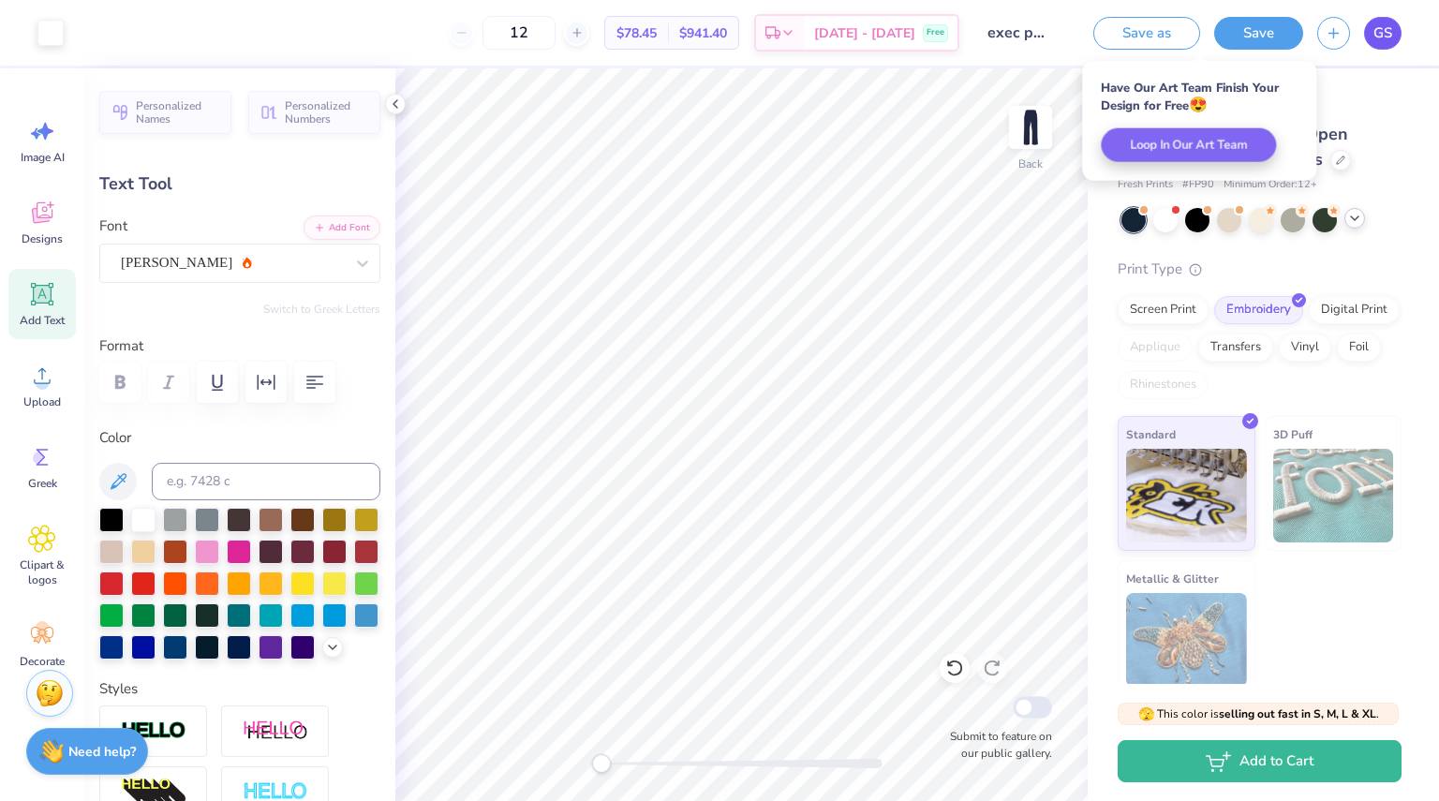
click at [1368, 31] on link "GS" at bounding box center [1383, 33] width 37 height 33
